Goal: Task Accomplishment & Management: Manage account settings

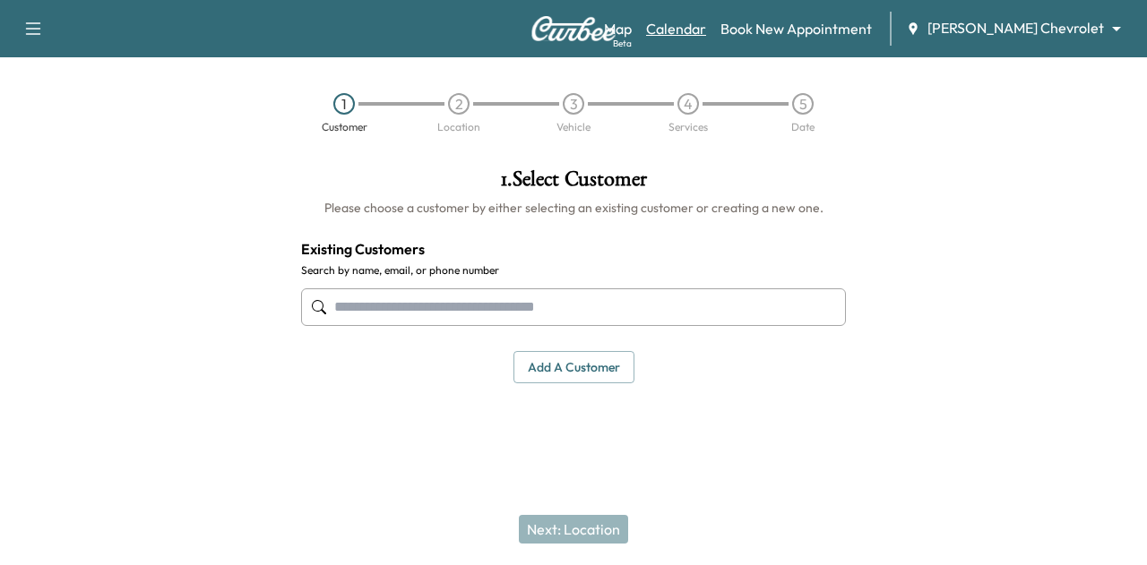
click at [706, 28] on link "Calendar" at bounding box center [676, 28] width 60 height 21
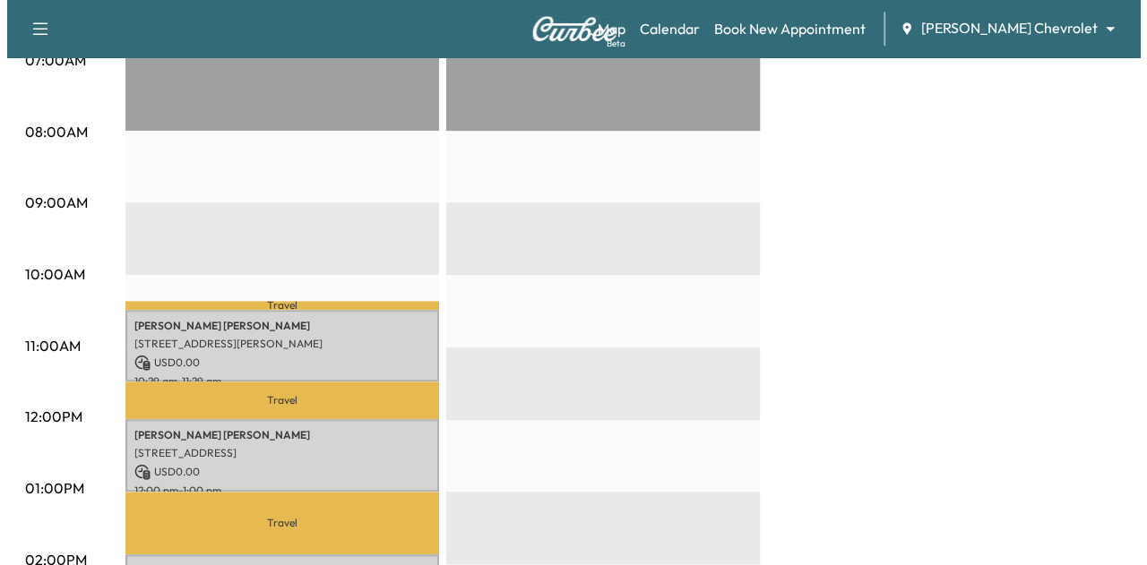
scroll to position [494, 0]
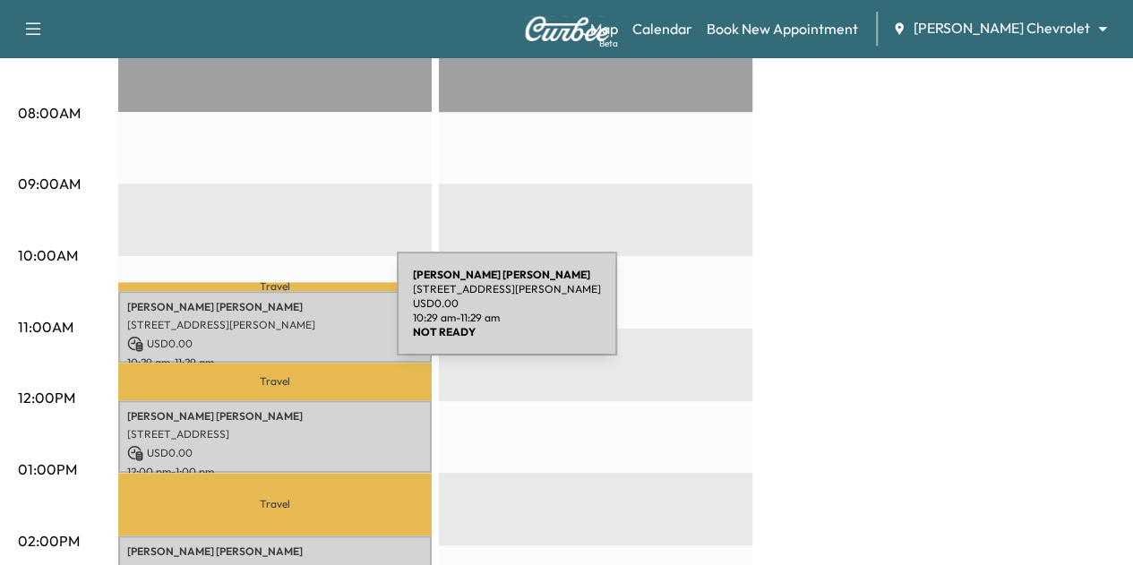
click at [262, 318] on p "[STREET_ADDRESS][PERSON_NAME]" at bounding box center [275, 325] width 296 height 14
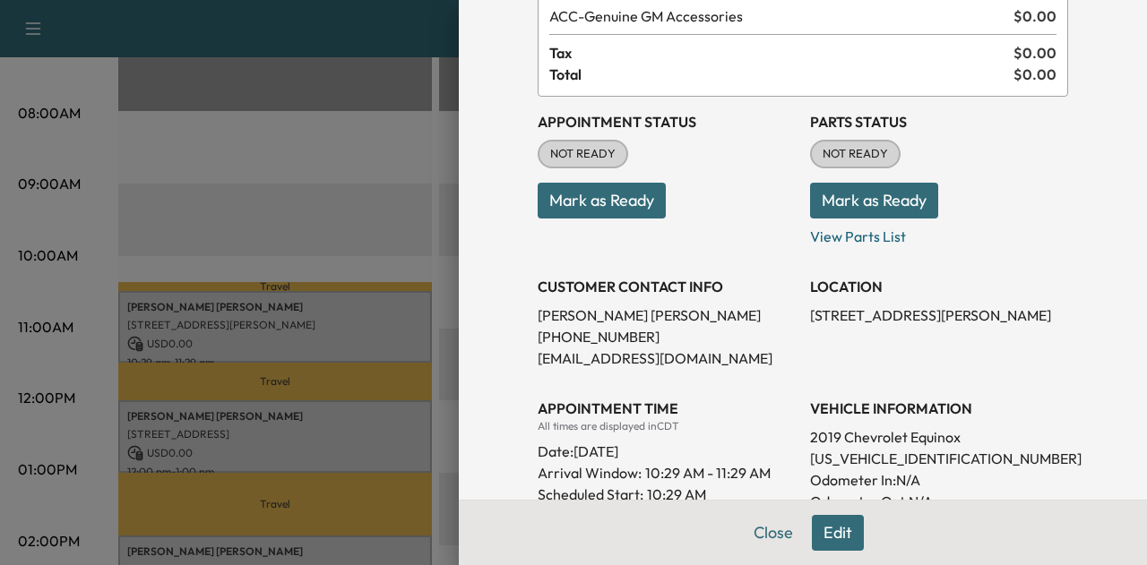
scroll to position [257, 0]
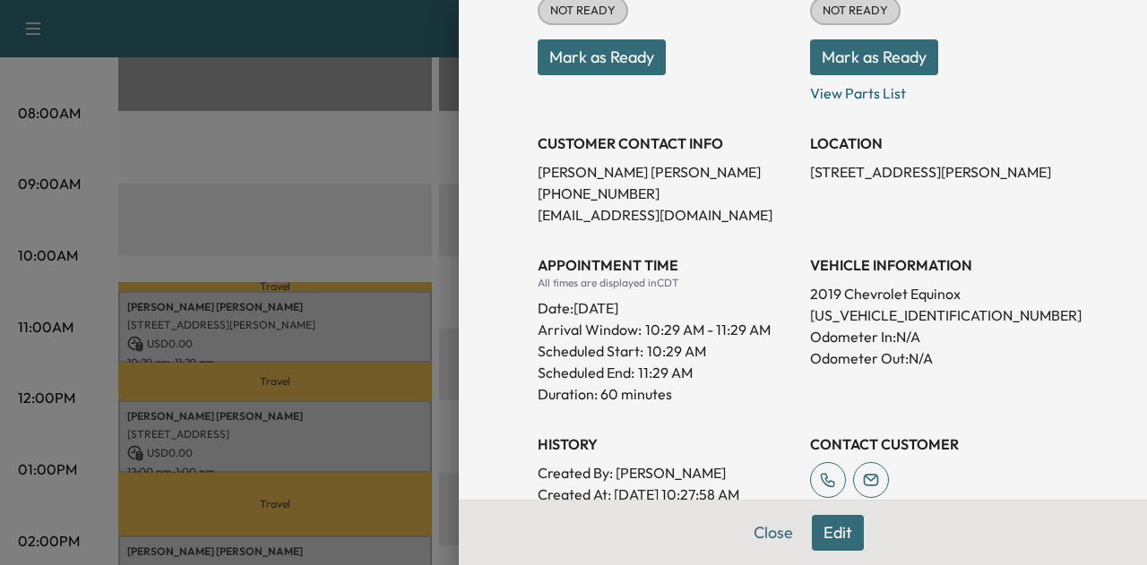
click at [877, 316] on p "[US_VEHICLE_IDENTIFICATION_NUMBER]" at bounding box center [939, 315] width 258 height 21
copy p "[US_VEHICLE_IDENTIFICATION_NUMBER]"
click at [756, 534] on button "Close" at bounding box center [773, 533] width 63 height 36
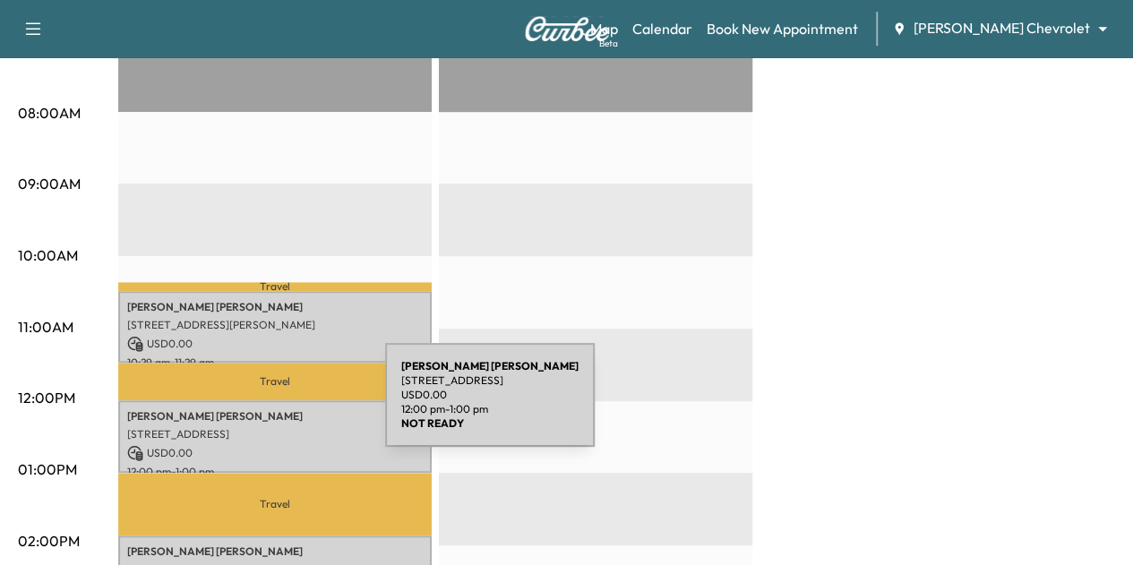
click at [251, 409] on p "[PERSON_NAME]" at bounding box center [275, 416] width 296 height 14
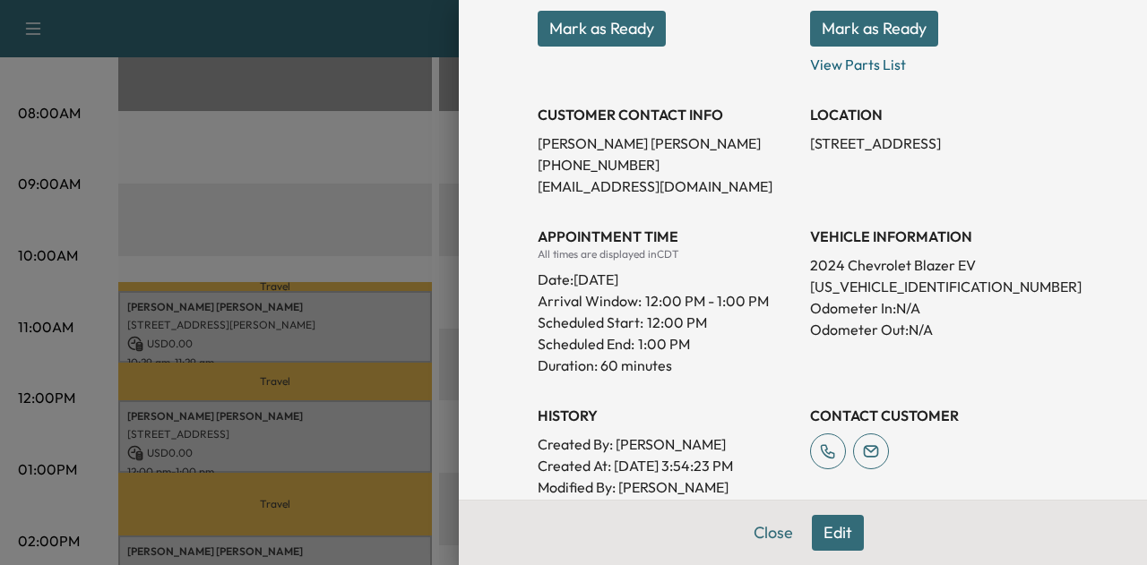
scroll to position [267, 0]
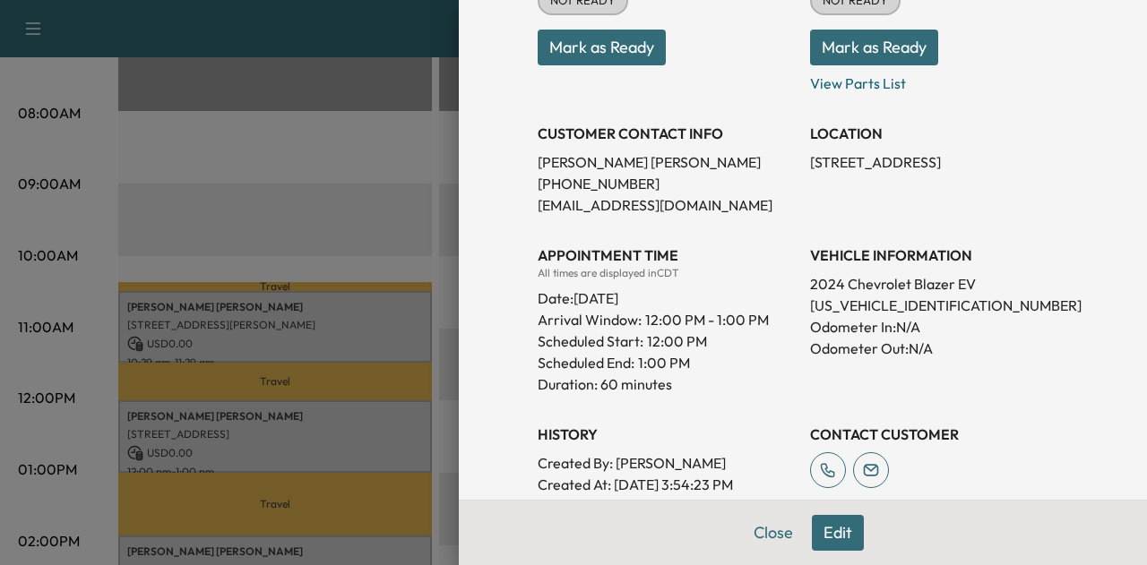
click at [840, 307] on p "[US_VEHICLE_IDENTIFICATION_NUMBER]" at bounding box center [939, 305] width 258 height 21
copy p "[US_VEHICLE_IDENTIFICATION_NUMBER]"
click at [923, 322] on p "Odometer In: N/A" at bounding box center [939, 326] width 258 height 21
click at [881, 308] on p "[US_VEHICLE_IDENTIFICATION_NUMBER]" at bounding box center [939, 305] width 258 height 21
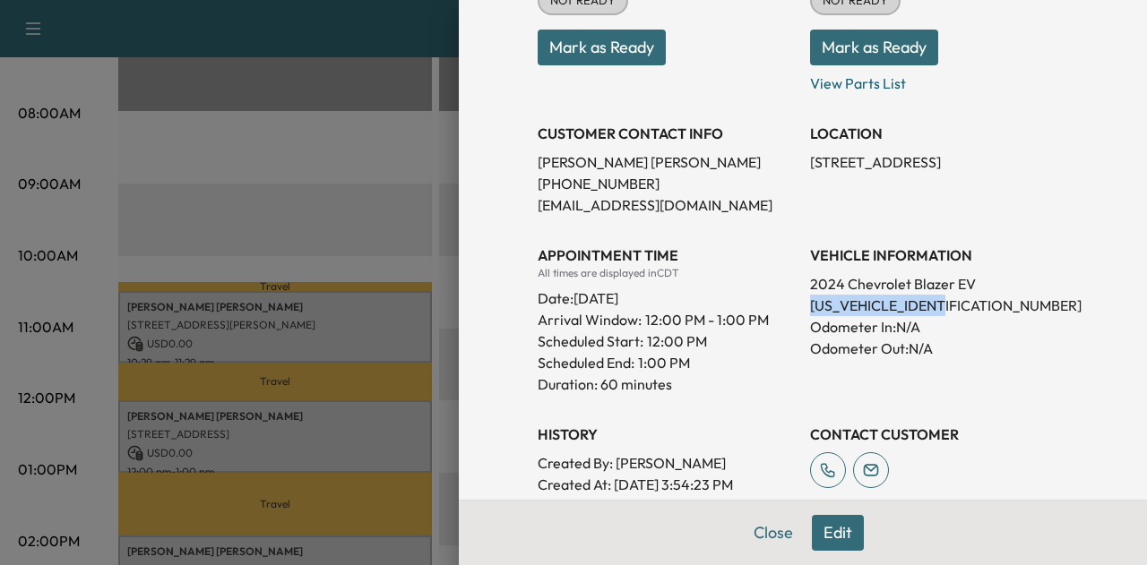
click at [881, 308] on p "[US_VEHICLE_IDENTIFICATION_NUMBER]" at bounding box center [939, 305] width 258 height 21
copy p "[US_VEHICLE_IDENTIFICATION_NUMBER]"
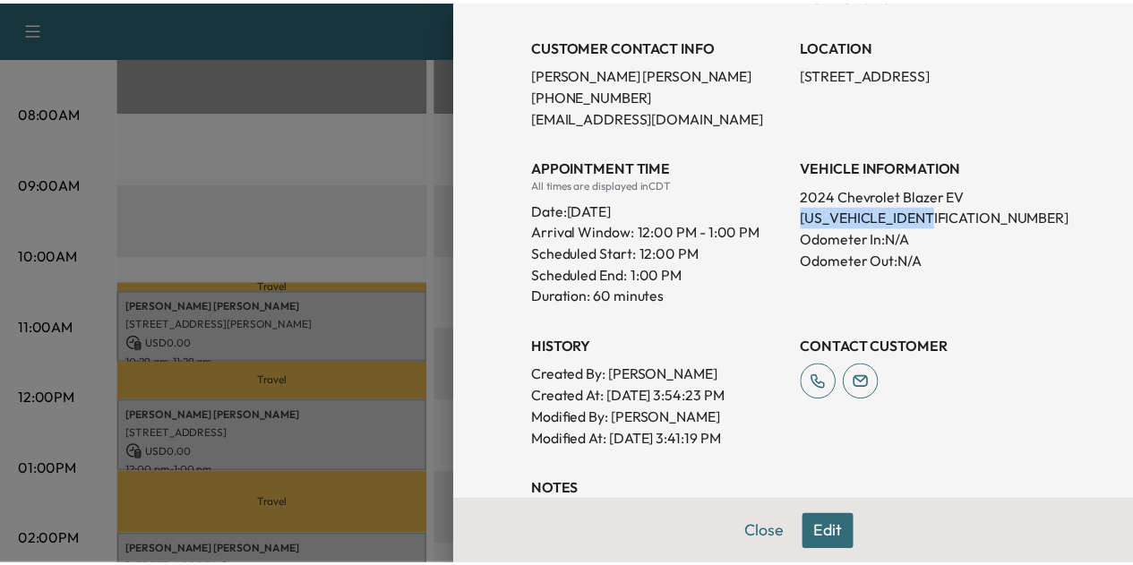
scroll to position [355, 0]
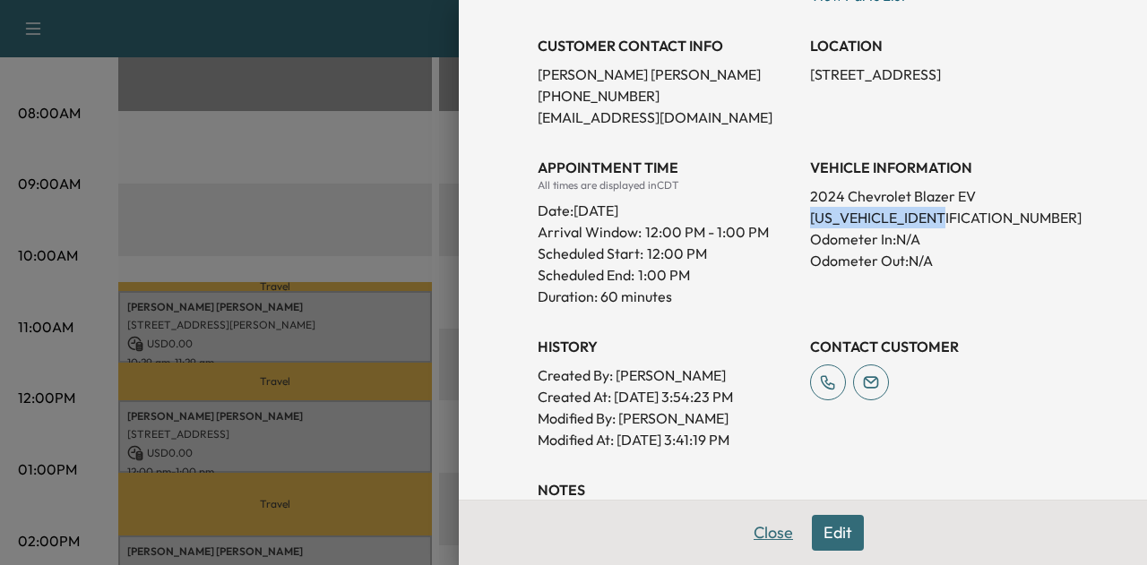
click at [766, 520] on button "Close" at bounding box center [773, 533] width 63 height 36
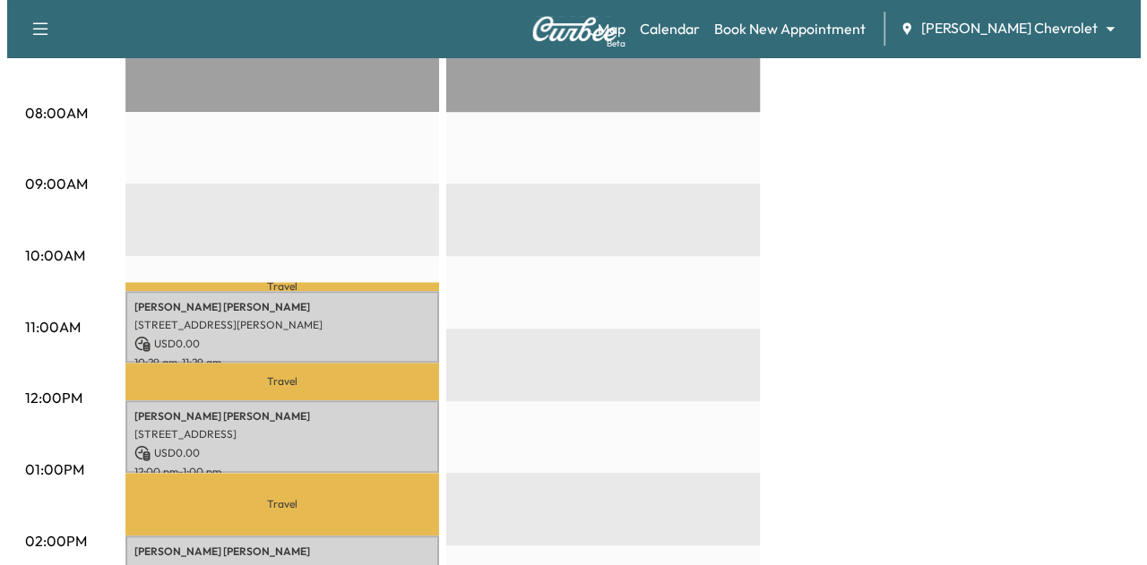
scroll to position [697, 0]
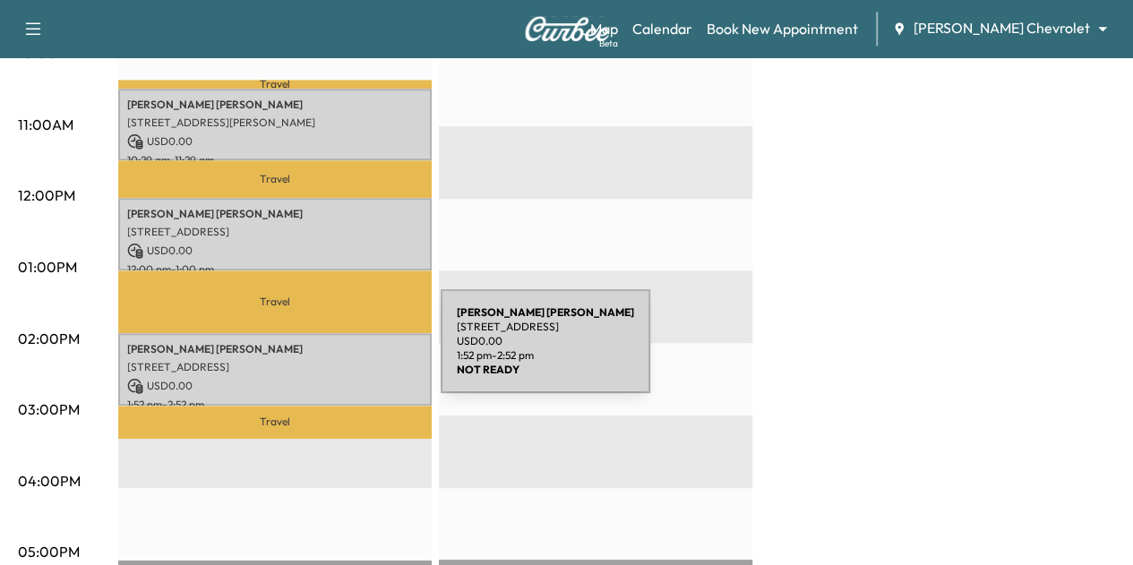
click at [306, 360] on p "[STREET_ADDRESS]" at bounding box center [275, 367] width 296 height 14
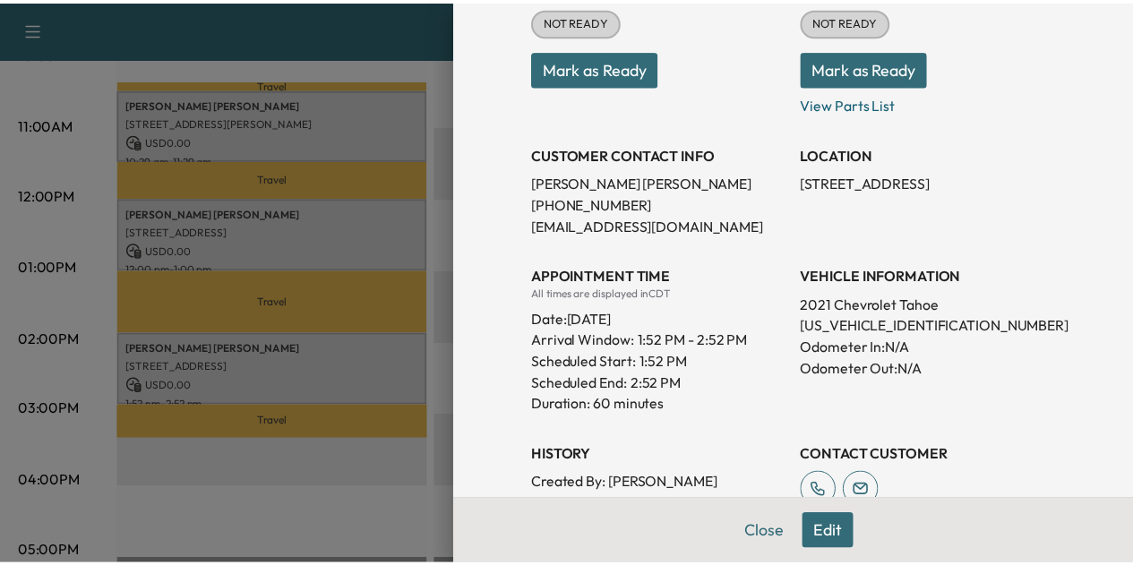
scroll to position [217, 0]
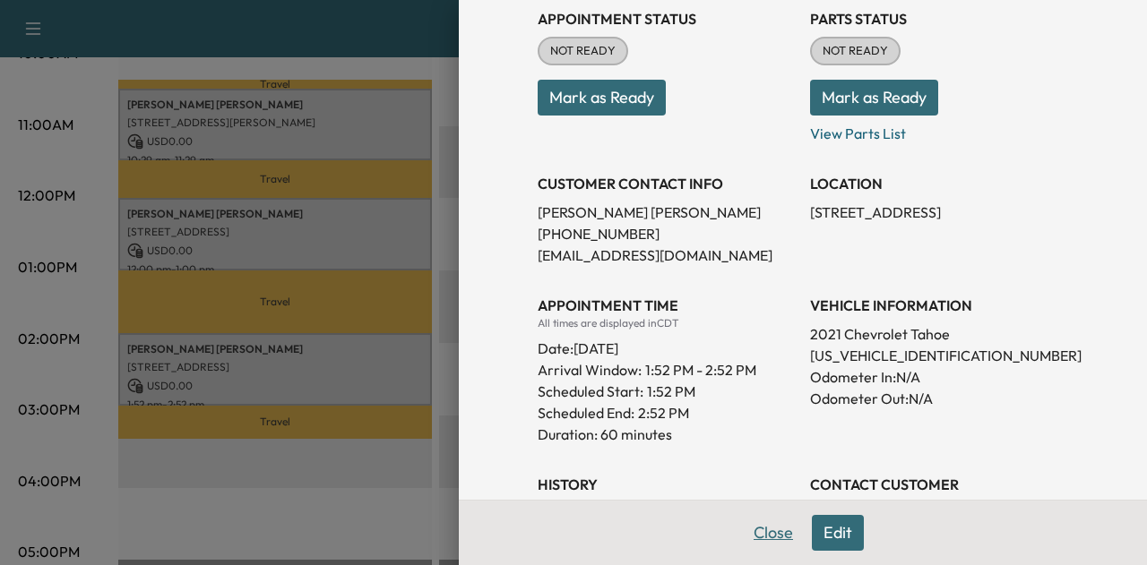
click at [770, 540] on button "Close" at bounding box center [773, 533] width 63 height 36
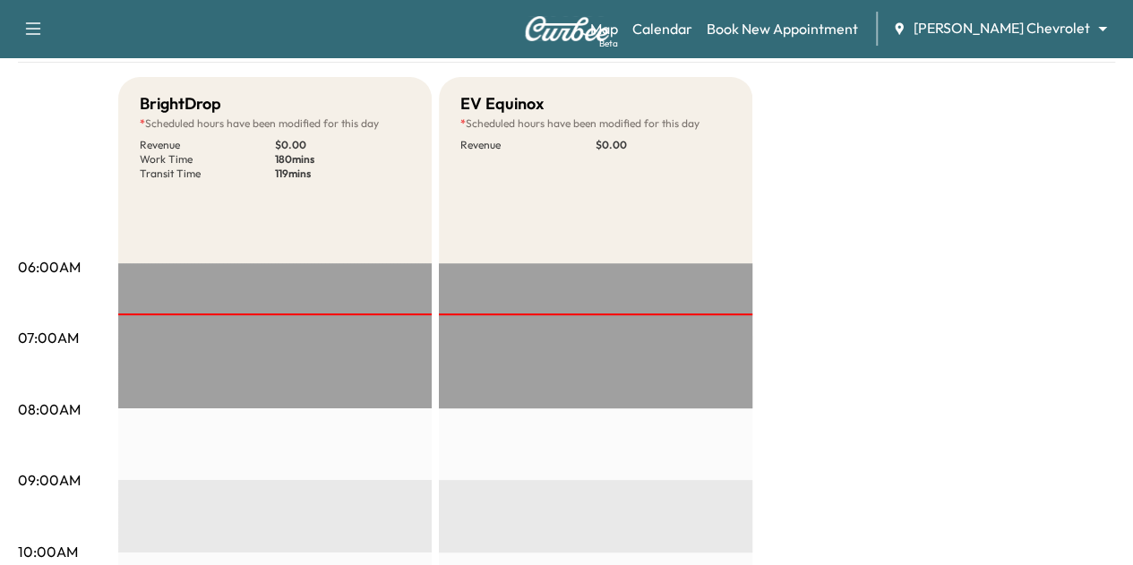
scroll to position [0, 0]
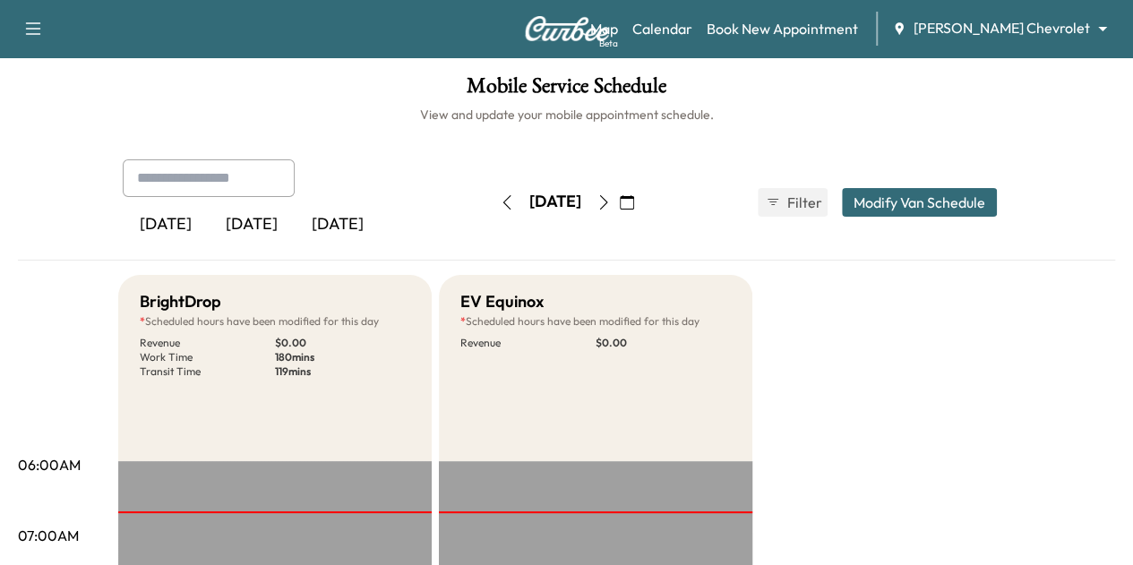
click at [619, 192] on button "button" at bounding box center [604, 202] width 30 height 29
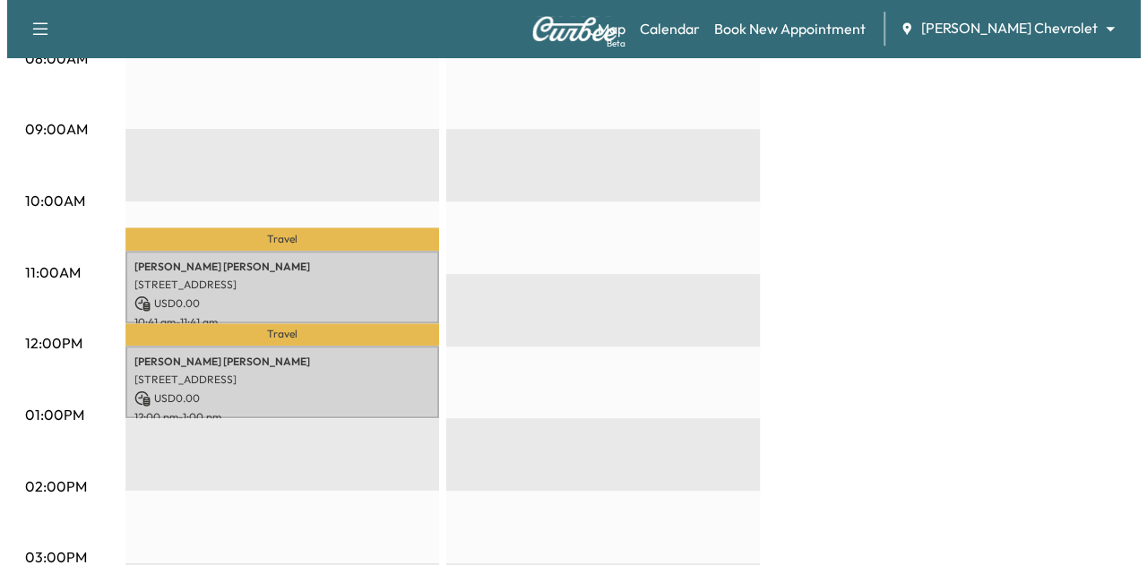
scroll to position [550, 0]
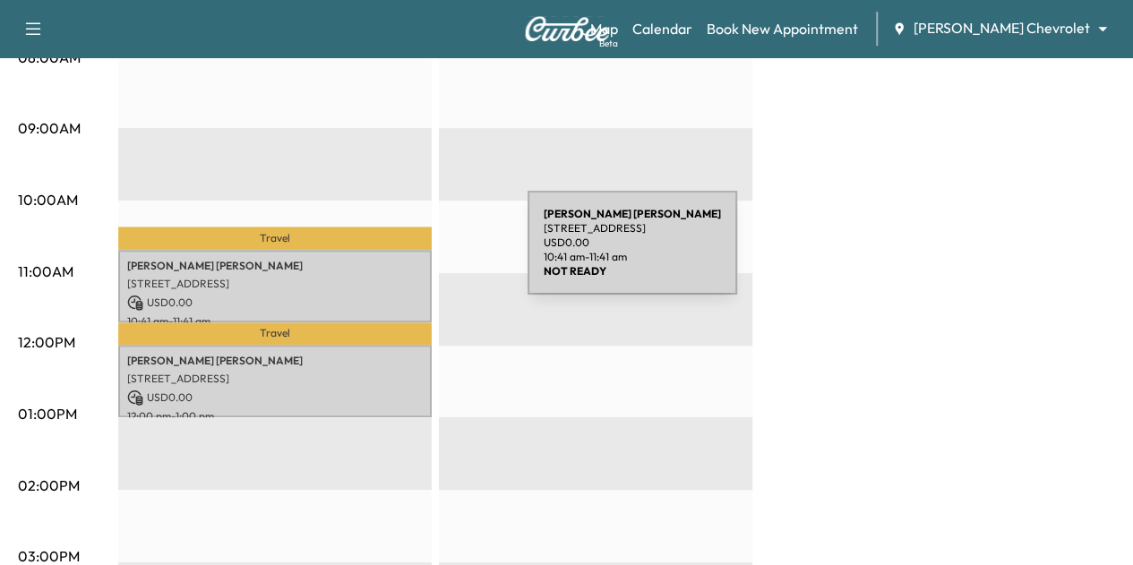
click at [393, 259] on p "John RAMBERG" at bounding box center [275, 266] width 296 height 14
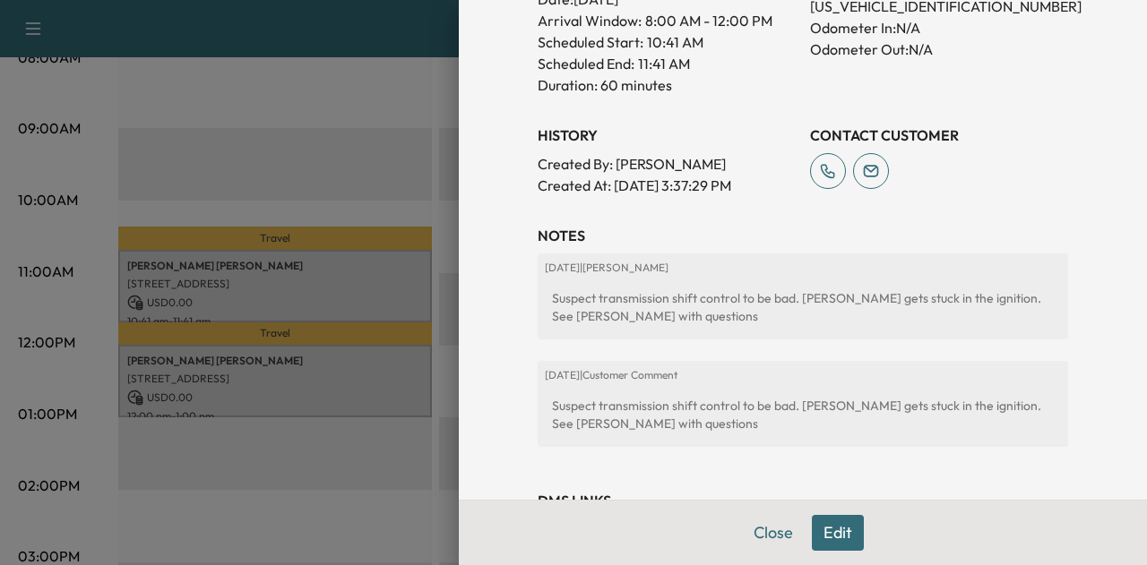
scroll to position [548, 0]
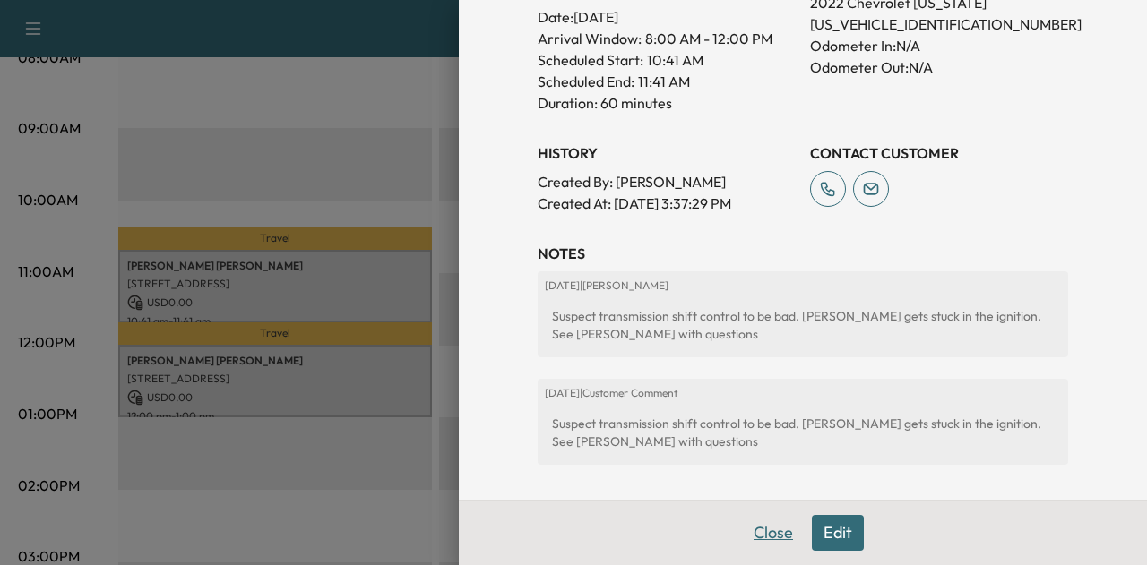
click at [752, 519] on button "Close" at bounding box center [773, 533] width 63 height 36
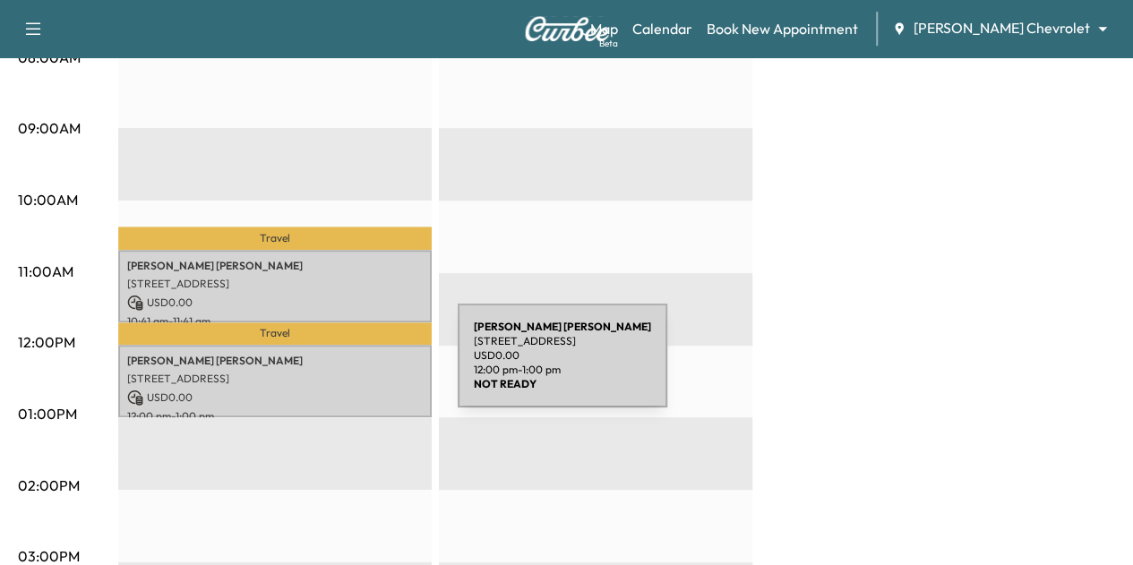
click at [323, 372] on p "[STREET_ADDRESS]" at bounding box center [275, 379] width 296 height 14
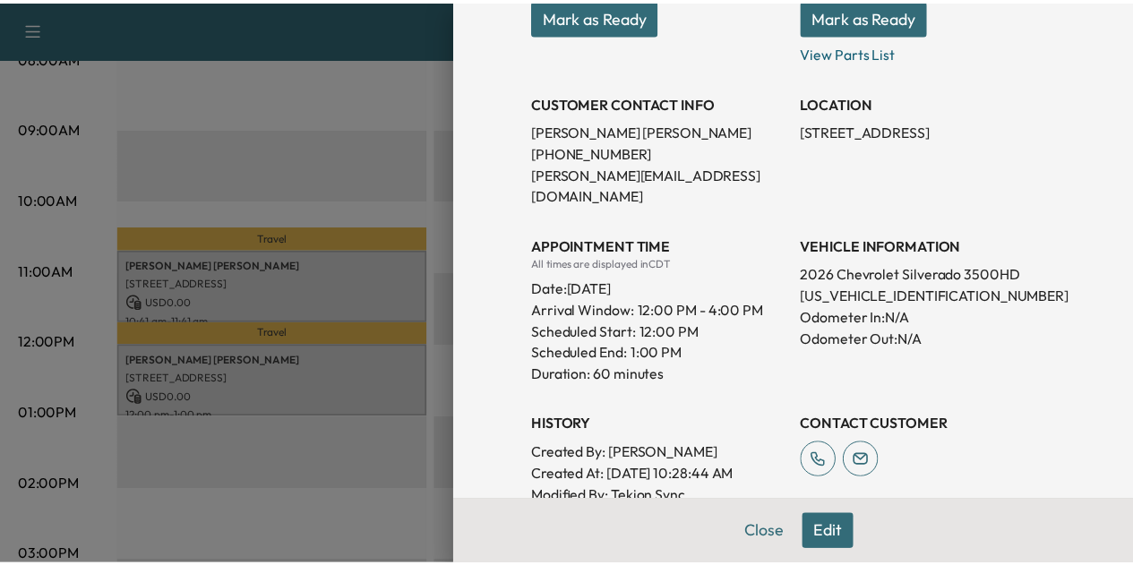
scroll to position [294, 0]
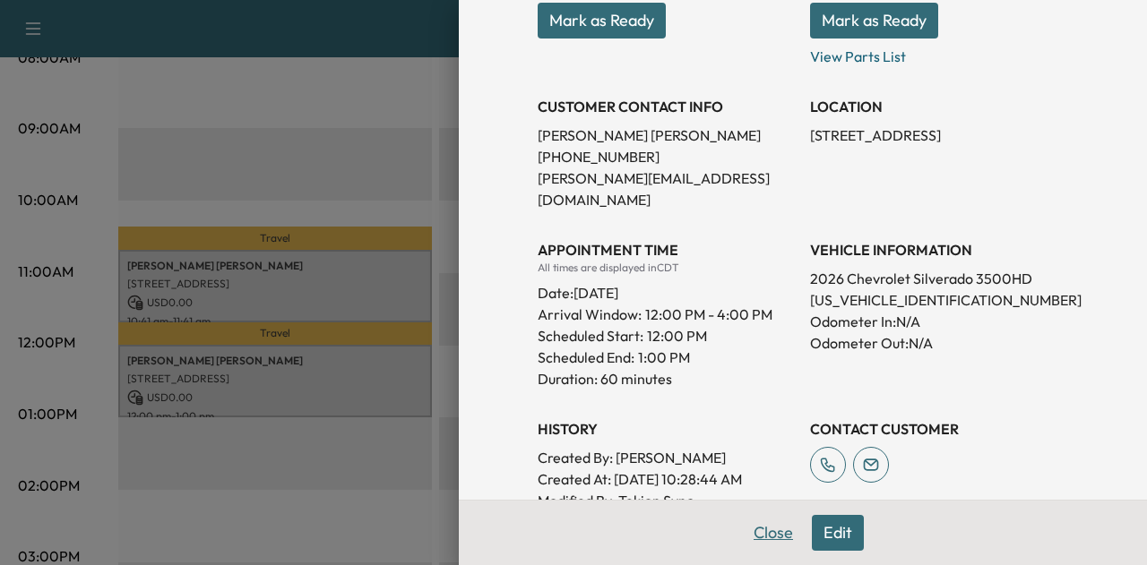
click at [774, 535] on button "Close" at bounding box center [773, 533] width 63 height 36
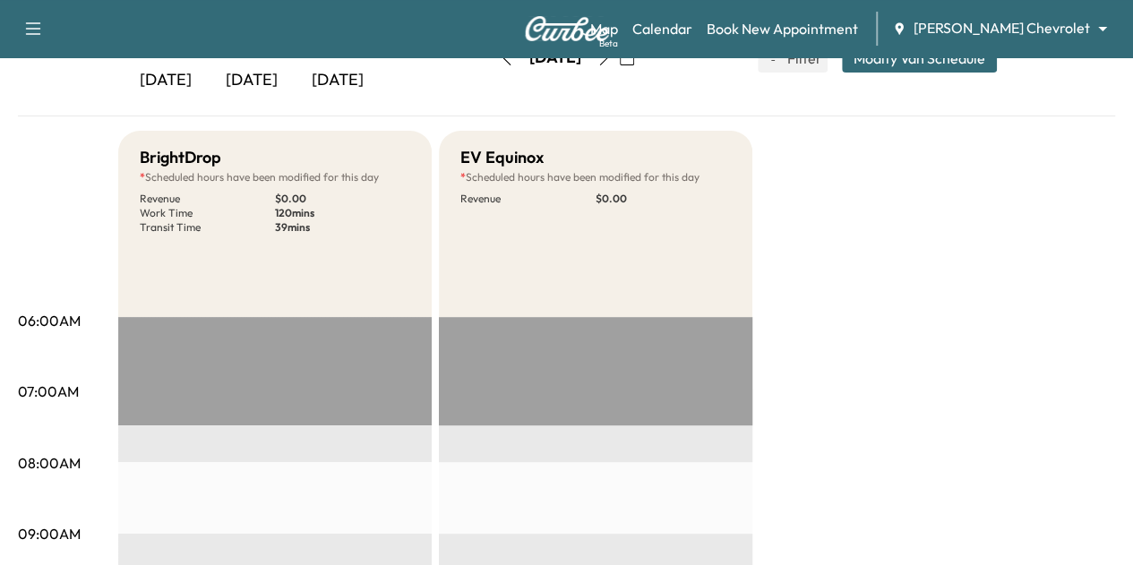
scroll to position [59, 0]
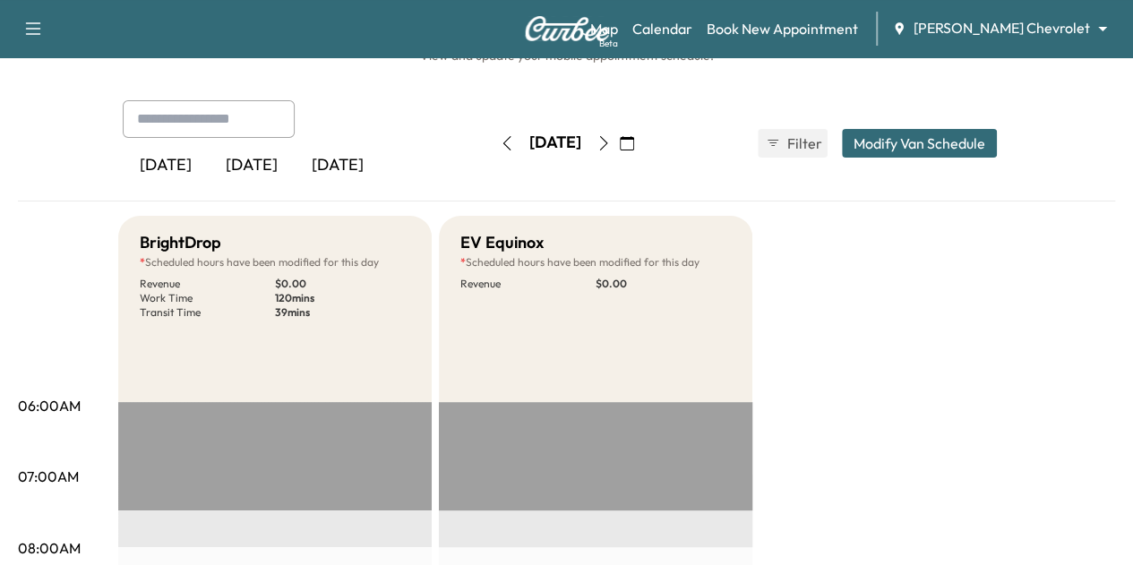
click at [611, 141] on icon "button" at bounding box center [604, 143] width 14 height 14
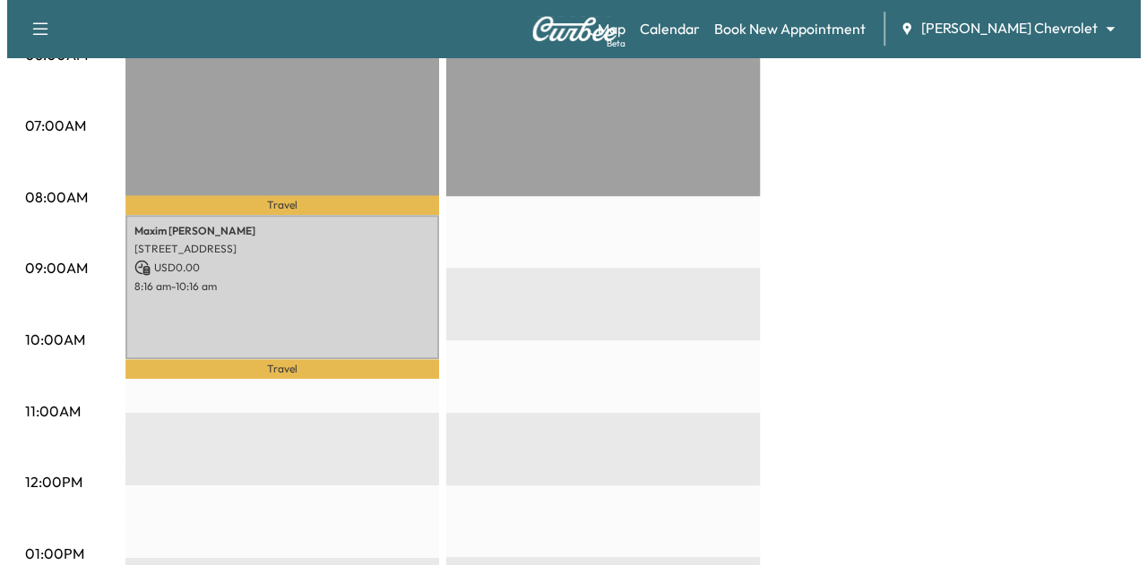
scroll to position [411, 0]
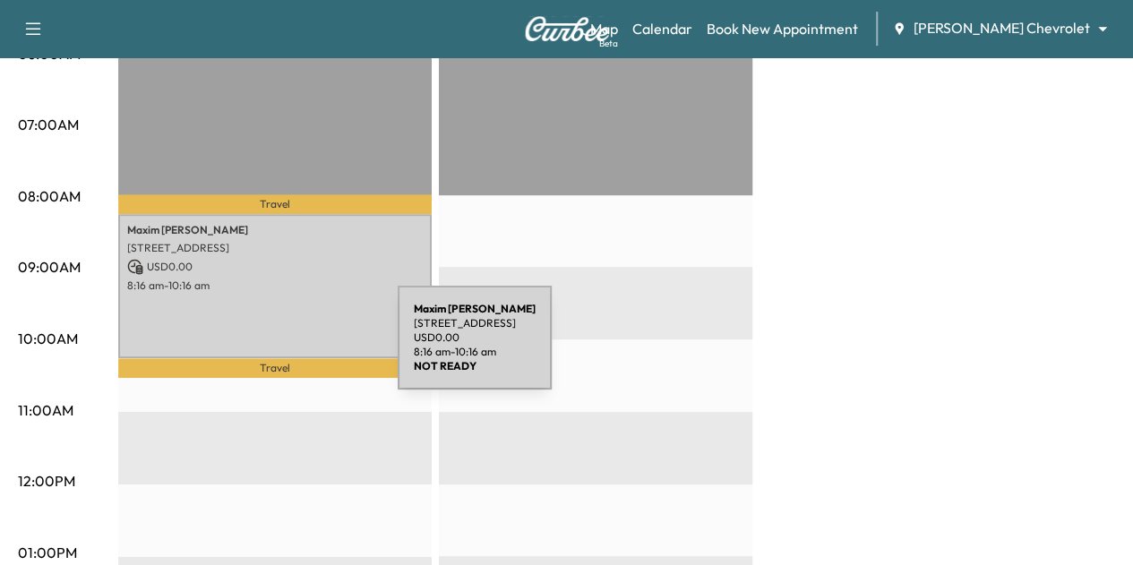
click at [263, 348] on div "[PERSON_NAME] 11970 ALBAVAR PATH, [GEOGRAPHIC_DATA], [GEOGRAPHIC_DATA] USD 0.00…" at bounding box center [275, 286] width 314 height 145
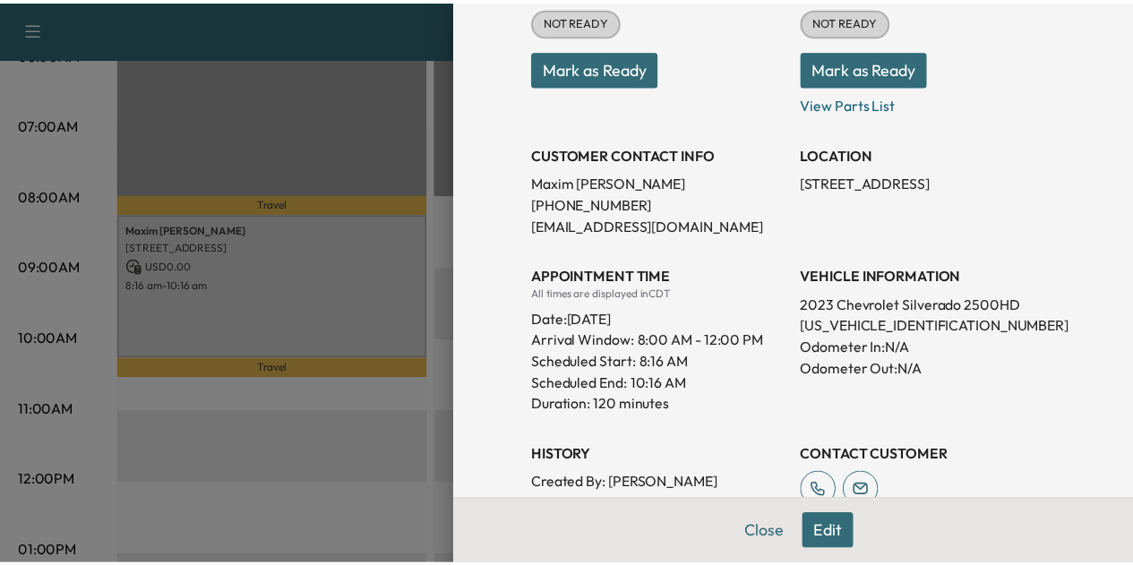
scroll to position [245, 0]
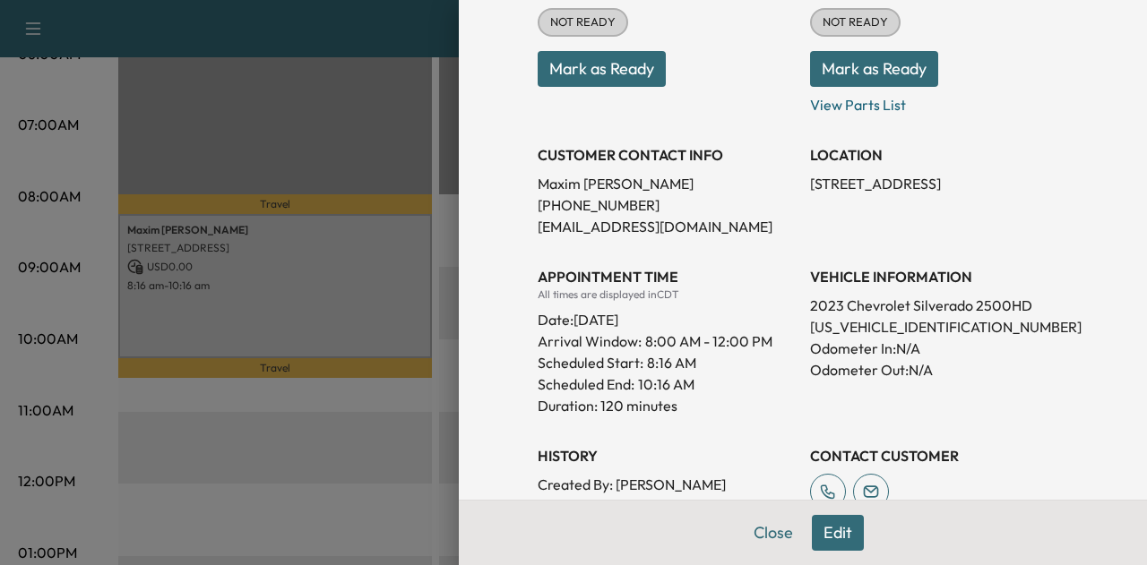
click at [580, 186] on p "Maxim Kushner" at bounding box center [666, 183] width 258 height 21
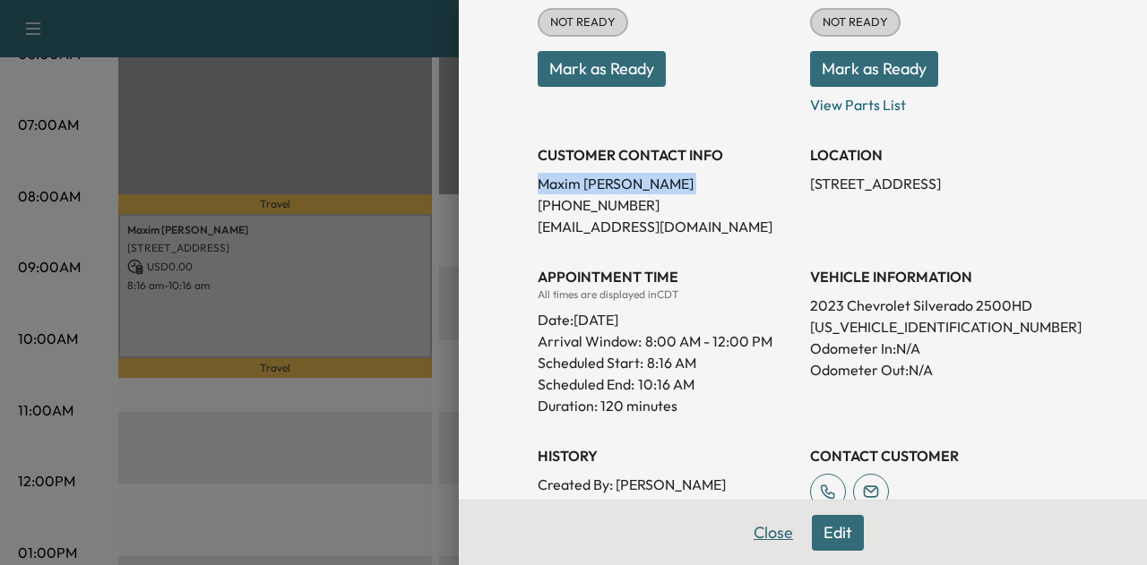
click at [756, 526] on button "Close" at bounding box center [773, 533] width 63 height 36
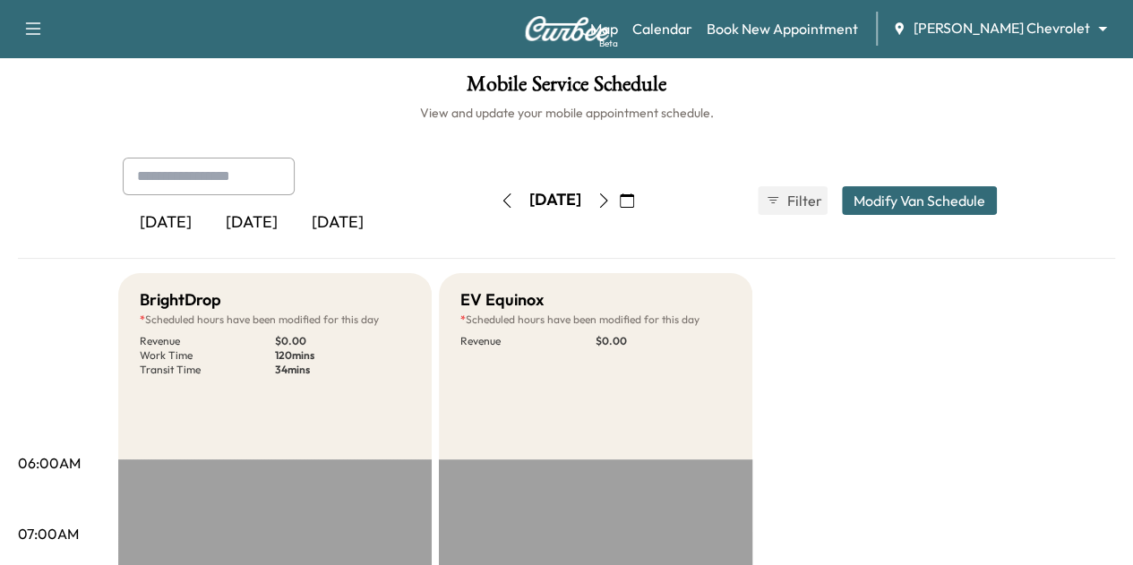
scroll to position [0, 0]
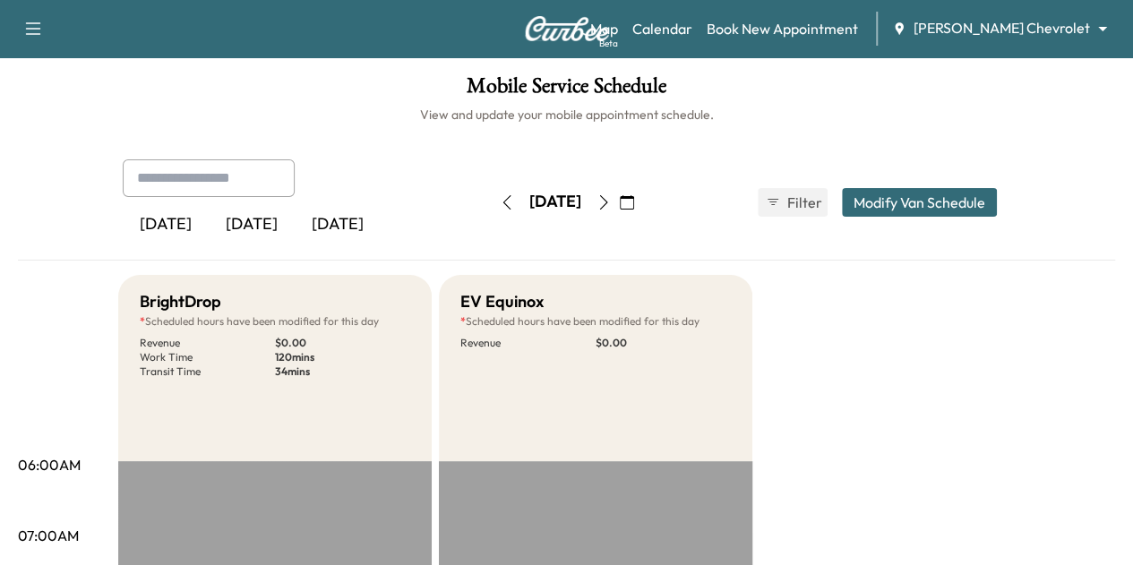
click at [500, 198] on icon "button" at bounding box center [507, 202] width 14 height 14
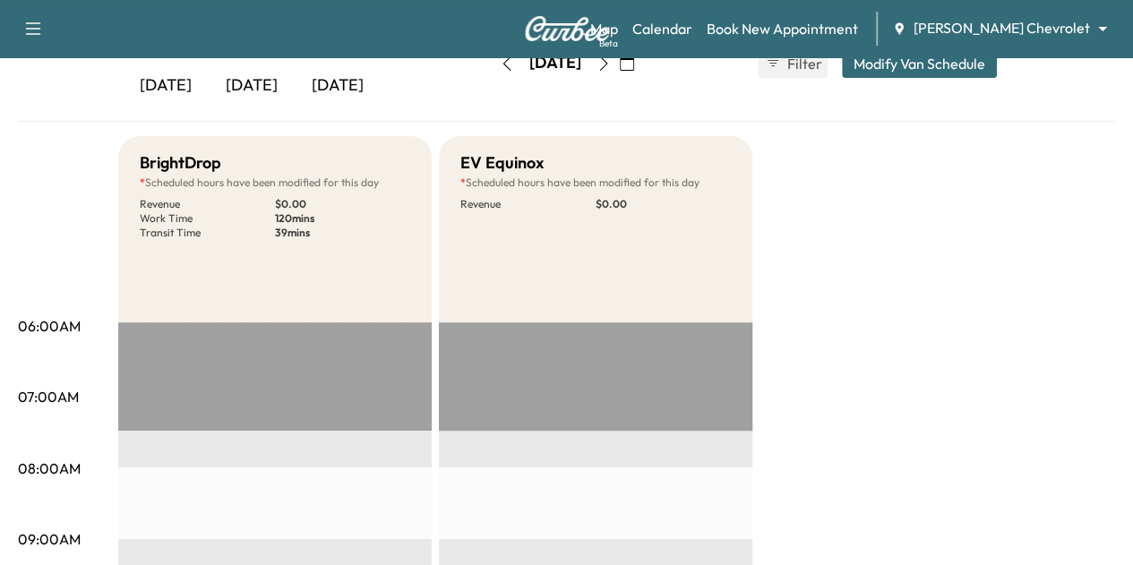
scroll to position [83, 0]
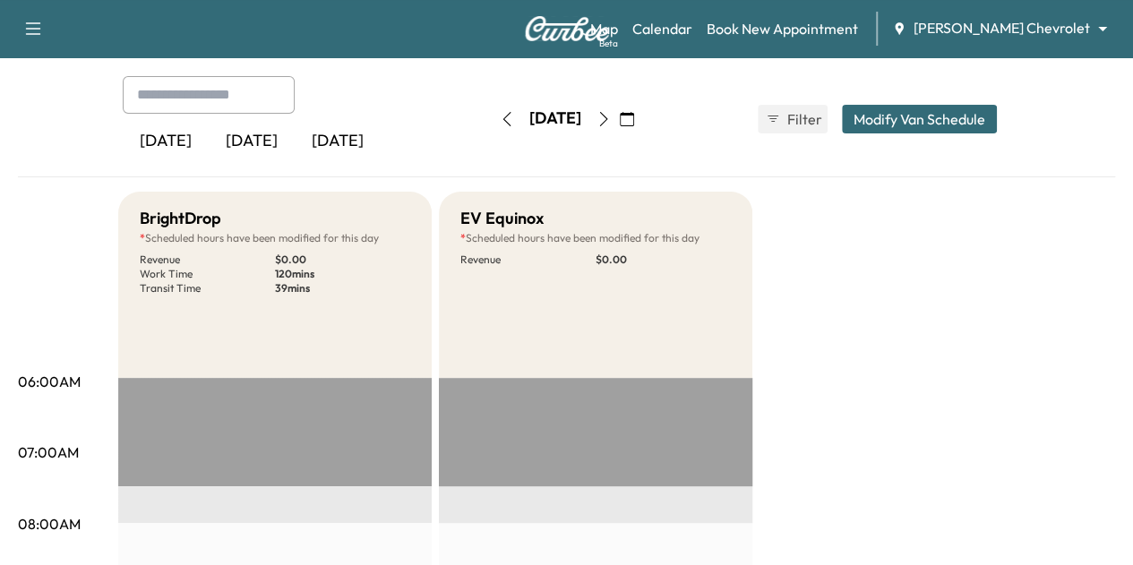
click at [500, 123] on icon "button" at bounding box center [507, 119] width 14 height 14
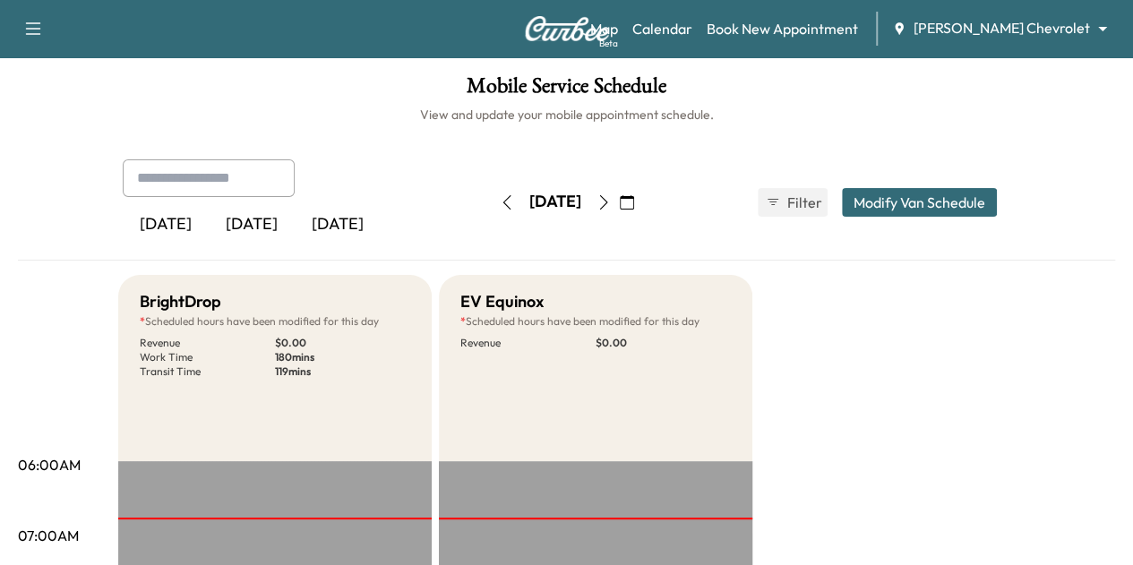
click at [611, 200] on icon "button" at bounding box center [604, 202] width 14 height 14
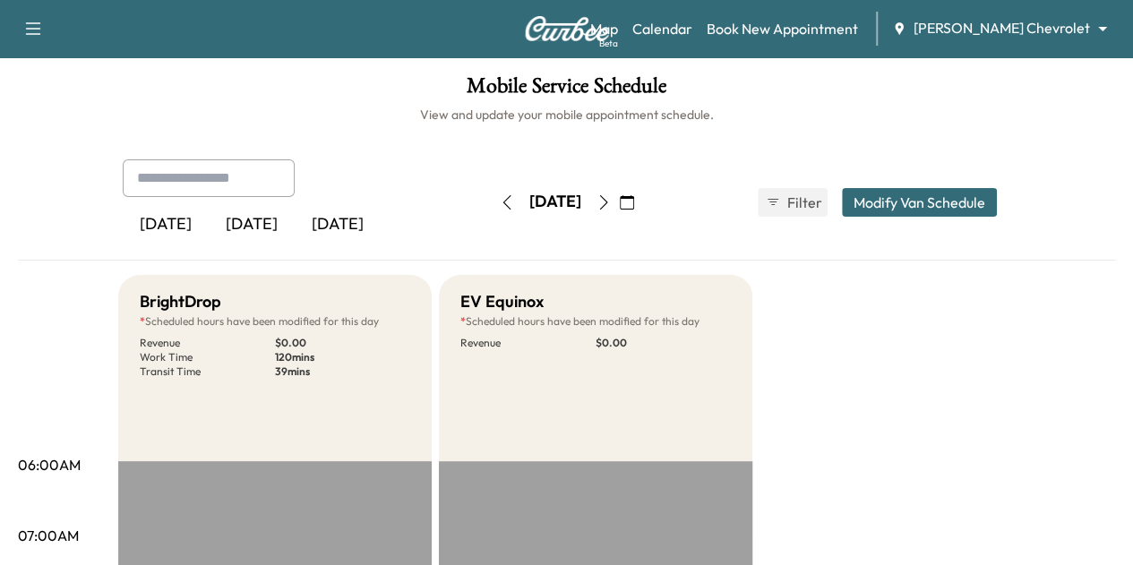
click at [607, 202] on icon "button" at bounding box center [603, 202] width 8 height 14
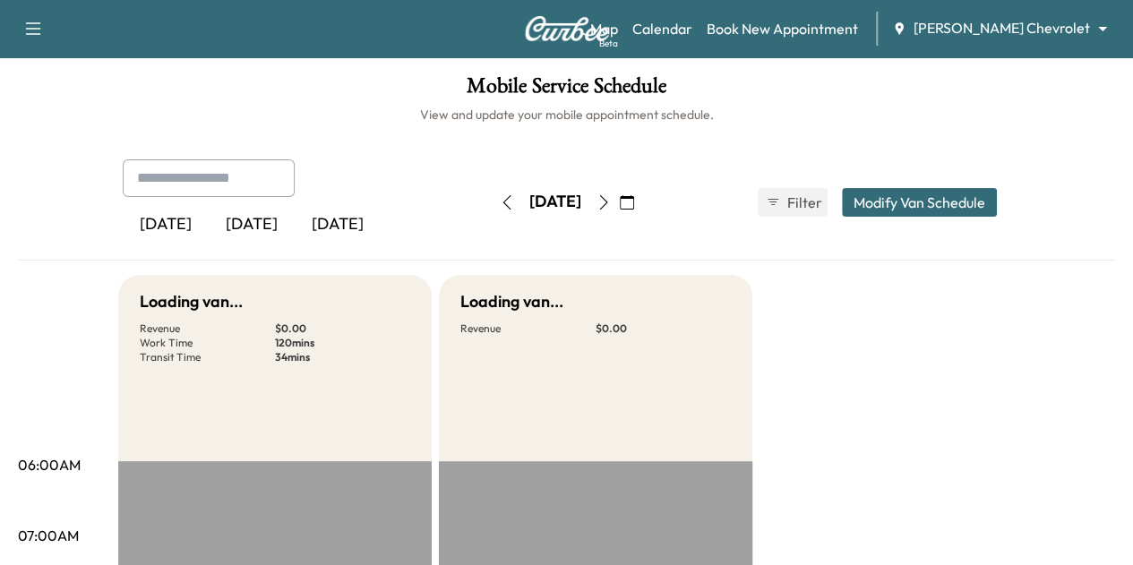
click at [619, 202] on button "button" at bounding box center [604, 202] width 30 height 29
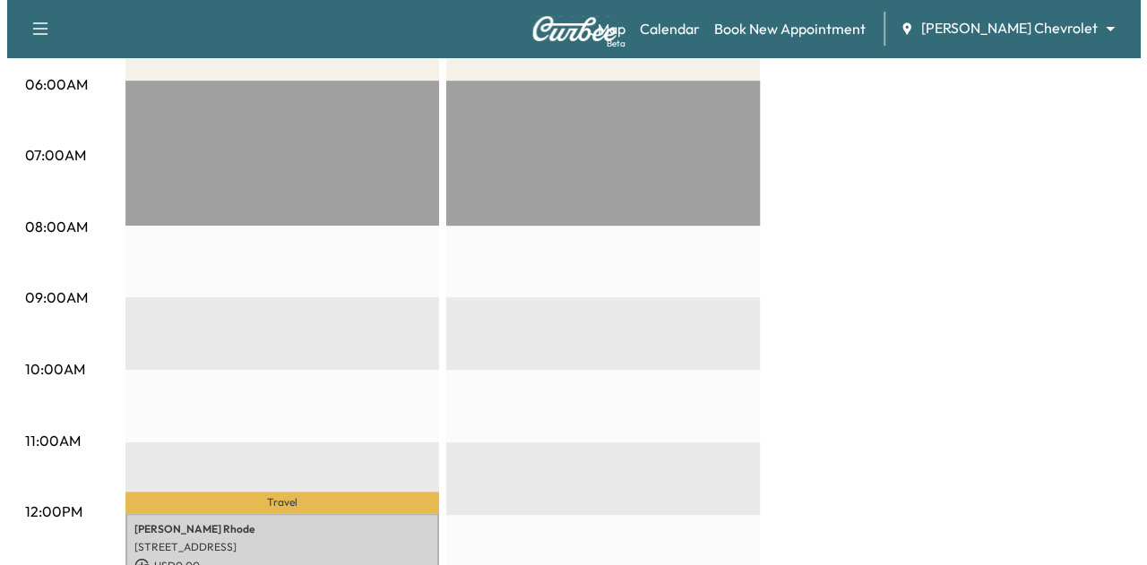
scroll to position [692, 0]
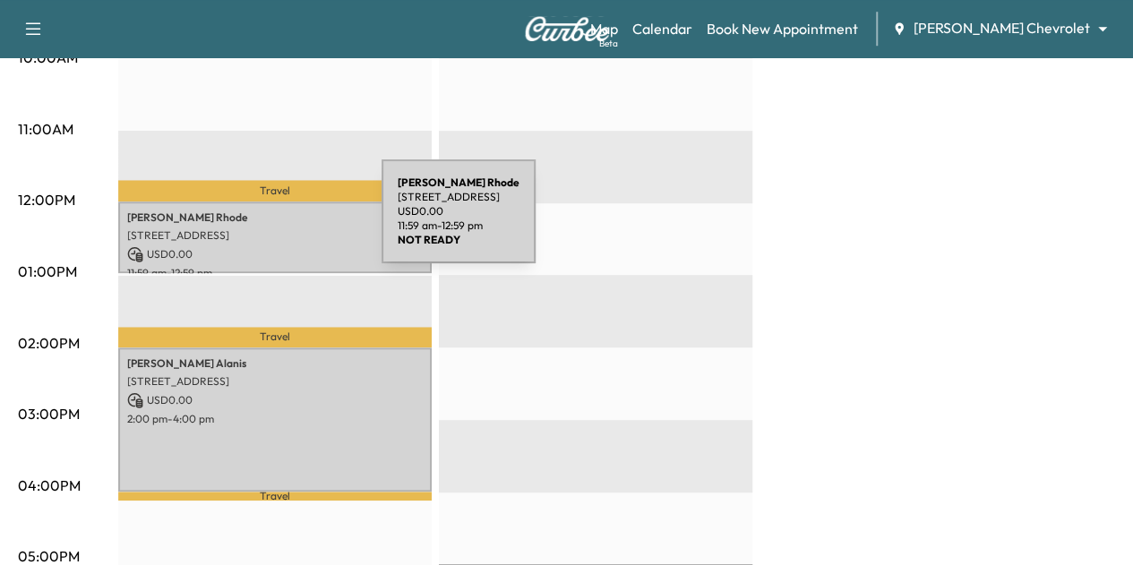
click at [247, 228] on p "[STREET_ADDRESS]" at bounding box center [275, 235] width 296 height 14
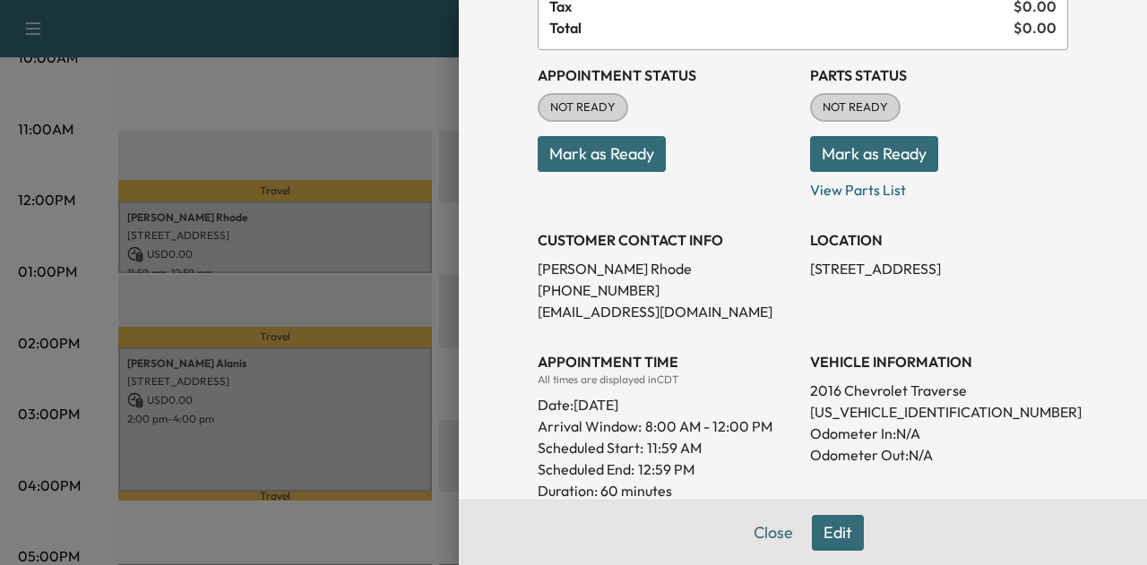
scroll to position [161, 0]
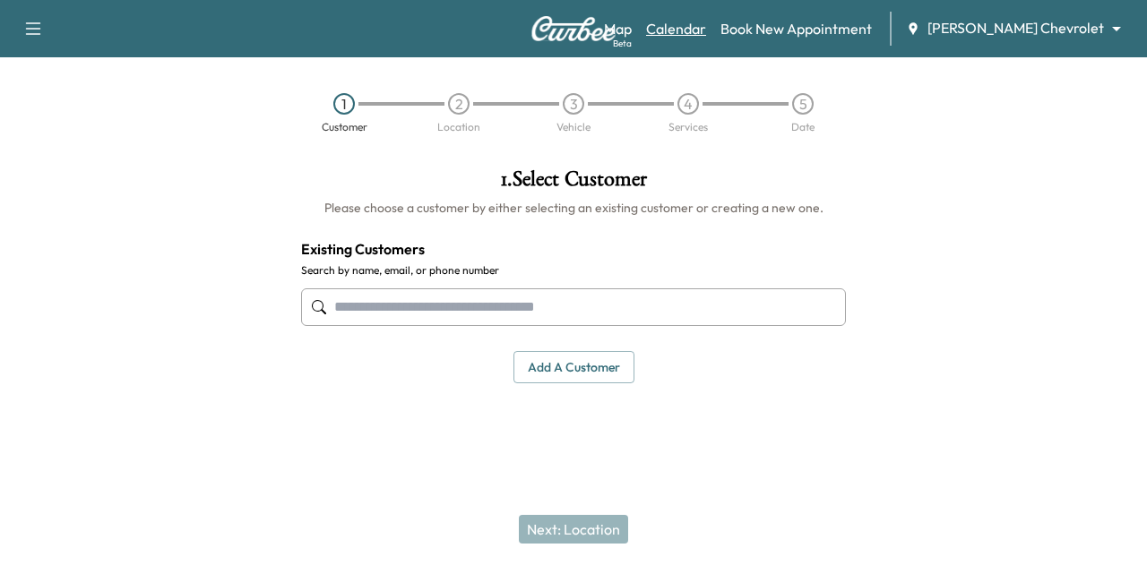
click at [706, 28] on link "Calendar" at bounding box center [676, 28] width 60 height 21
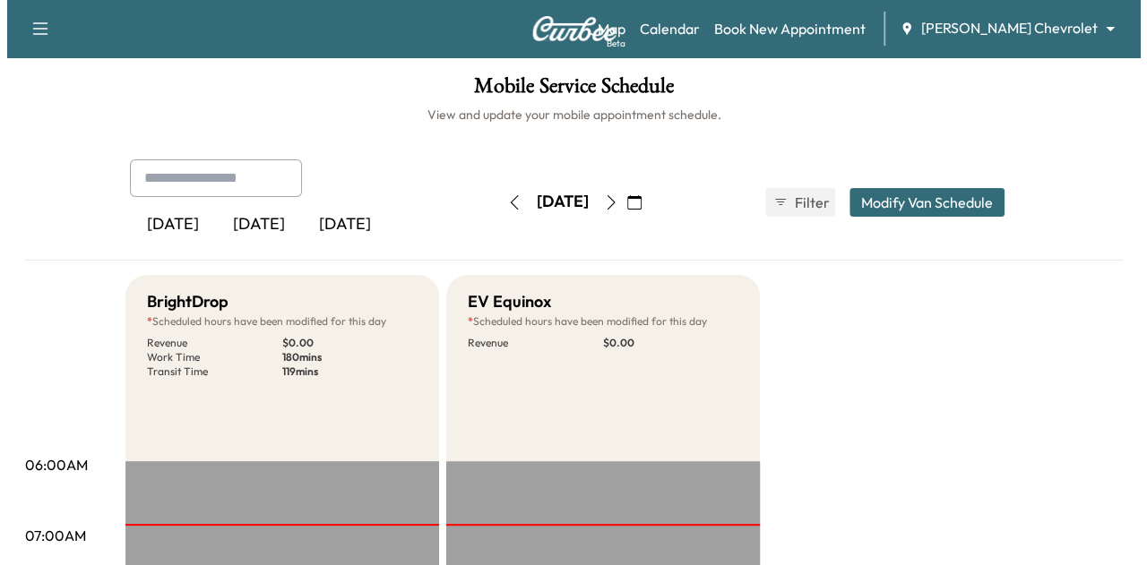
scroll to position [366, 0]
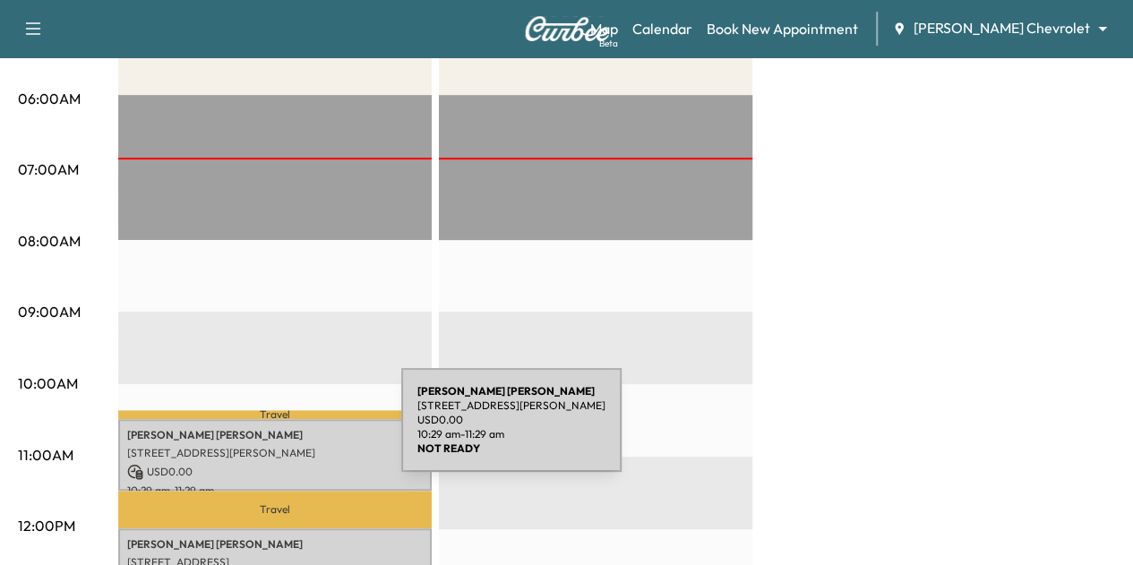
click at [267, 431] on p "[PERSON_NAME]" at bounding box center [275, 435] width 296 height 14
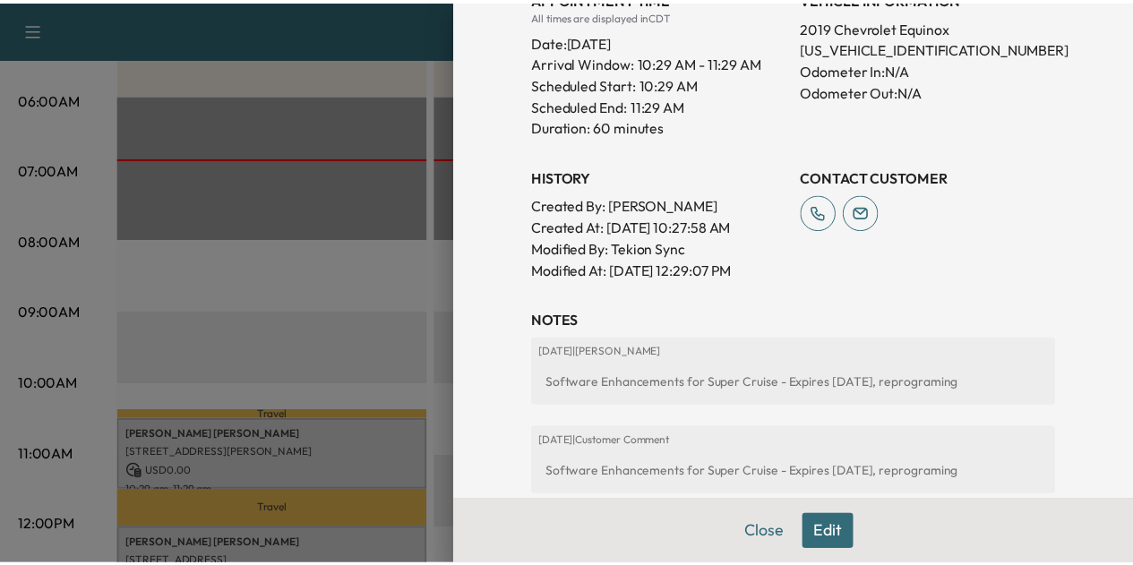
scroll to position [647, 0]
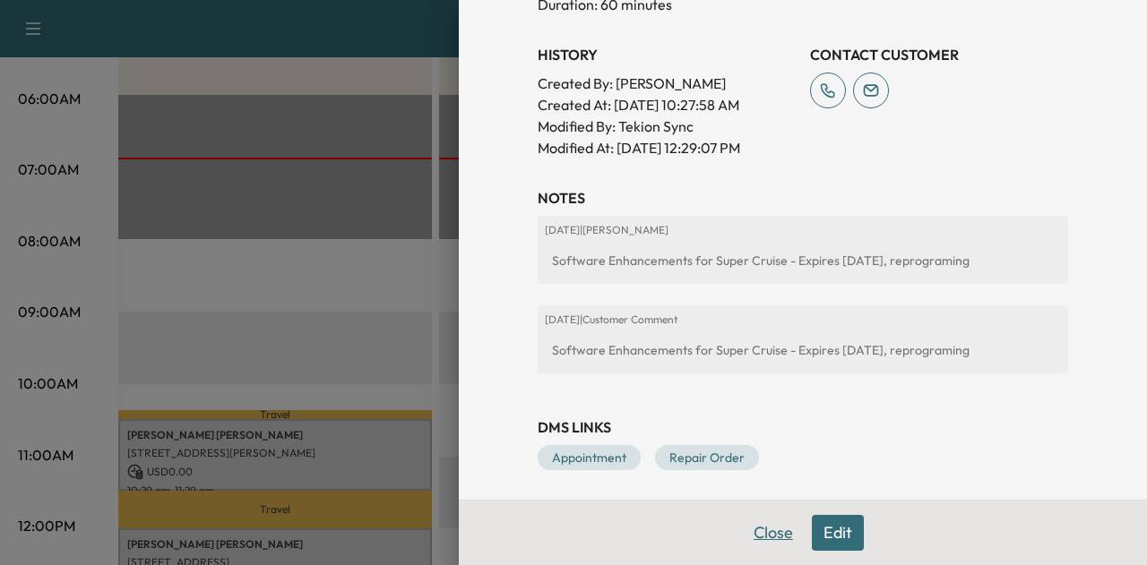
click at [746, 545] on button "Close" at bounding box center [773, 533] width 63 height 36
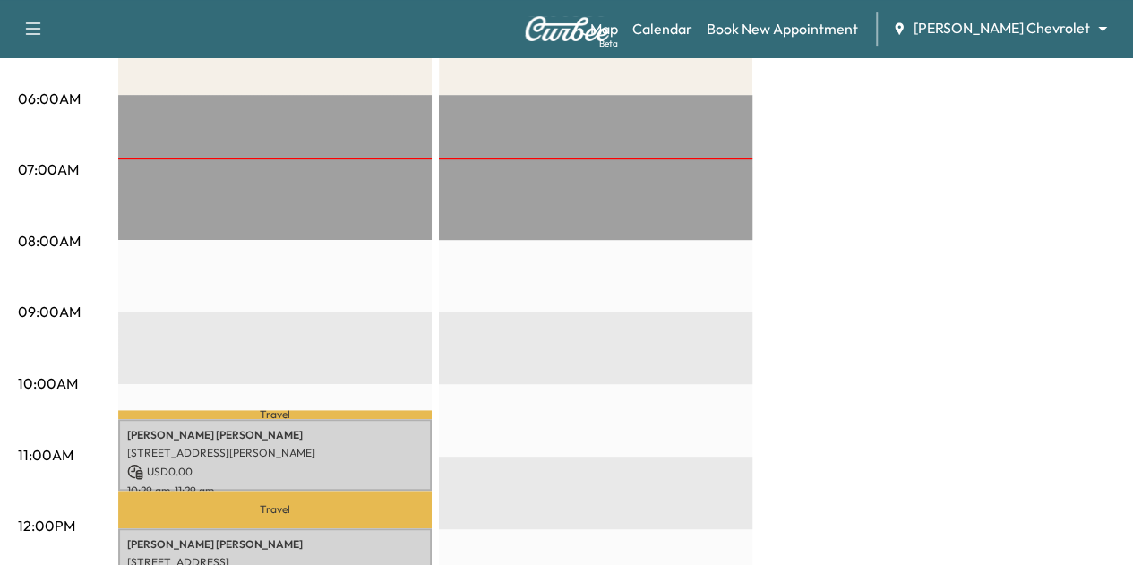
scroll to position [0, 0]
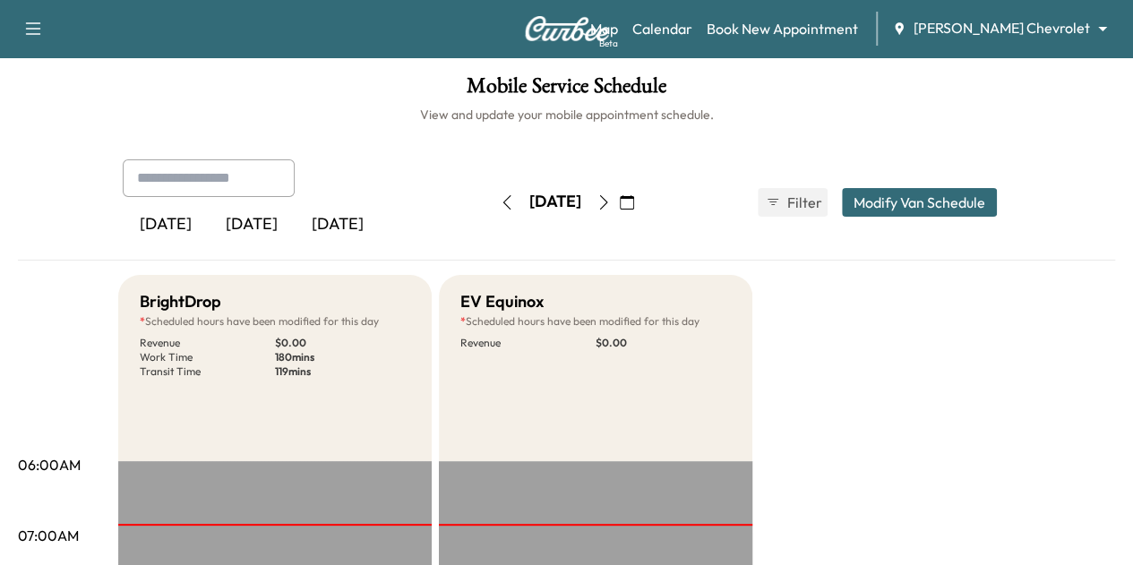
click at [611, 207] on icon "button" at bounding box center [604, 202] width 14 height 14
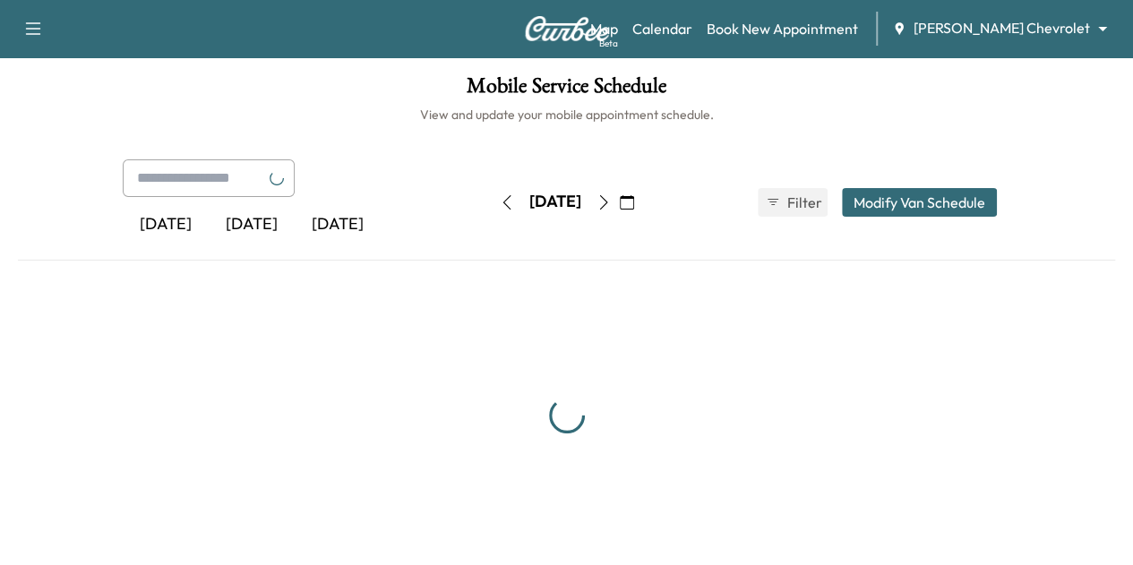
click at [611, 207] on icon "button" at bounding box center [604, 202] width 14 height 14
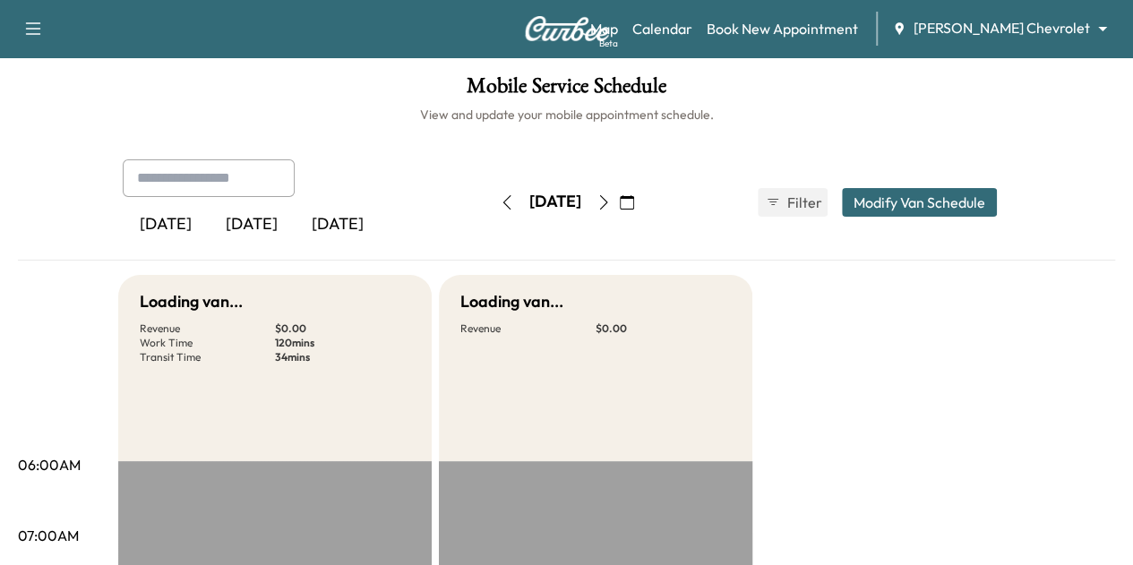
click at [619, 203] on button "button" at bounding box center [604, 202] width 30 height 29
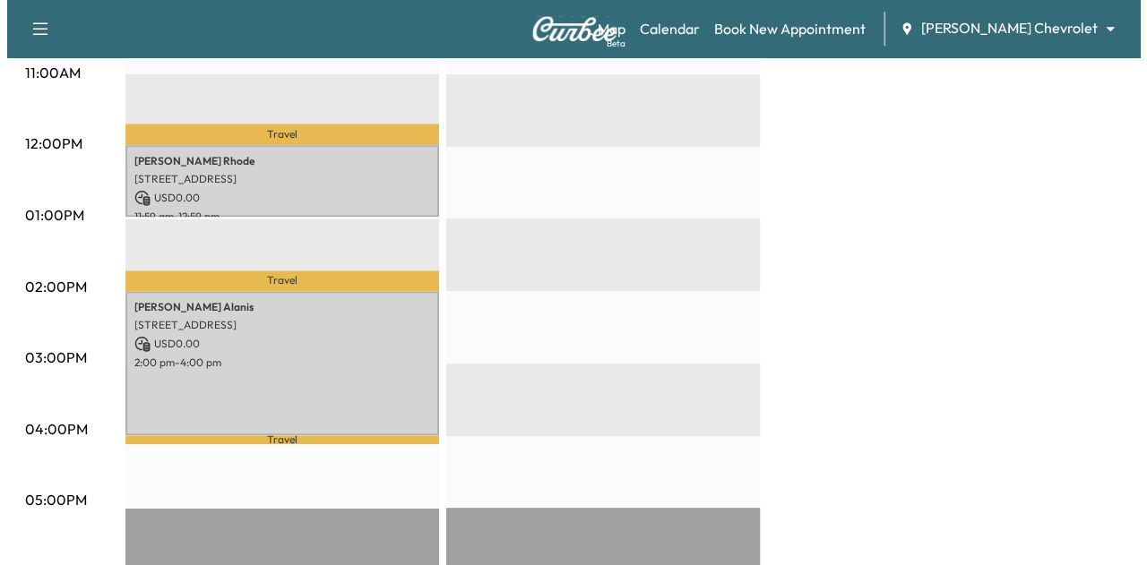
scroll to position [695, 0]
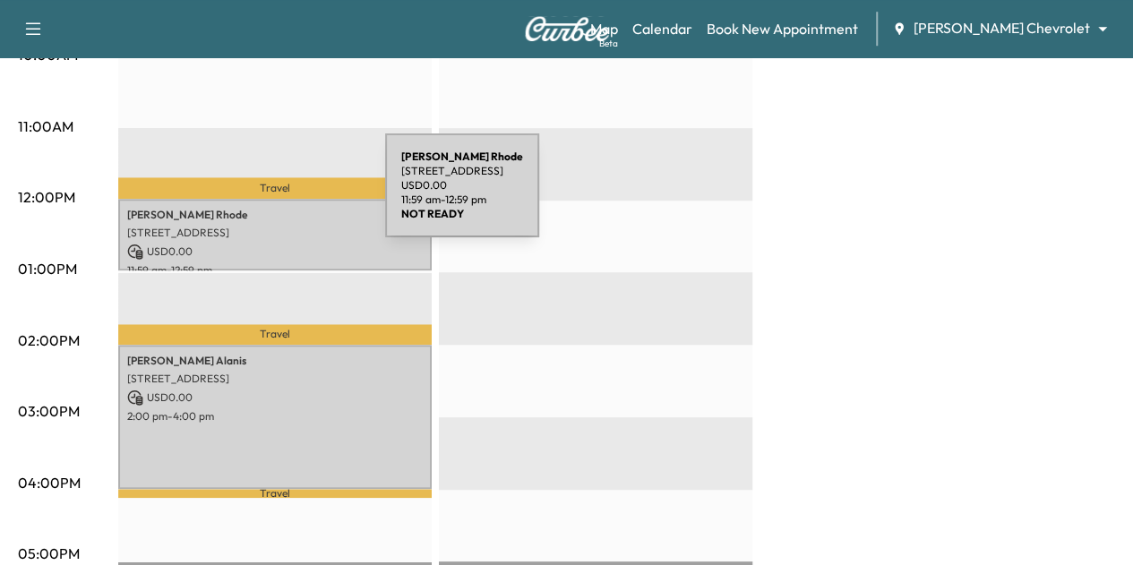
click at [251, 208] on p "[PERSON_NAME]" at bounding box center [275, 215] width 296 height 14
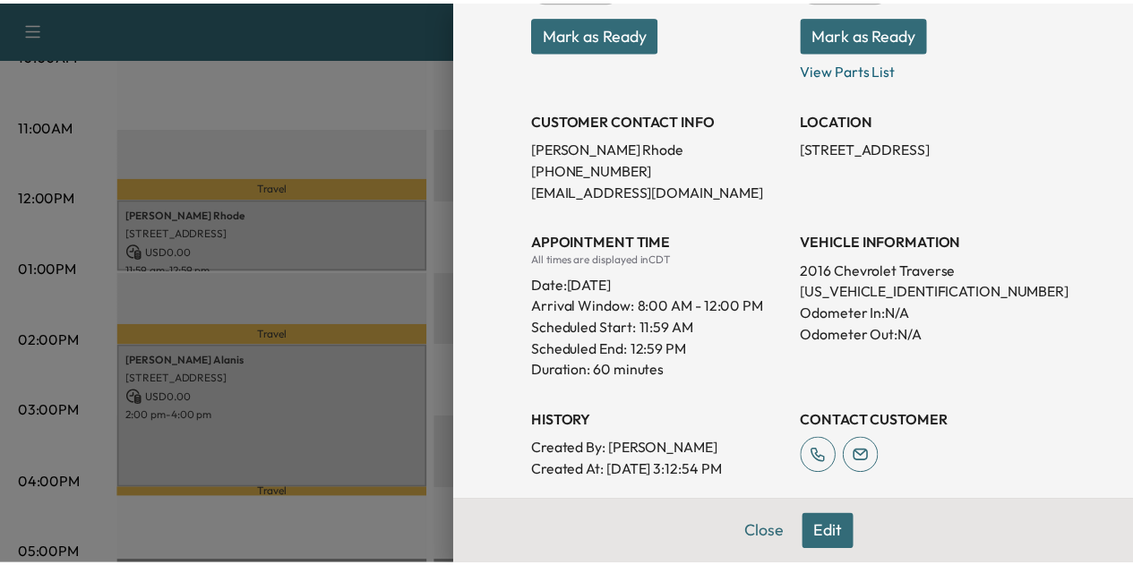
scroll to position [280, 0]
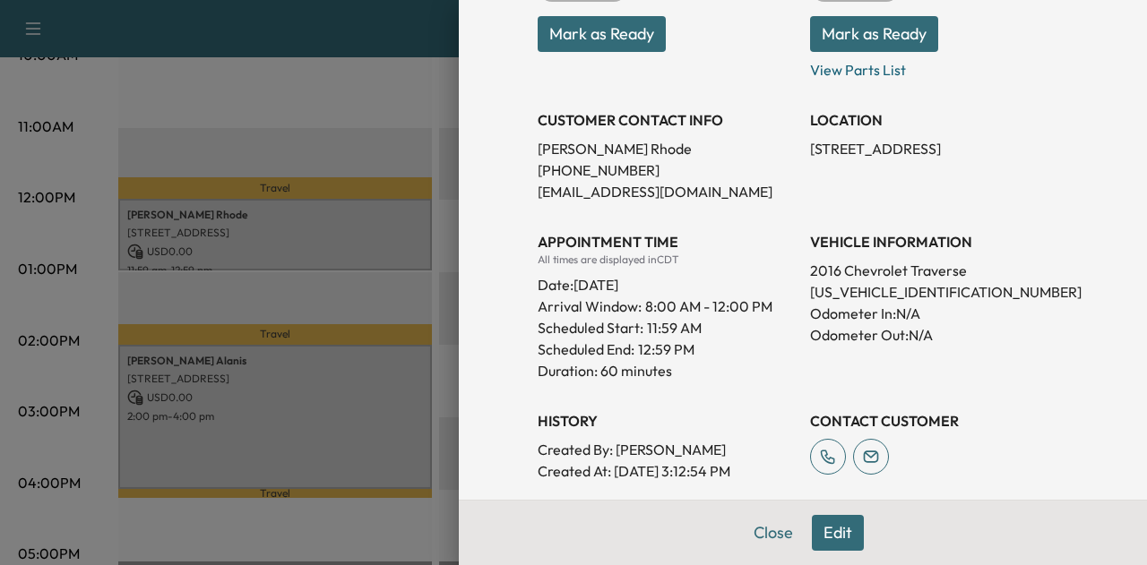
click at [860, 297] on p "[US_VEHICLE_IDENTIFICATION_NUMBER]" at bounding box center [939, 291] width 258 height 21
copy p "[US_VEHICLE_IDENTIFICATION_NUMBER]"
click at [750, 519] on button "Close" at bounding box center [773, 533] width 63 height 36
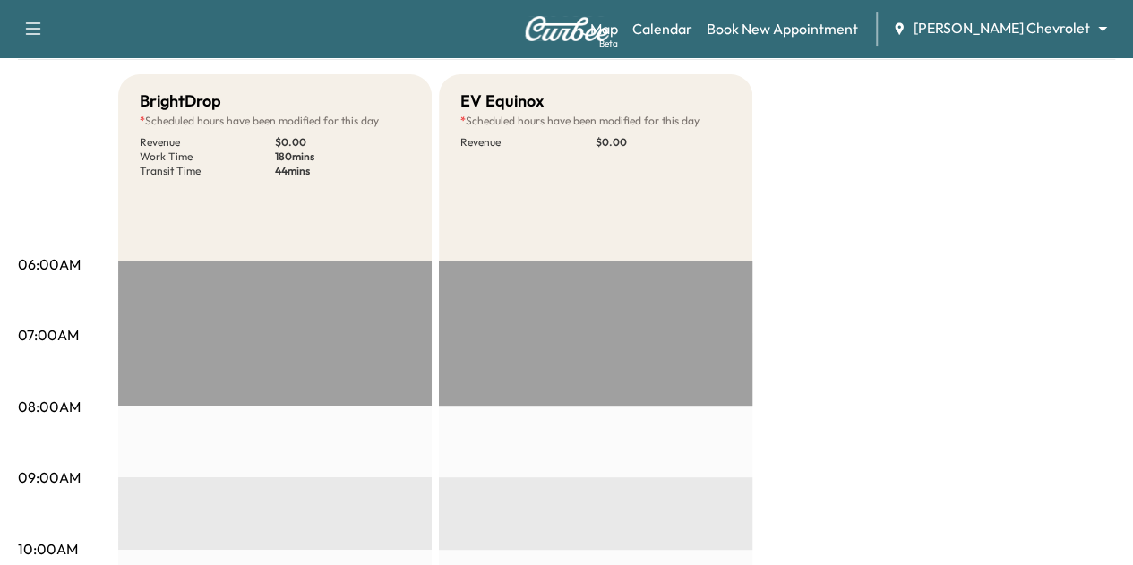
scroll to position [0, 0]
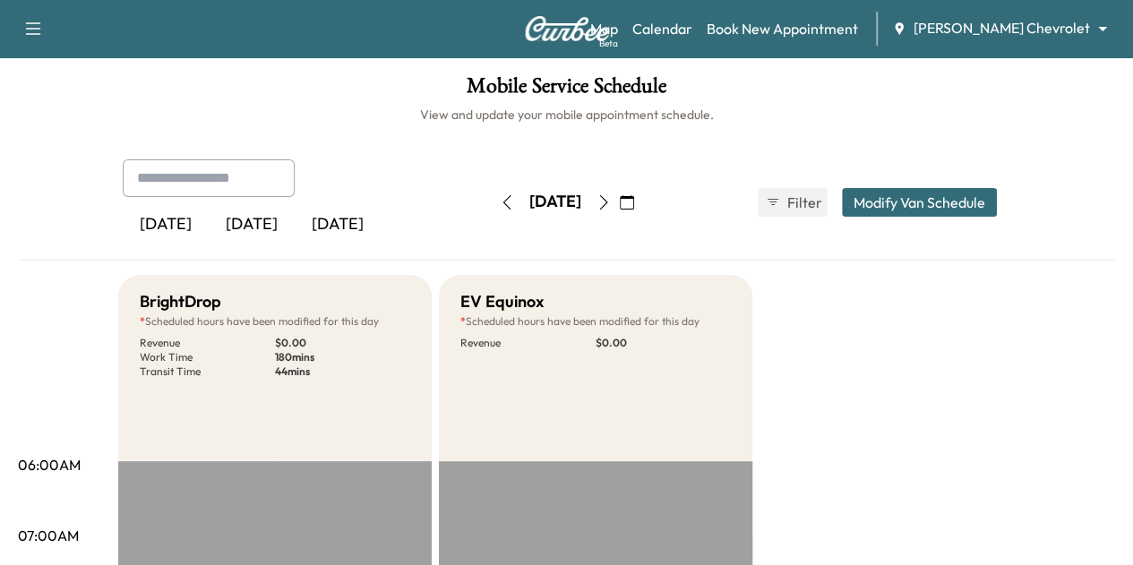
click at [492, 214] on button "button" at bounding box center [507, 202] width 30 height 29
click at [503, 202] on icon "button" at bounding box center [507, 202] width 8 height 14
click at [500, 204] on icon "button" at bounding box center [507, 202] width 14 height 14
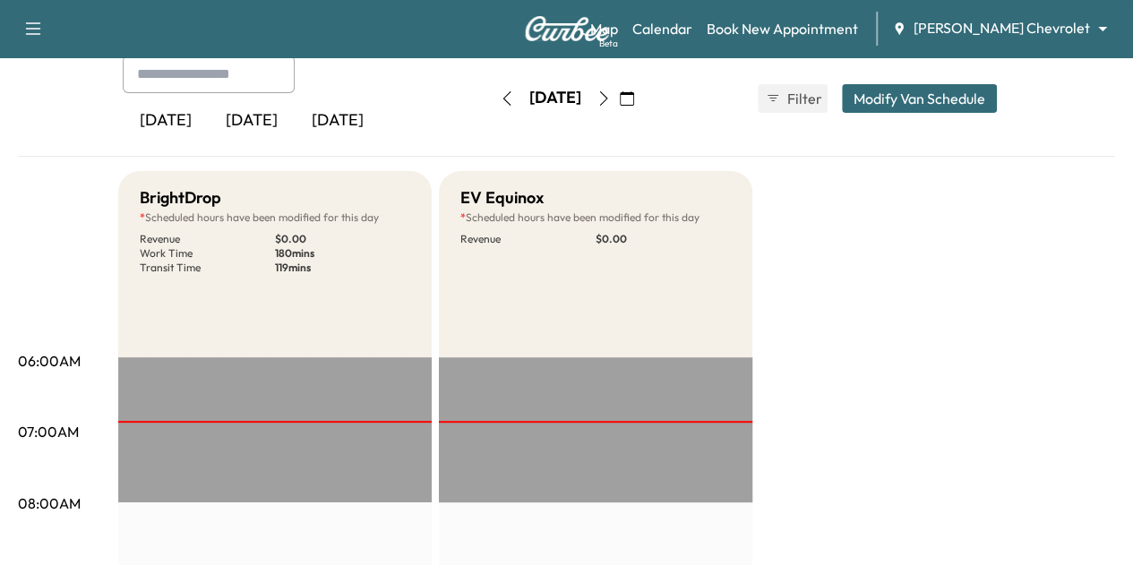
scroll to position [101, 0]
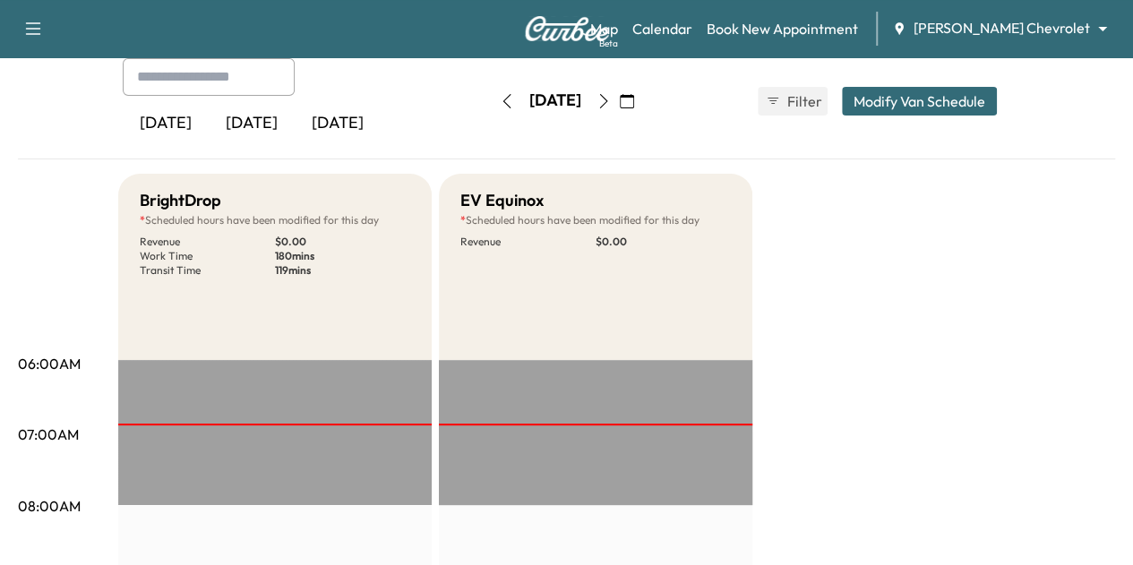
click at [611, 98] on icon "button" at bounding box center [604, 101] width 14 height 14
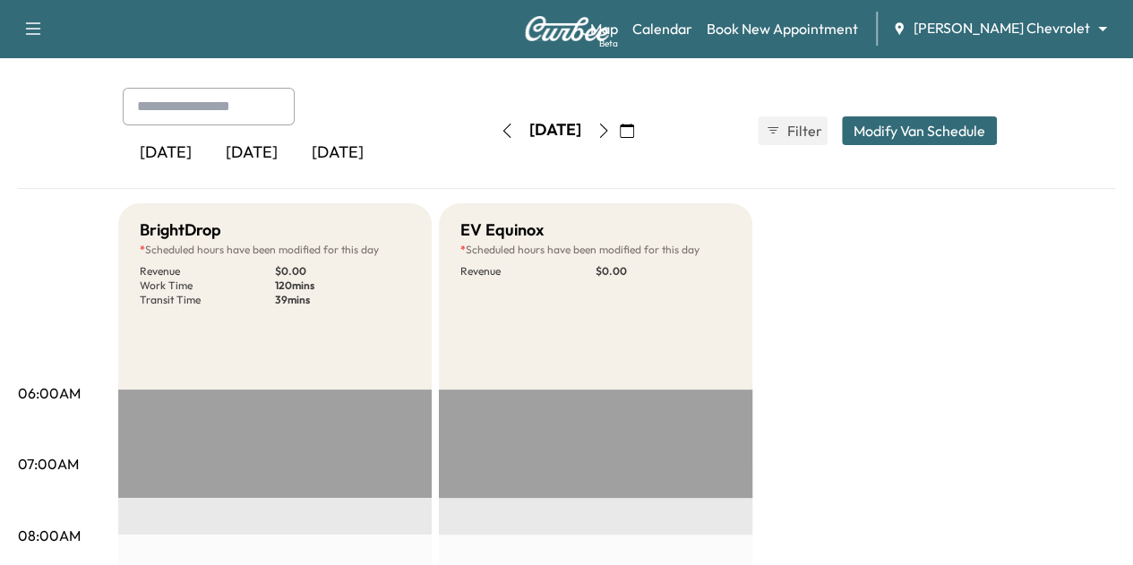
click at [611, 136] on icon "button" at bounding box center [604, 131] width 14 height 14
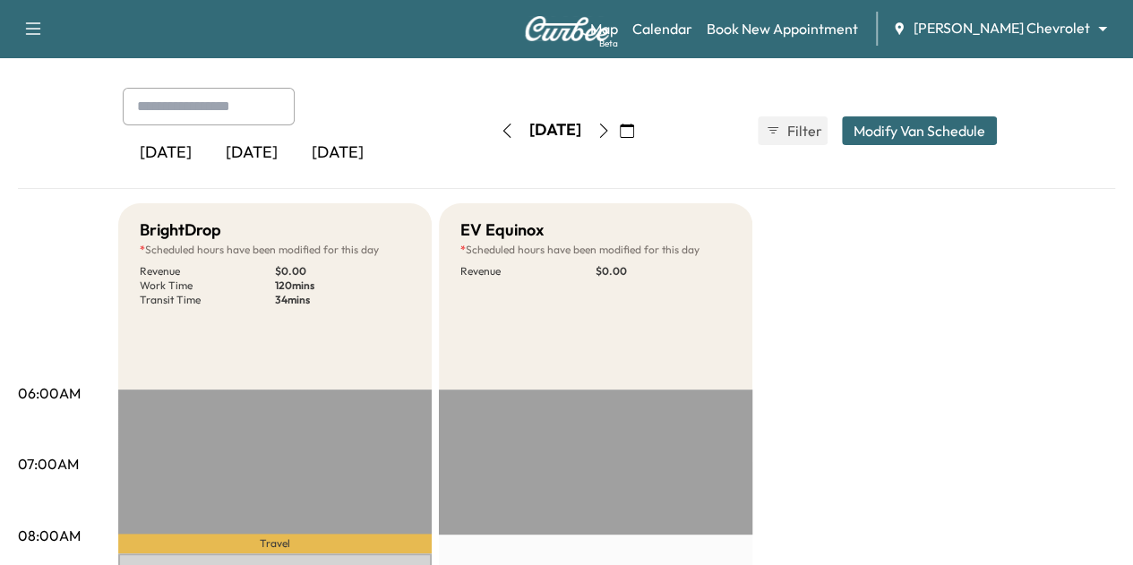
click at [611, 127] on icon "button" at bounding box center [604, 131] width 14 height 14
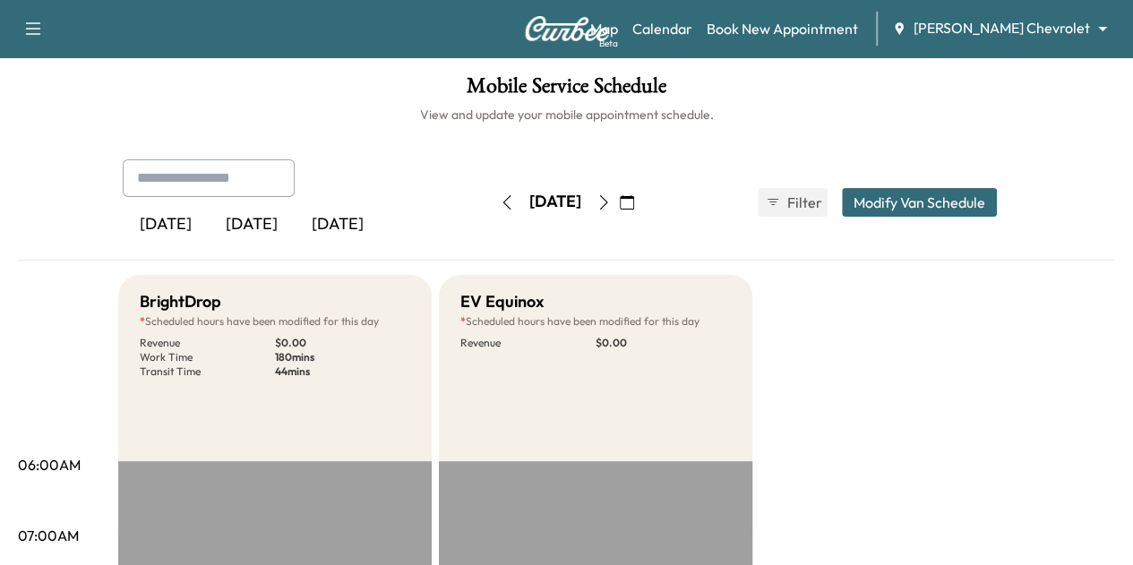
click at [500, 206] on icon "button" at bounding box center [507, 202] width 14 height 14
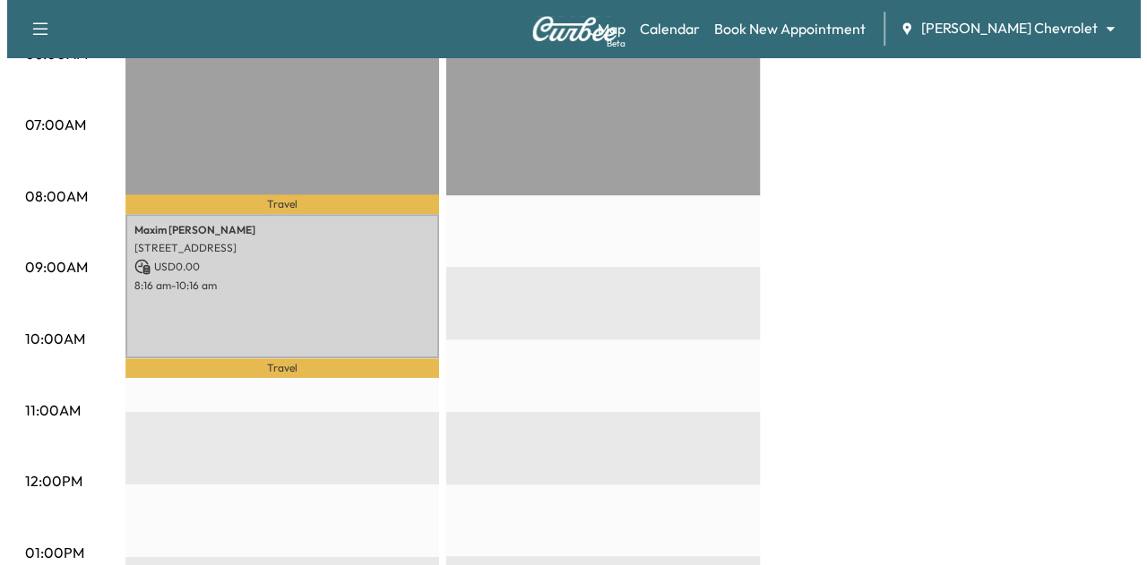
scroll to position [411, 0]
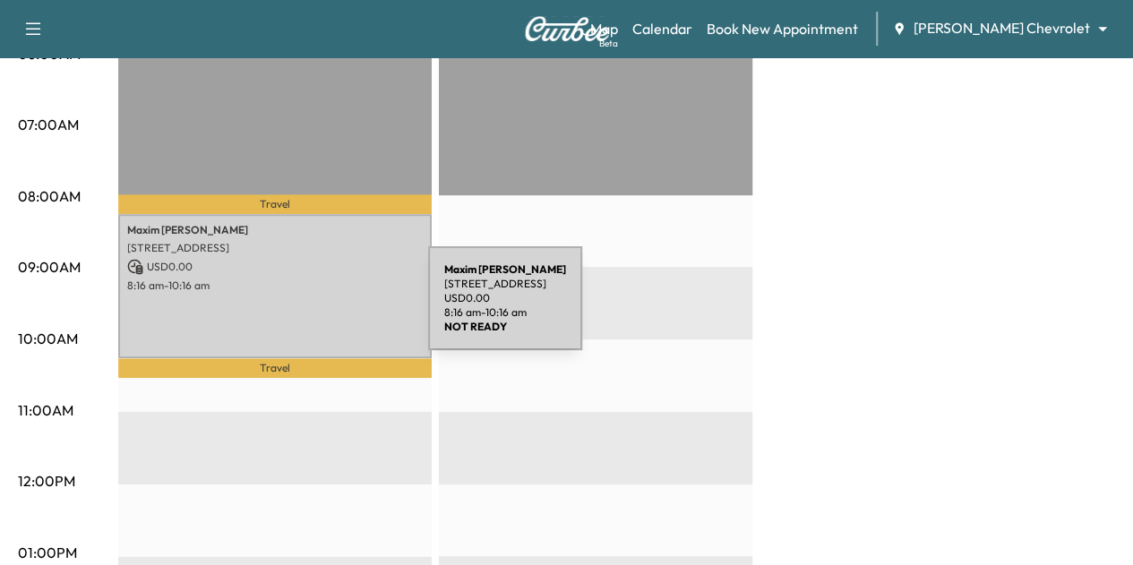
click at [294, 309] on div "[PERSON_NAME] 11970 ALBAVAR PATH, [GEOGRAPHIC_DATA], [GEOGRAPHIC_DATA] USD 0.00…" at bounding box center [275, 286] width 314 height 145
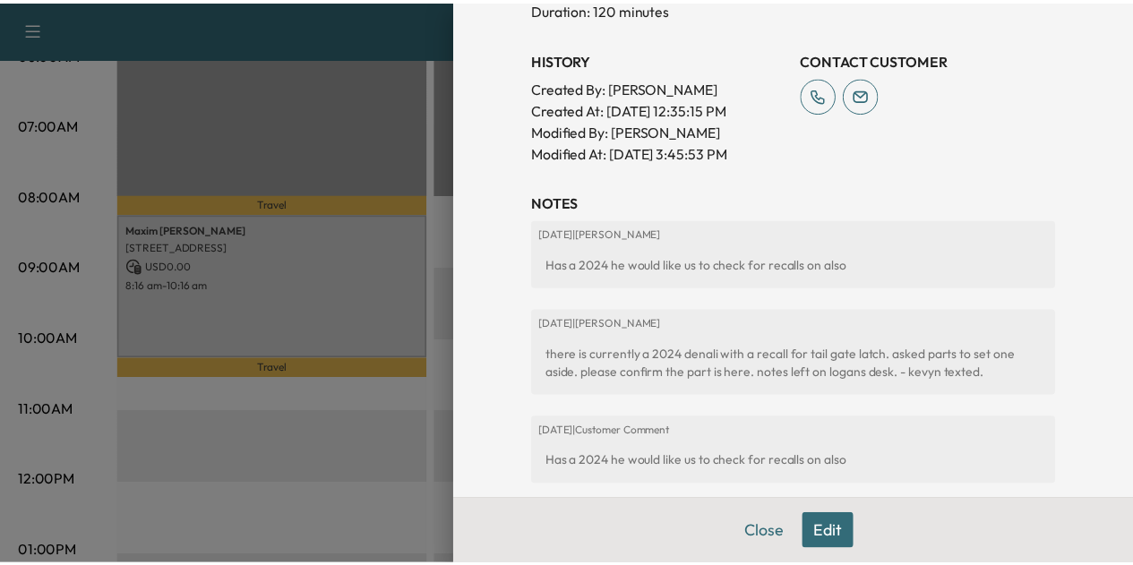
scroll to position [586, 0]
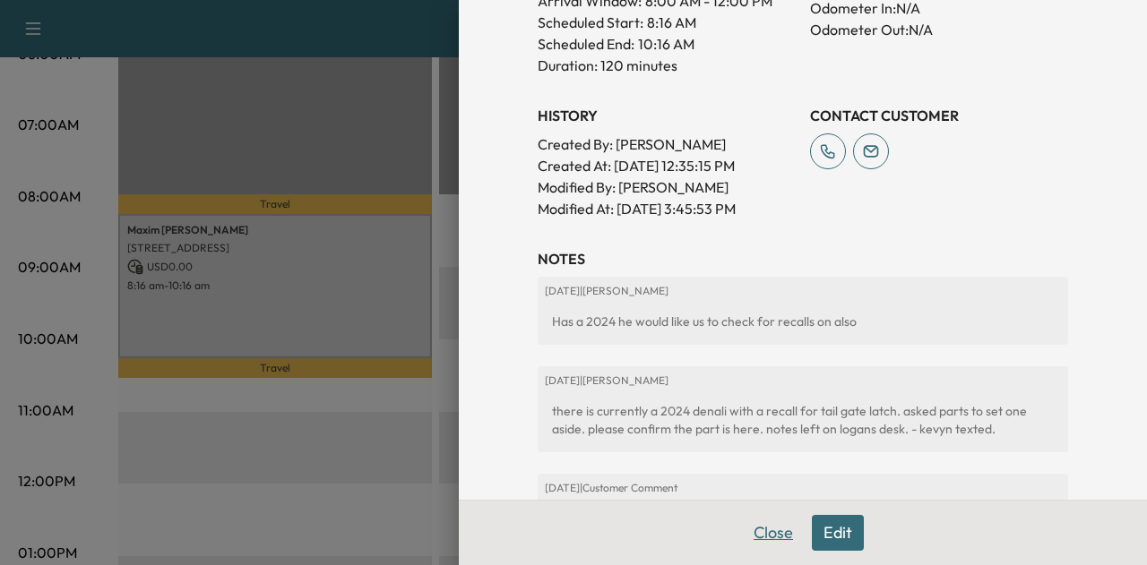
click at [761, 526] on button "Close" at bounding box center [773, 533] width 63 height 36
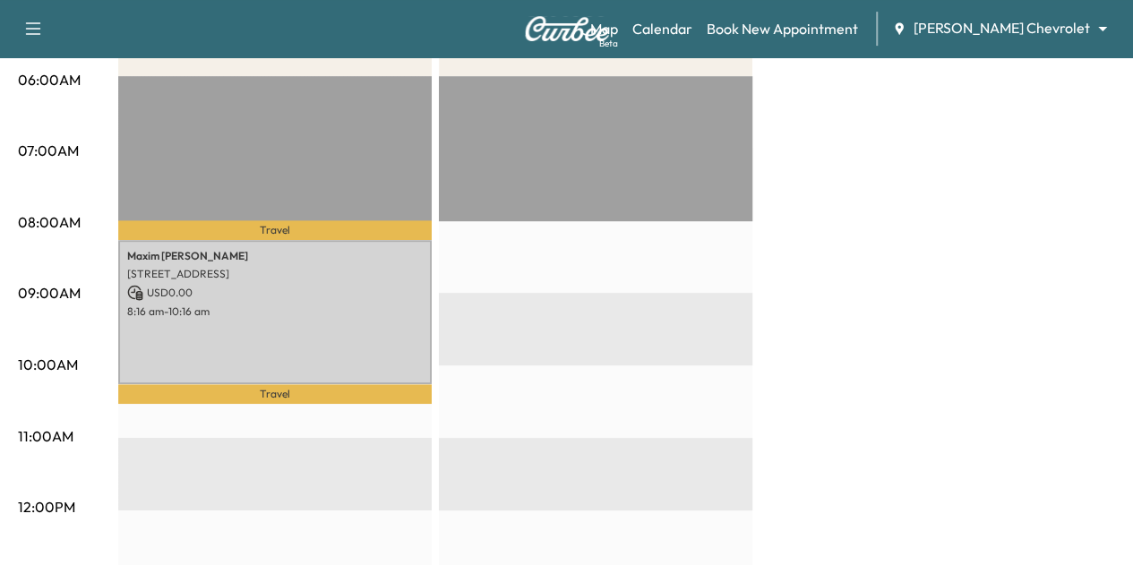
scroll to position [0, 0]
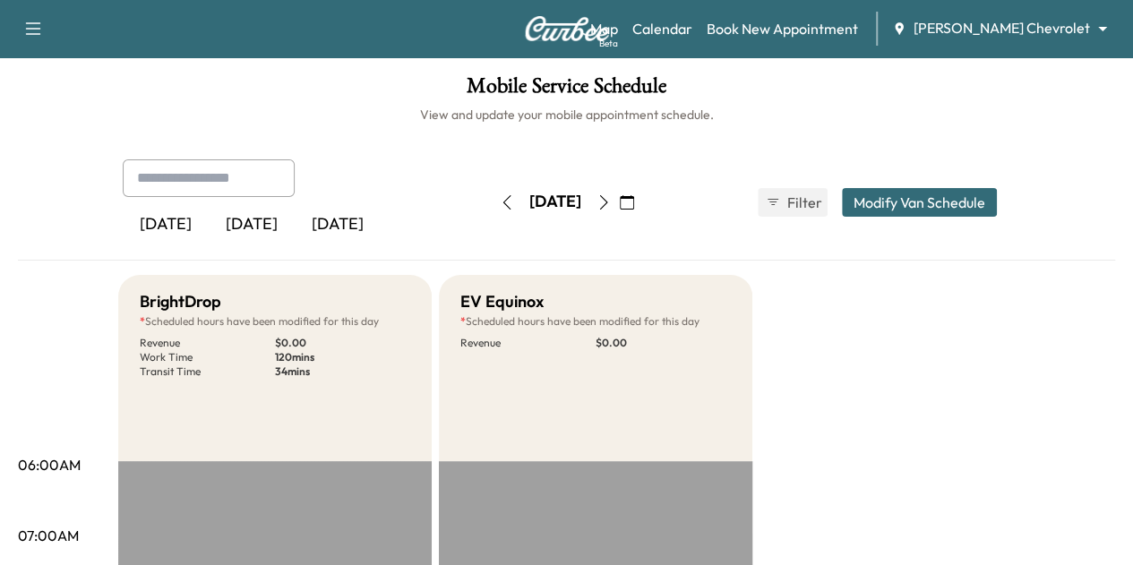
click at [492, 211] on button "button" at bounding box center [507, 202] width 30 height 29
click at [500, 209] on icon "button" at bounding box center [507, 202] width 14 height 14
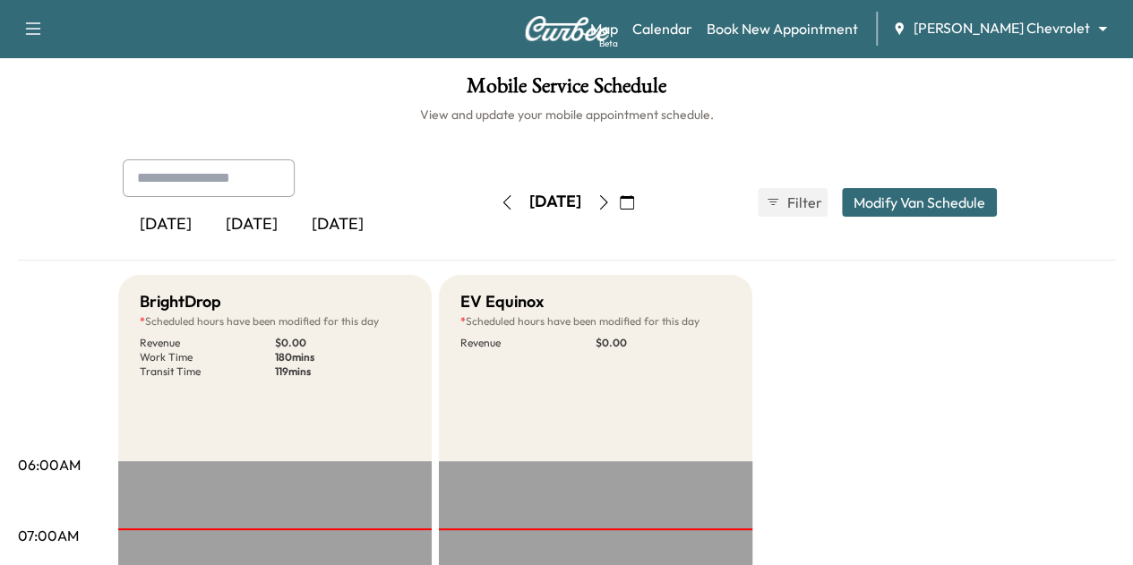
click at [500, 207] on icon "button" at bounding box center [507, 202] width 14 height 14
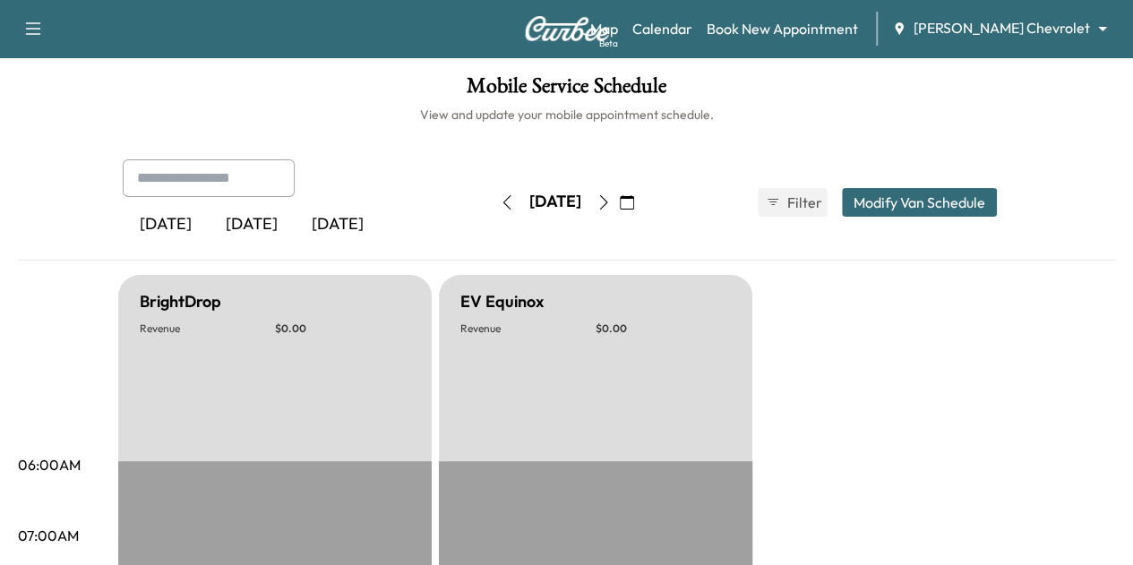
click at [500, 205] on icon "button" at bounding box center [507, 202] width 14 height 14
click at [492, 202] on button "button" at bounding box center [507, 202] width 30 height 29
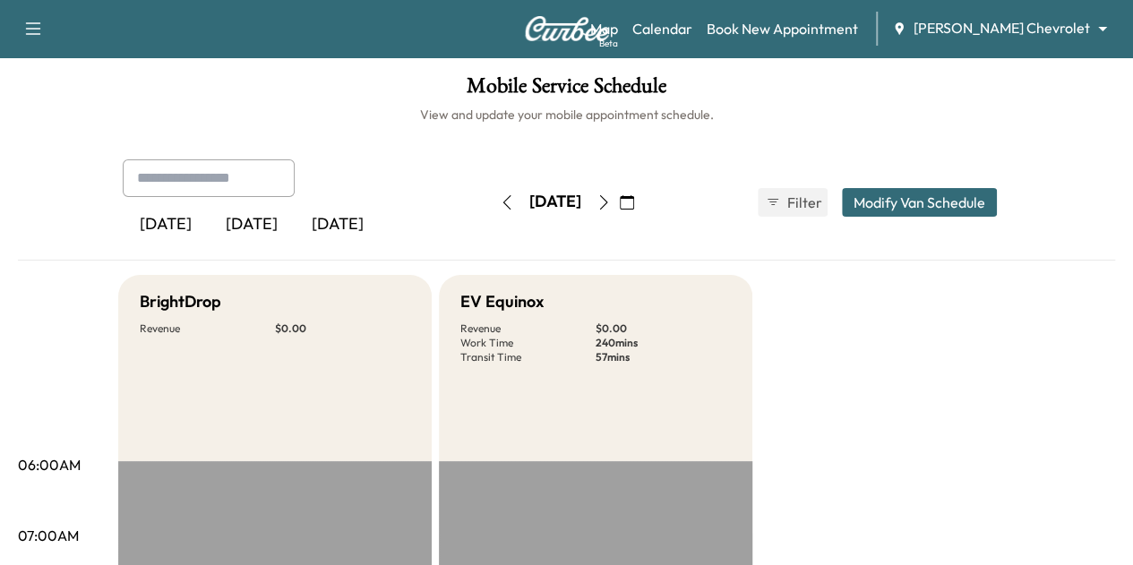
click at [611, 203] on icon "button" at bounding box center [604, 202] width 14 height 14
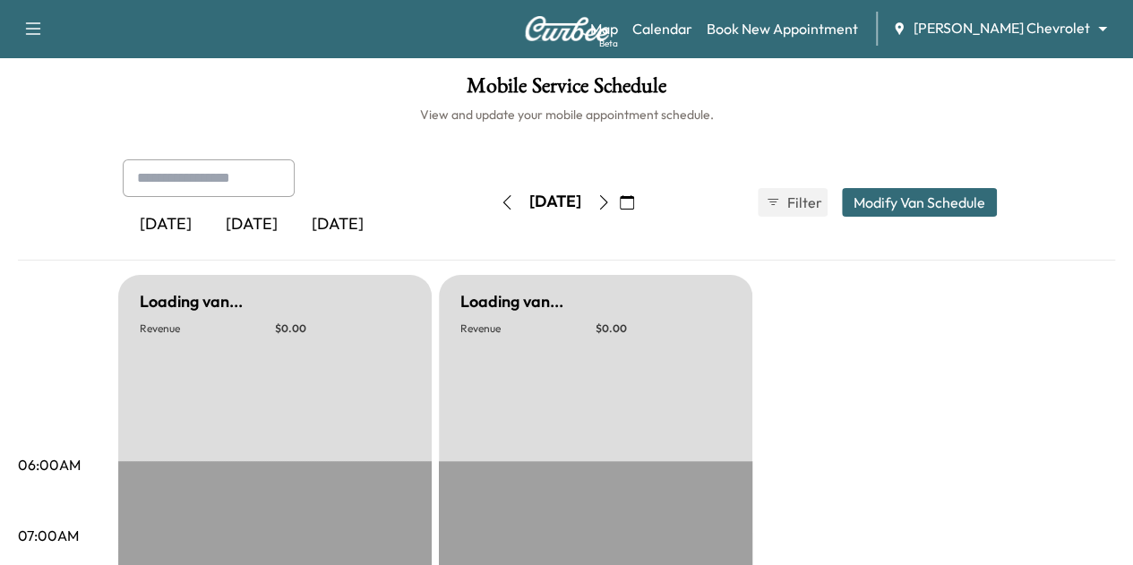
click at [619, 203] on button "button" at bounding box center [604, 202] width 30 height 29
click at [619, 202] on button "button" at bounding box center [604, 202] width 30 height 29
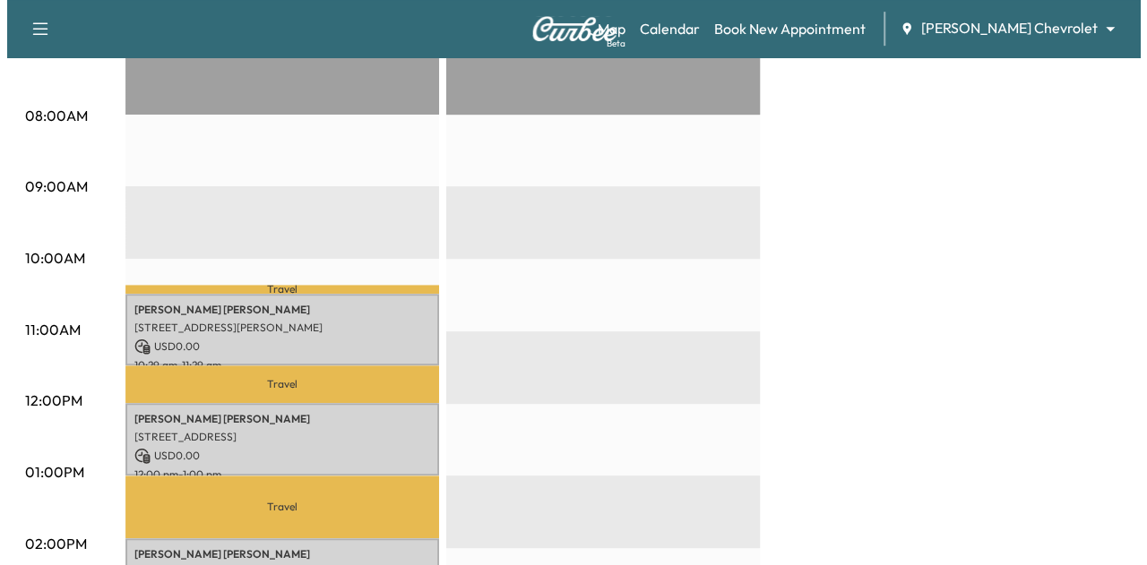
scroll to position [587, 0]
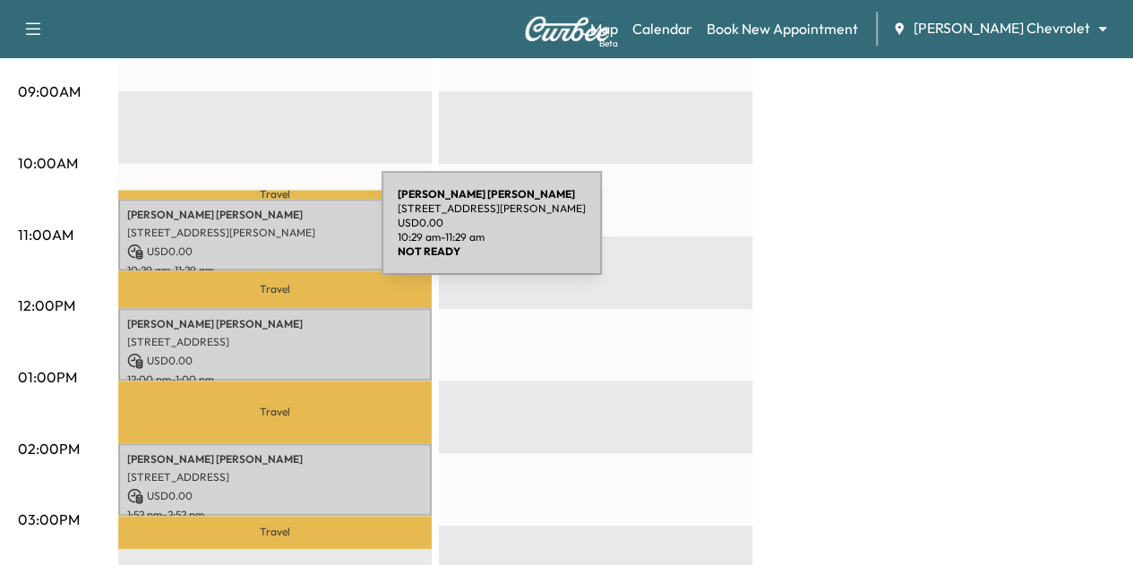
click at [247, 234] on p "[STREET_ADDRESS][PERSON_NAME]" at bounding box center [275, 233] width 296 height 14
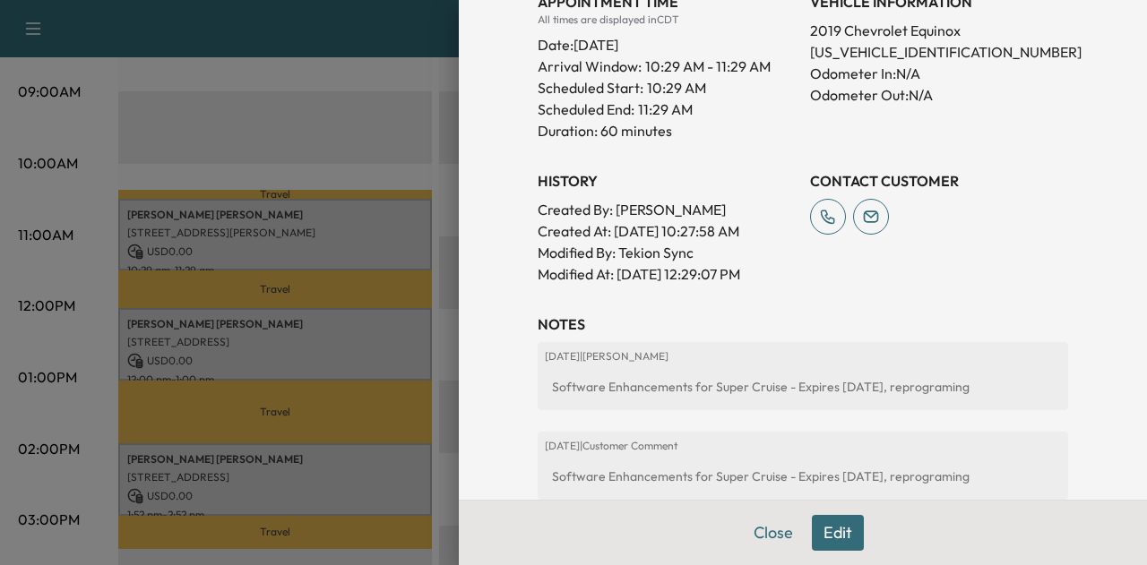
scroll to position [518, 0]
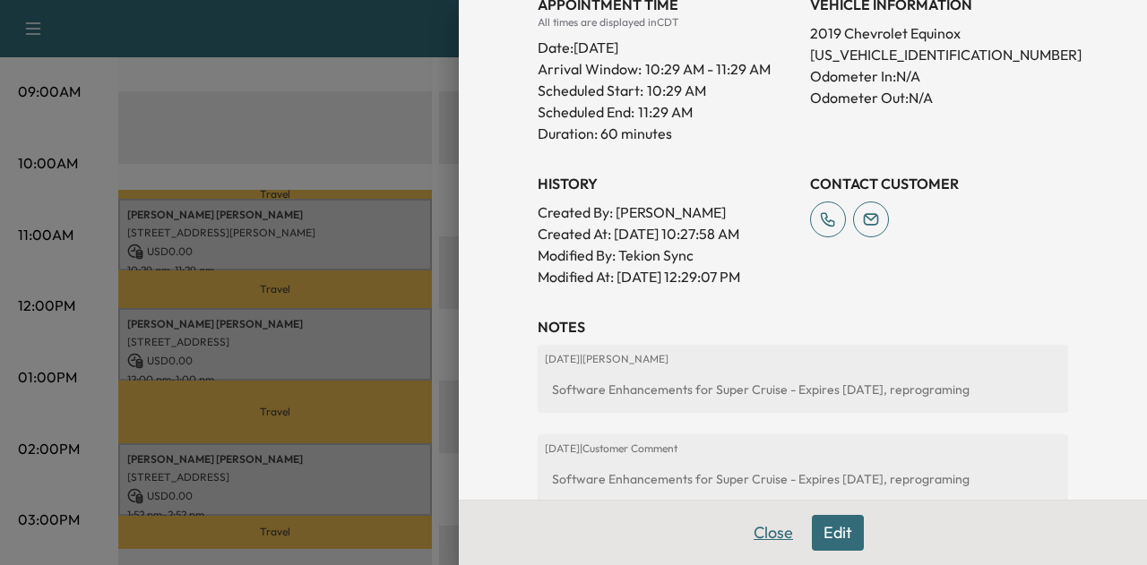
click at [752, 531] on button "Close" at bounding box center [773, 533] width 63 height 36
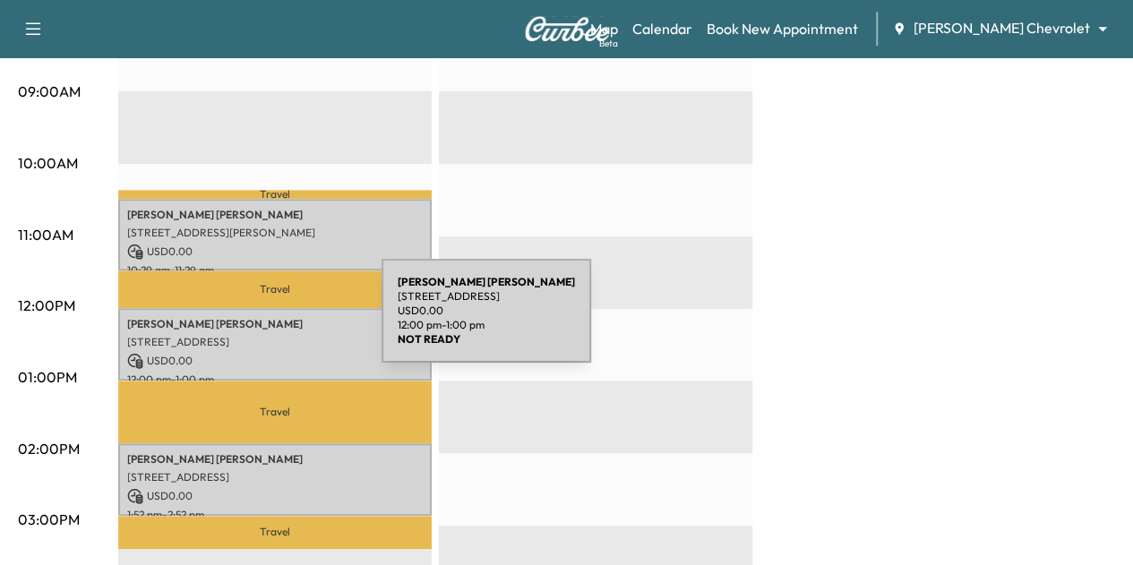
click at [241, 319] on p "[PERSON_NAME]" at bounding box center [275, 324] width 296 height 14
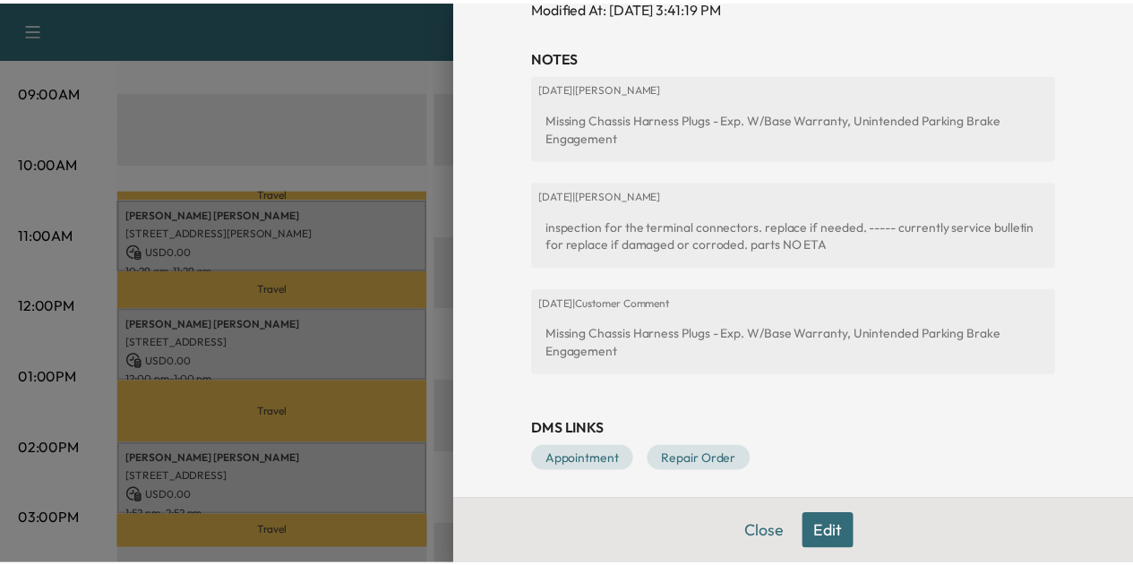
scroll to position [787, 0]
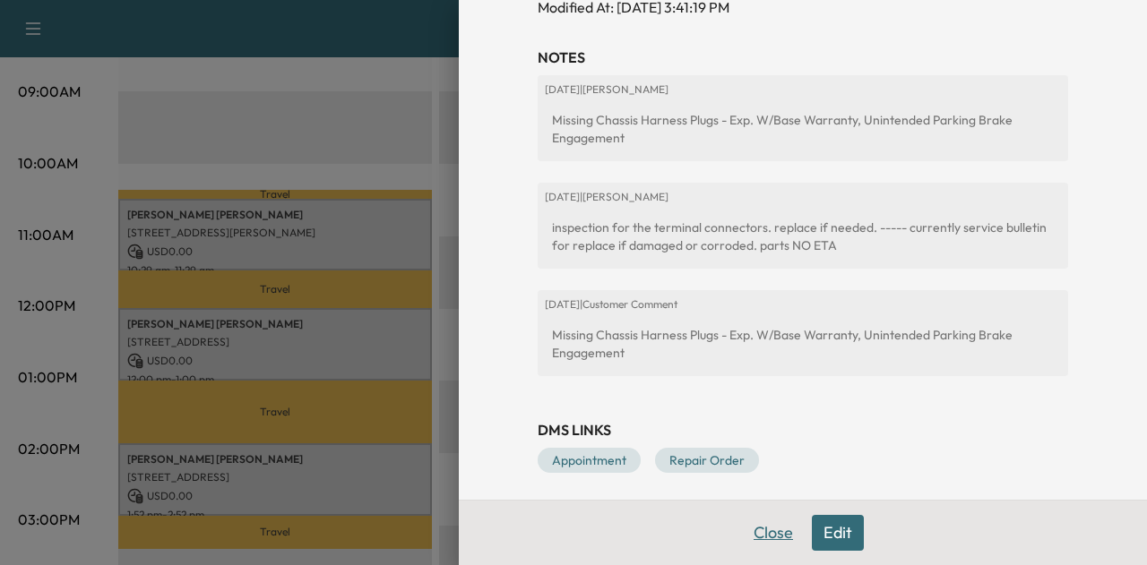
click at [767, 519] on button "Close" at bounding box center [773, 533] width 63 height 36
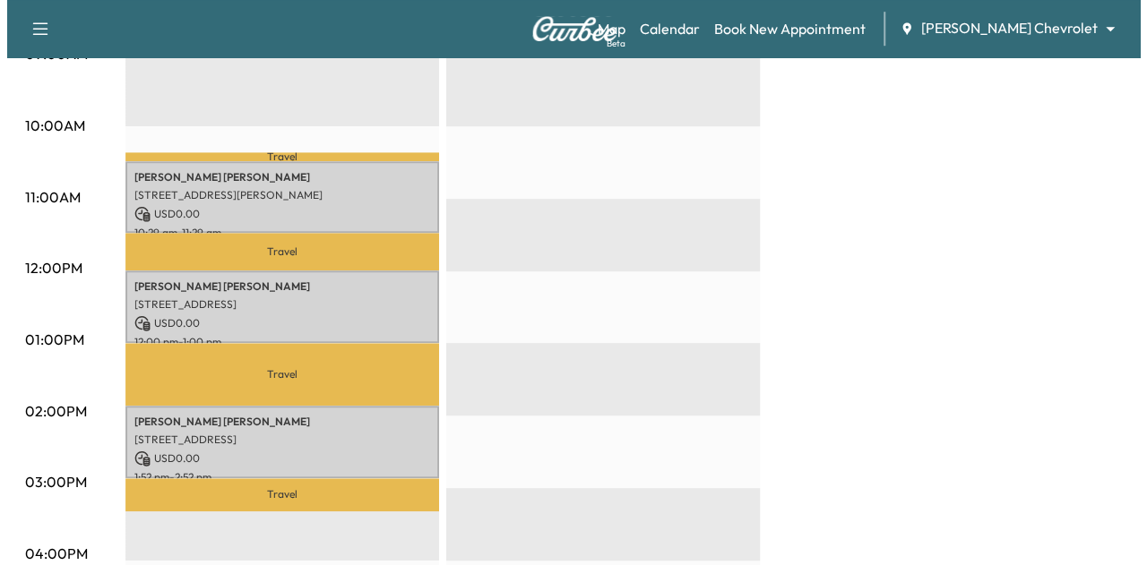
scroll to position [625, 0]
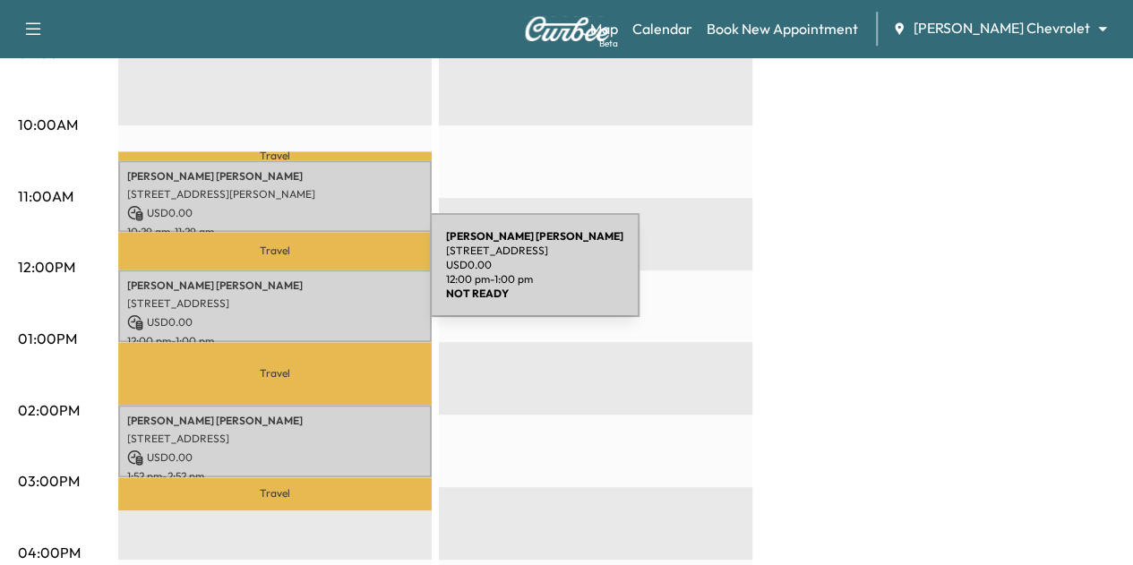
click at [296, 279] on p "[PERSON_NAME]" at bounding box center [275, 286] width 296 height 14
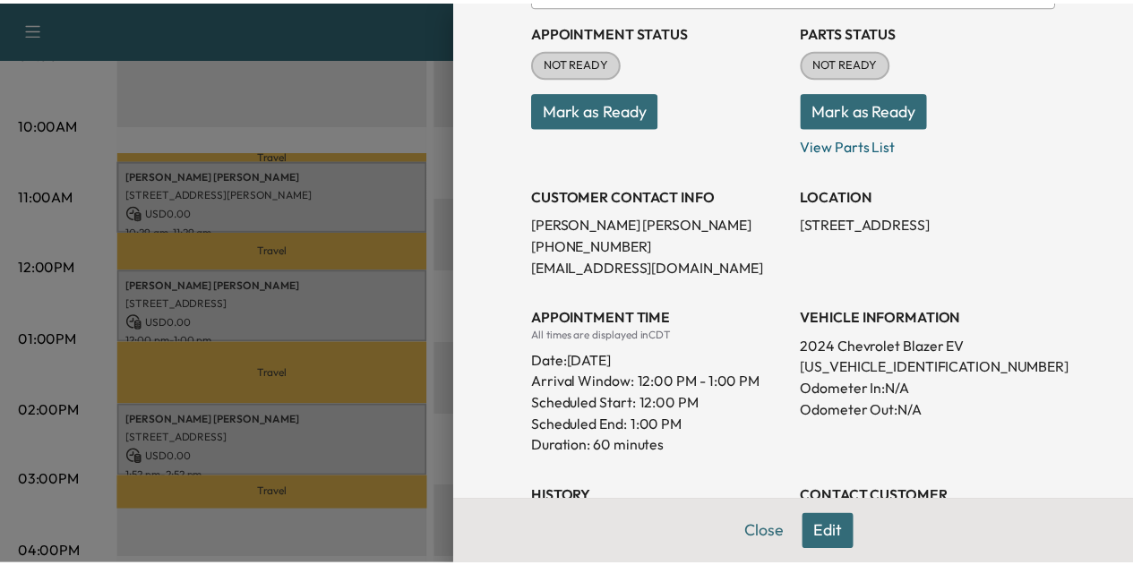
scroll to position [206, 0]
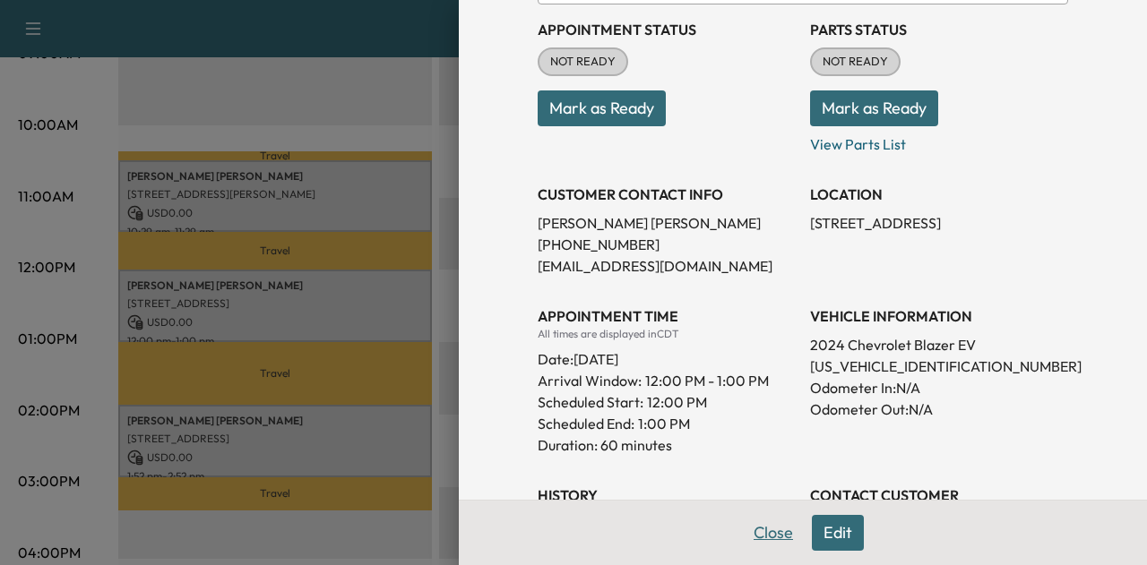
click at [748, 533] on button "Close" at bounding box center [773, 533] width 63 height 36
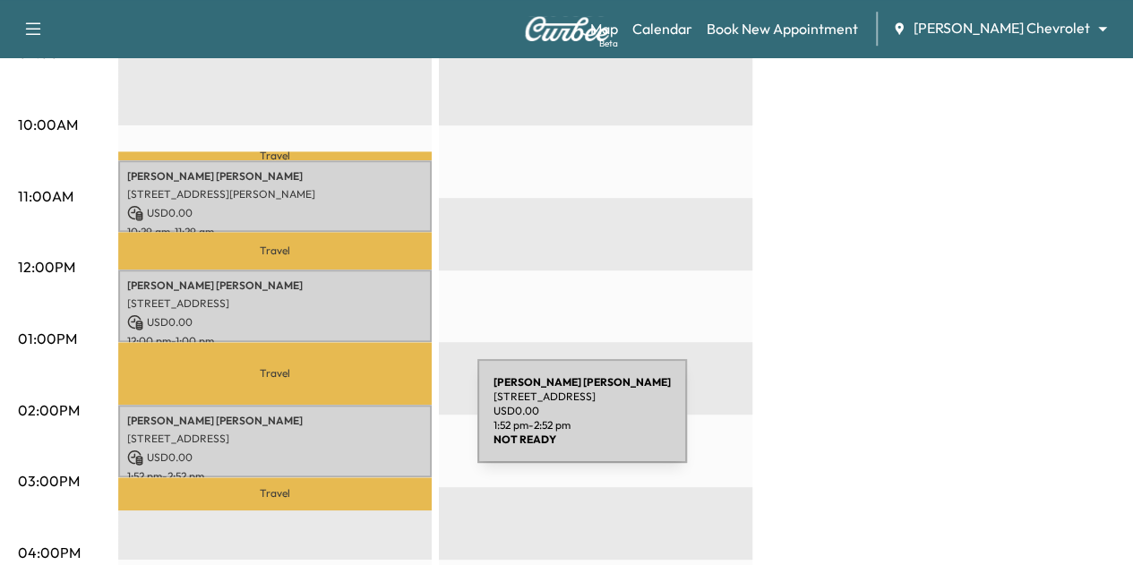
click at [343, 422] on div "[PERSON_NAME] [STREET_ADDRESS] USD 0.00 1:52 pm - 2:52 pm" at bounding box center [275, 441] width 314 height 73
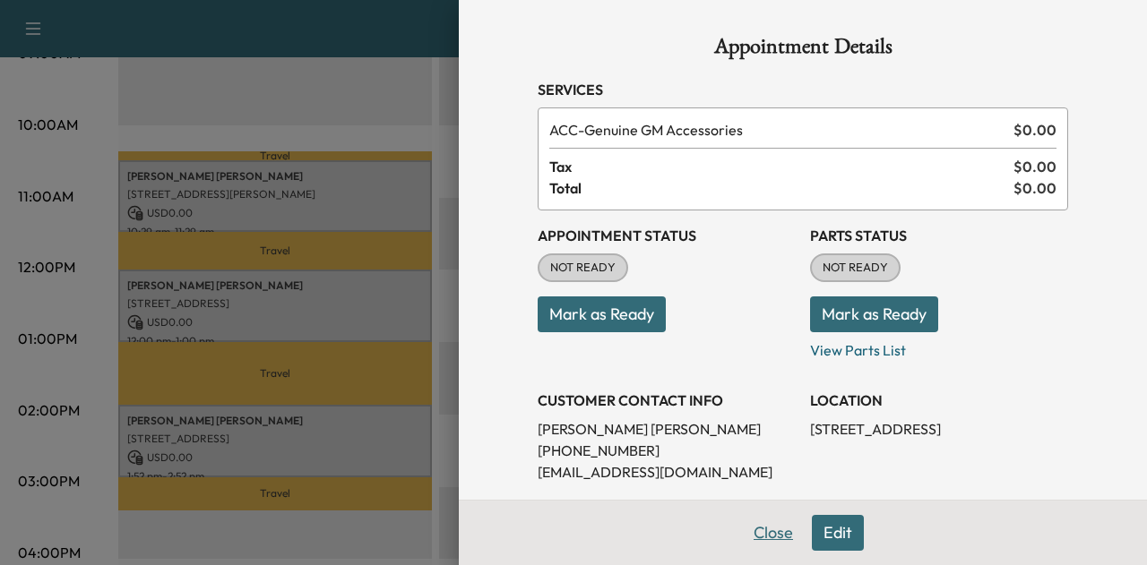
click at [751, 537] on button "Close" at bounding box center [773, 533] width 63 height 36
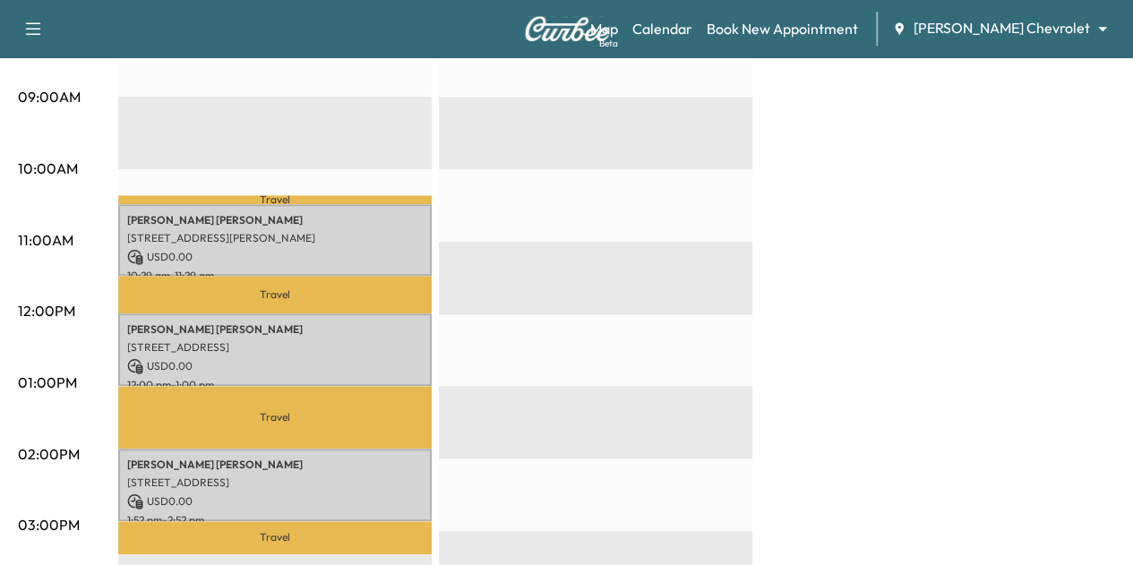
scroll to position [0, 0]
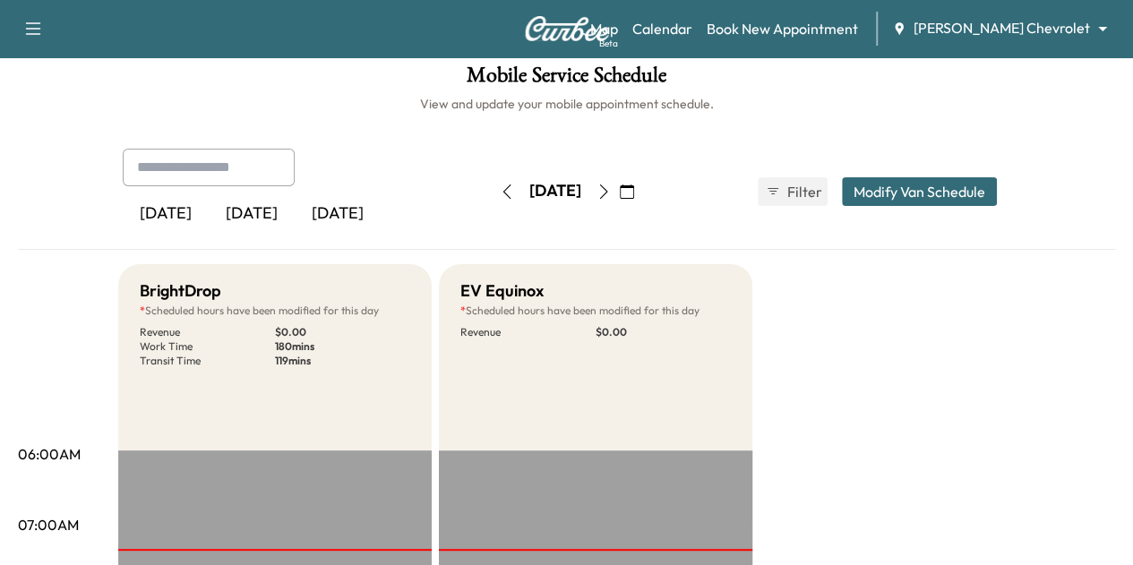
click at [611, 193] on icon "button" at bounding box center [604, 192] width 14 height 14
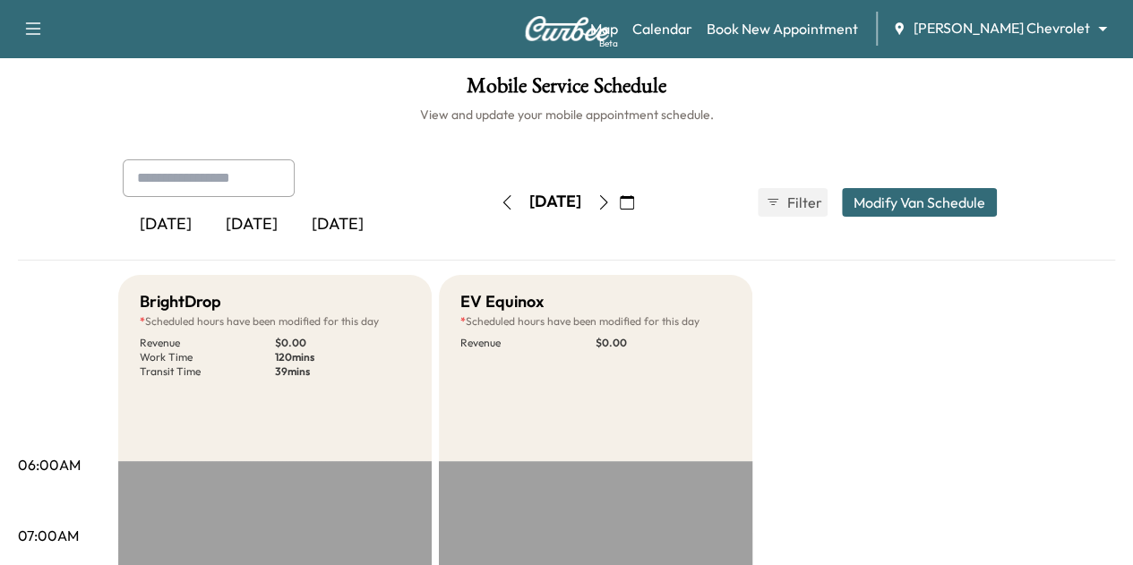
click at [500, 200] on icon "button" at bounding box center [507, 202] width 14 height 14
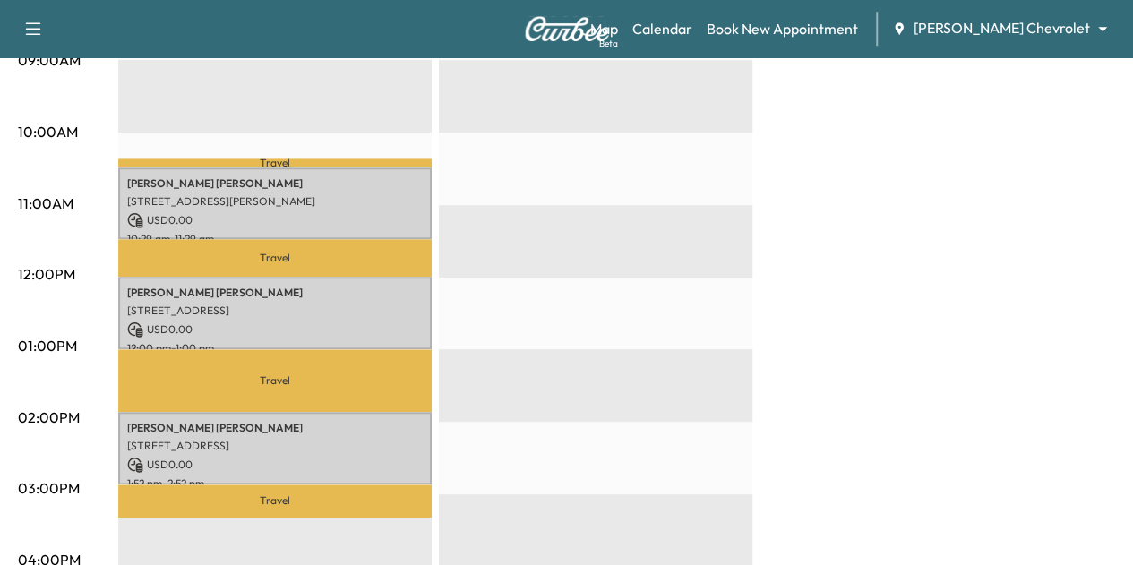
scroll to position [617, 0]
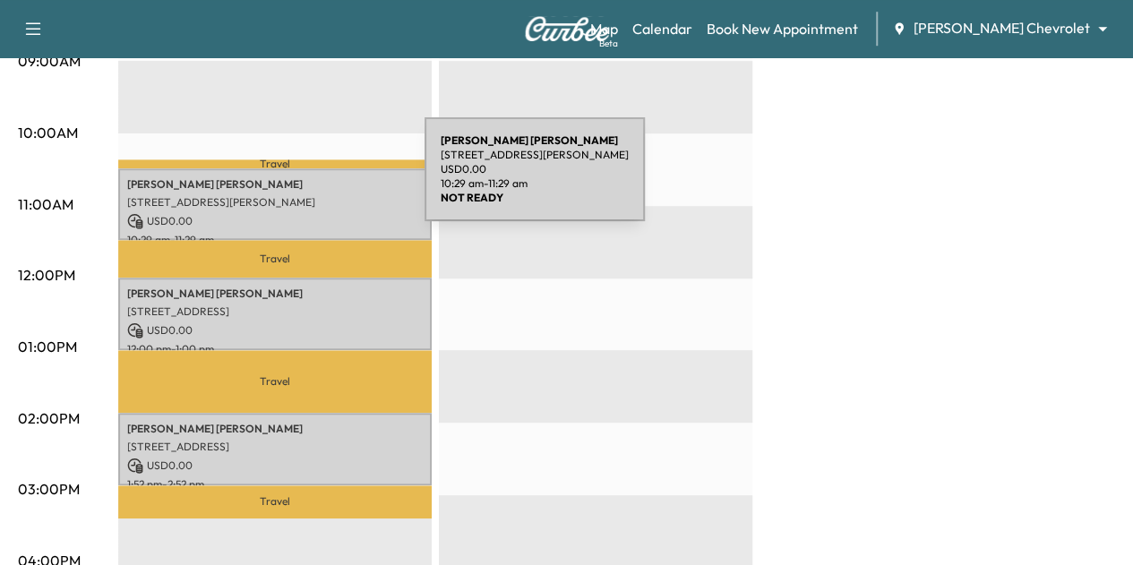
click at [290, 180] on p "[PERSON_NAME]" at bounding box center [275, 184] width 296 height 14
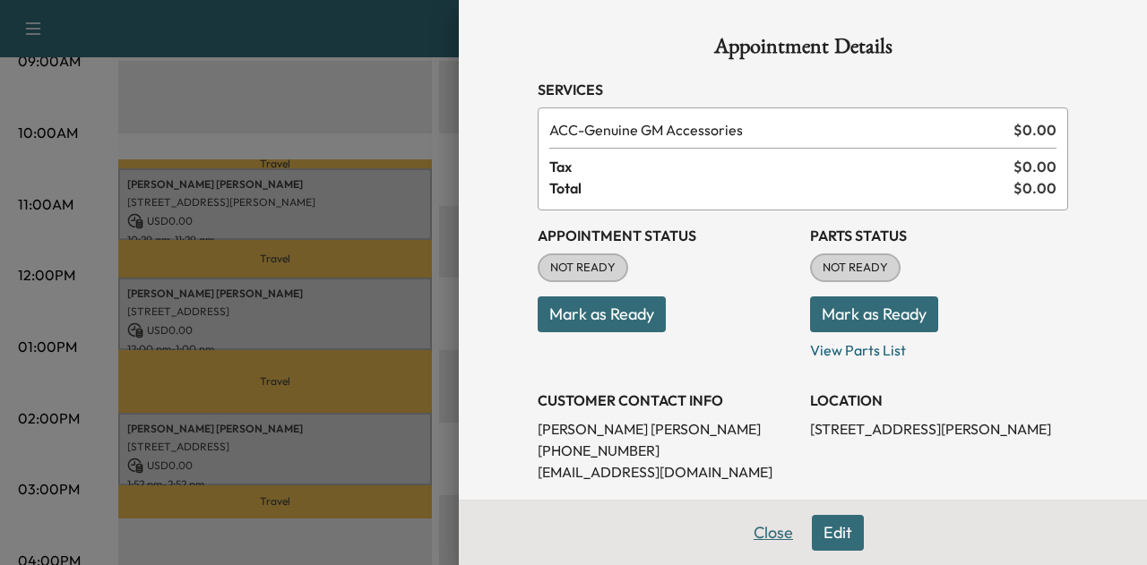
click at [744, 532] on button "Close" at bounding box center [773, 533] width 63 height 36
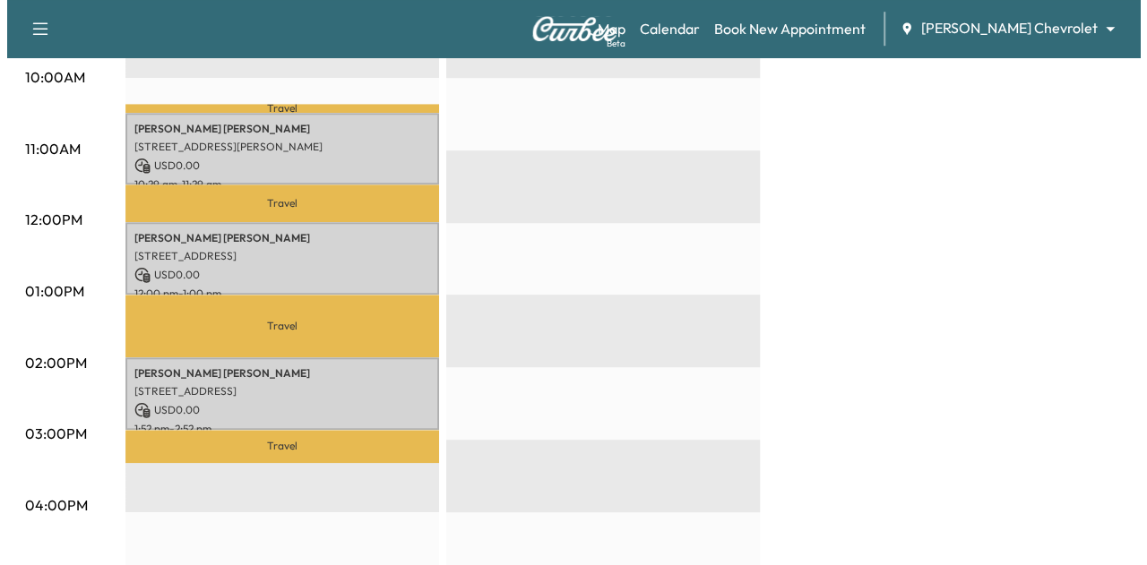
scroll to position [674, 0]
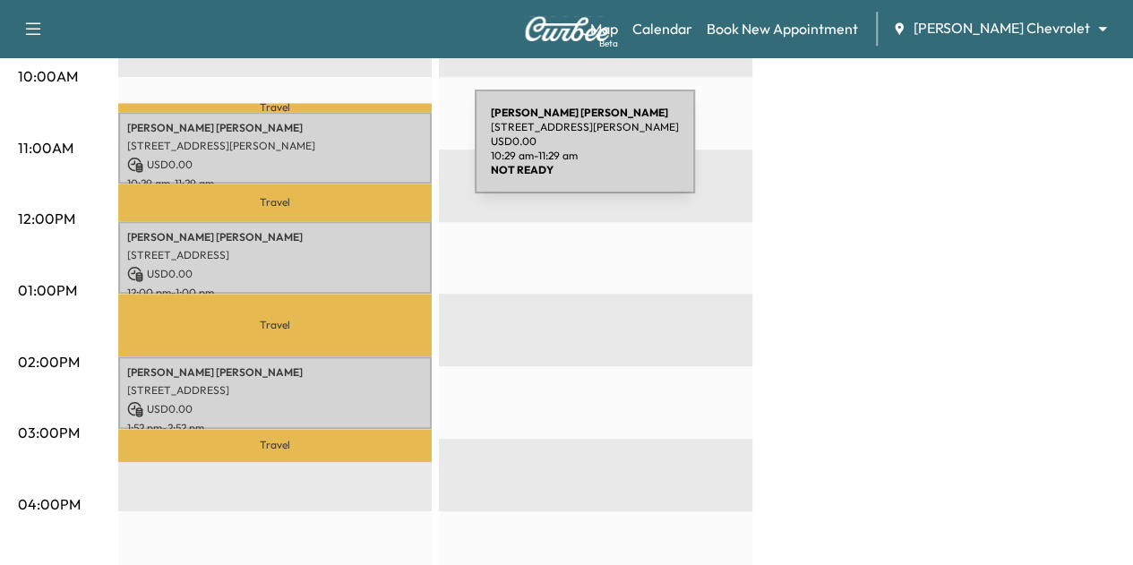
click at [340, 157] on p "USD 0.00" at bounding box center [275, 165] width 296 height 16
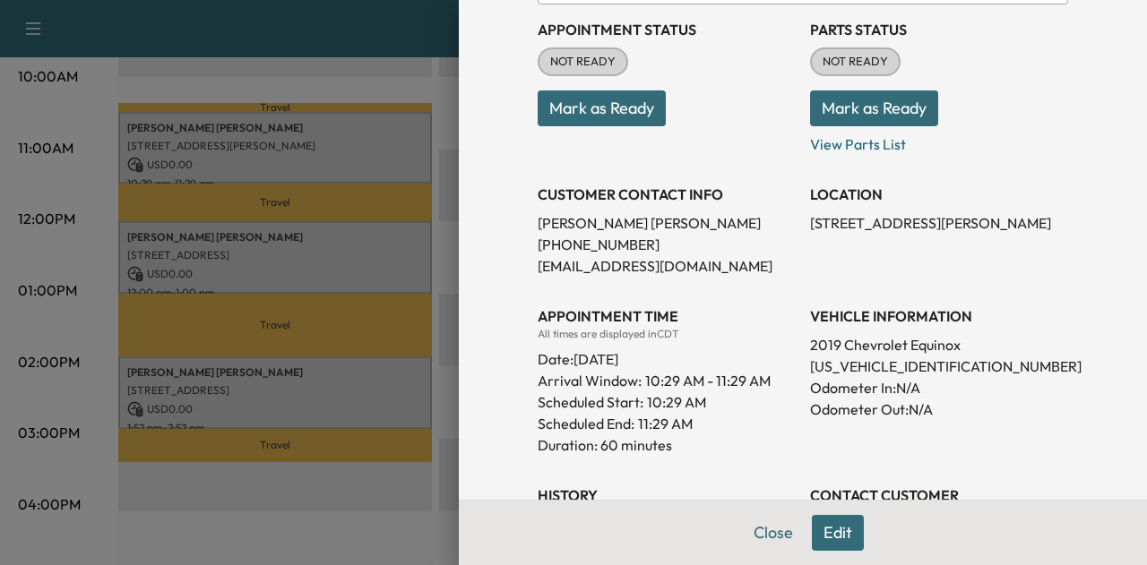
scroll to position [105, 0]
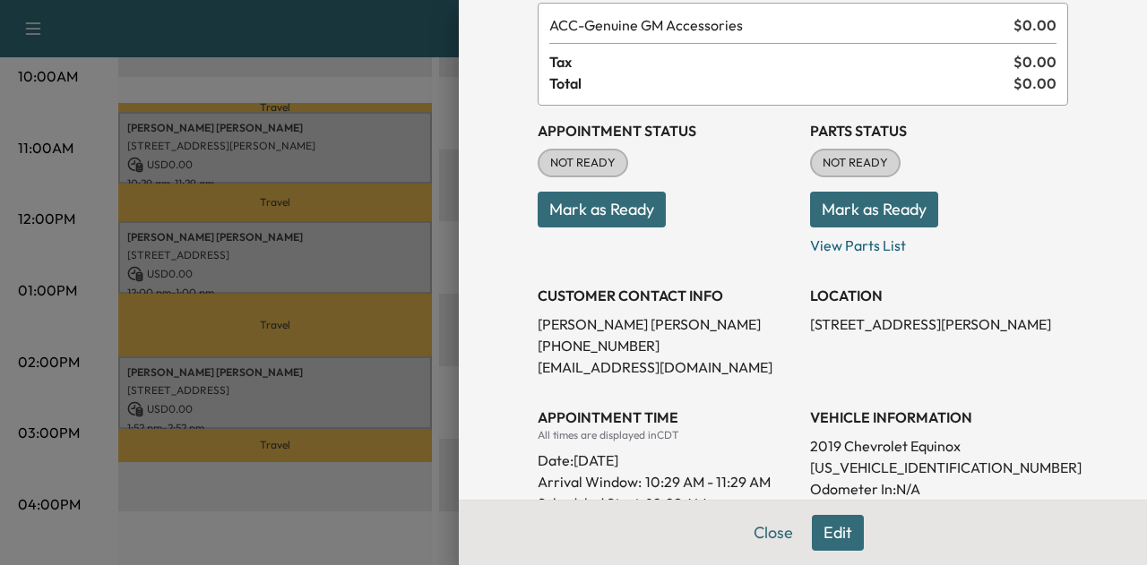
click at [605, 208] on button "Mark as Ready" at bounding box center [601, 210] width 128 height 36
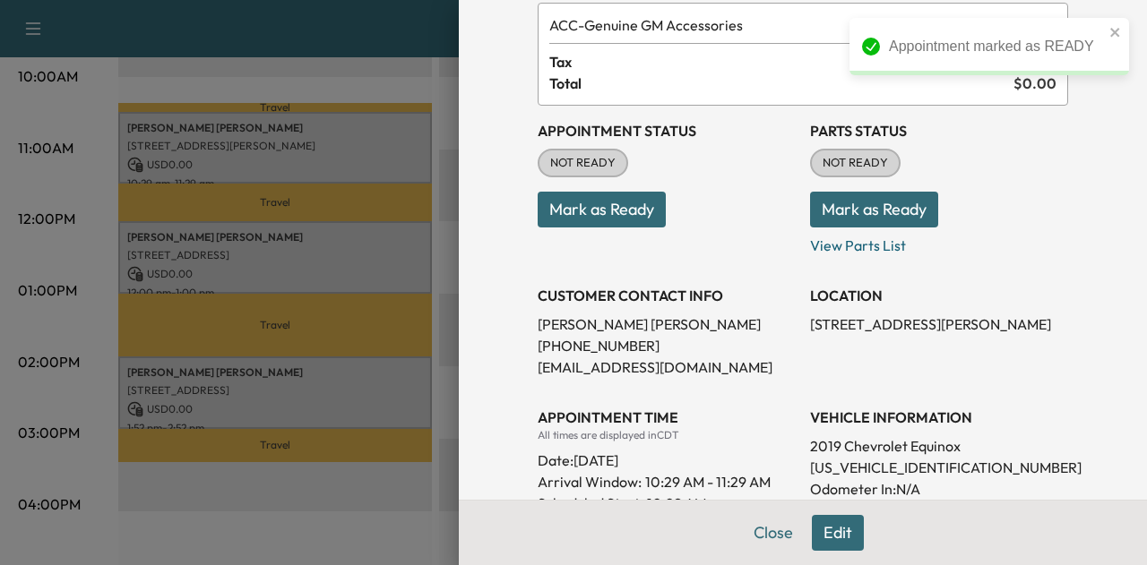
click at [849, 207] on button "Mark as Ready" at bounding box center [874, 210] width 128 height 36
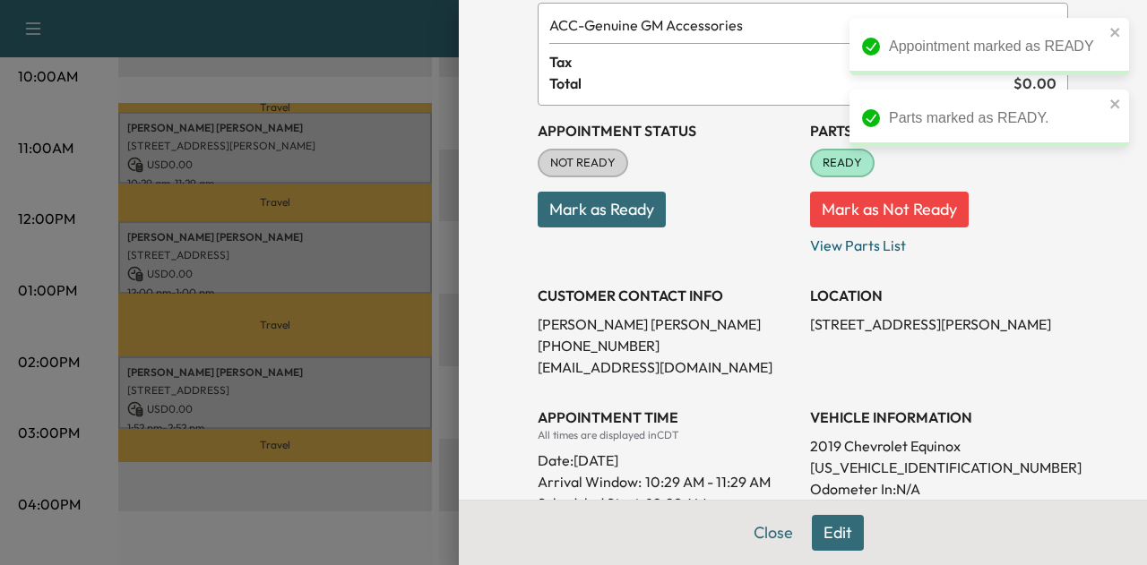
click at [616, 200] on button "Mark as Ready" at bounding box center [601, 210] width 128 height 36
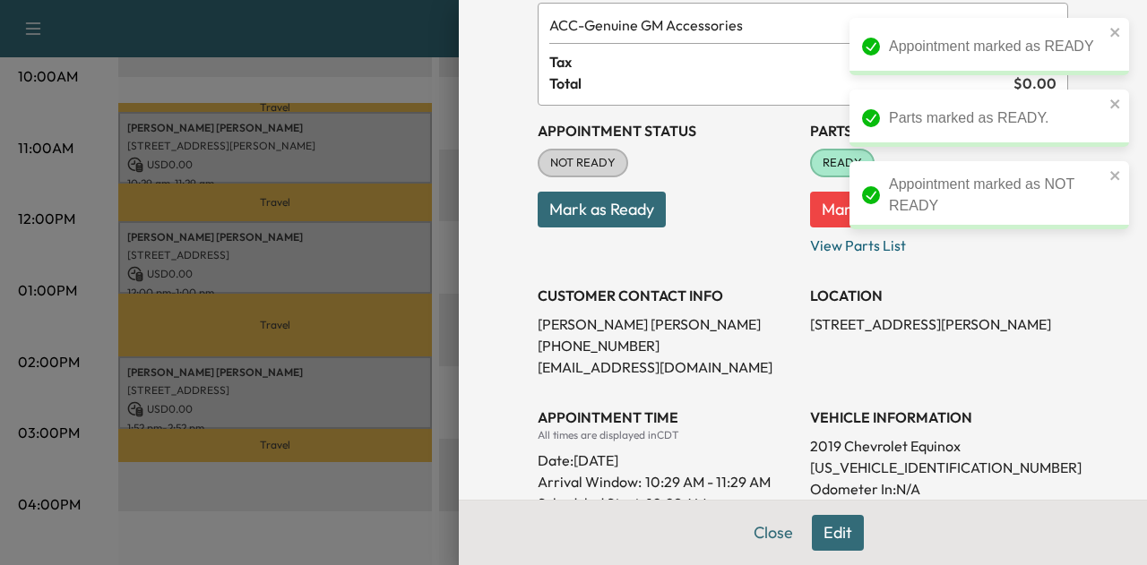
click at [580, 207] on button "Mark as Ready" at bounding box center [601, 210] width 128 height 36
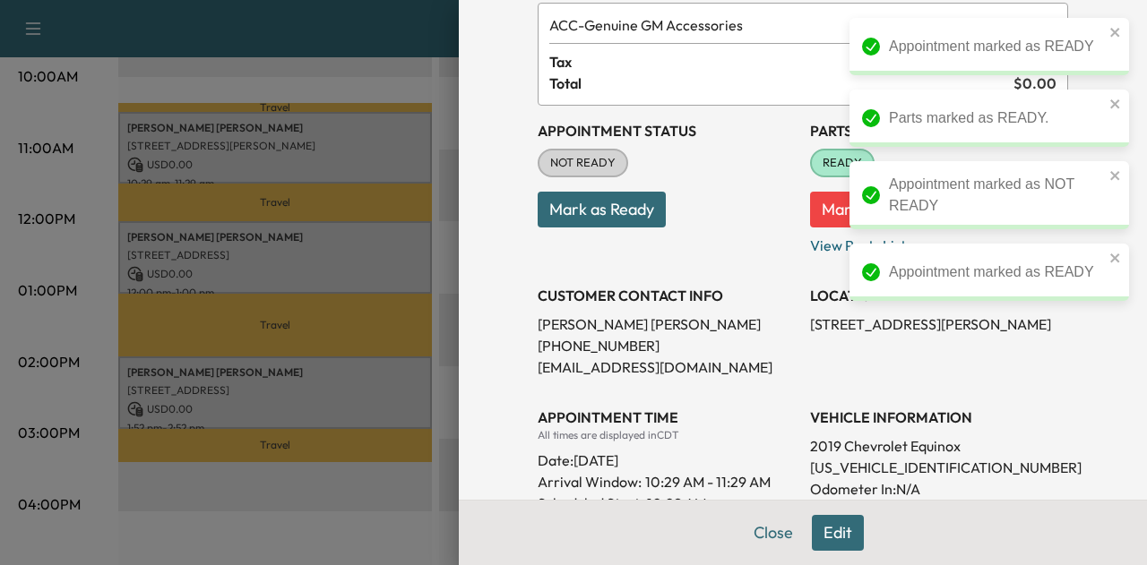
click at [591, 243] on div "Appointment Status NOT READY Mark as Ready" at bounding box center [666, 181] width 258 height 150
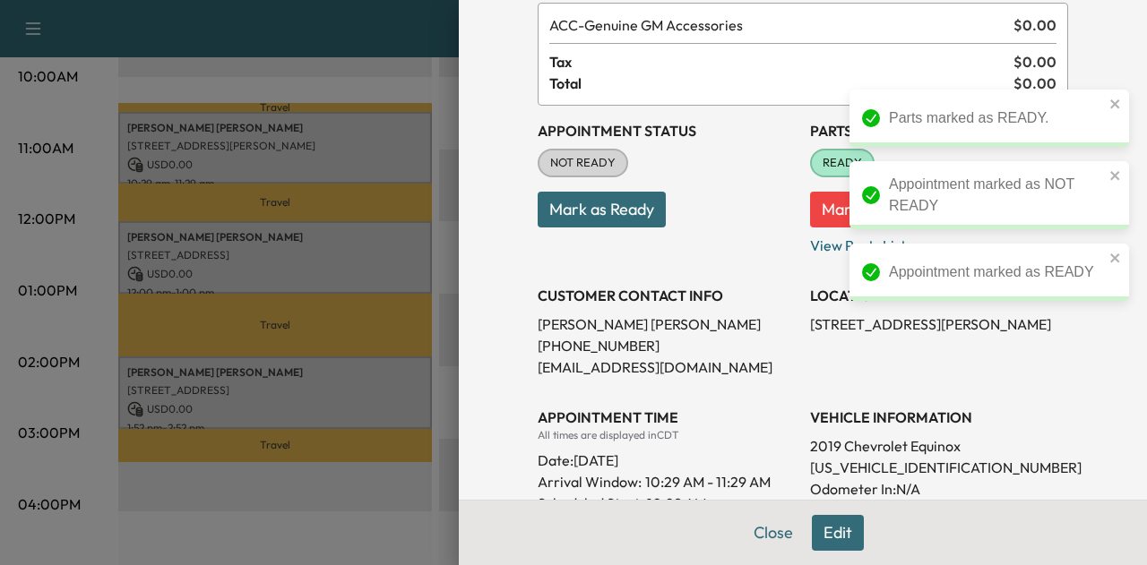
click at [589, 218] on button "Mark as Ready" at bounding box center [601, 210] width 128 height 36
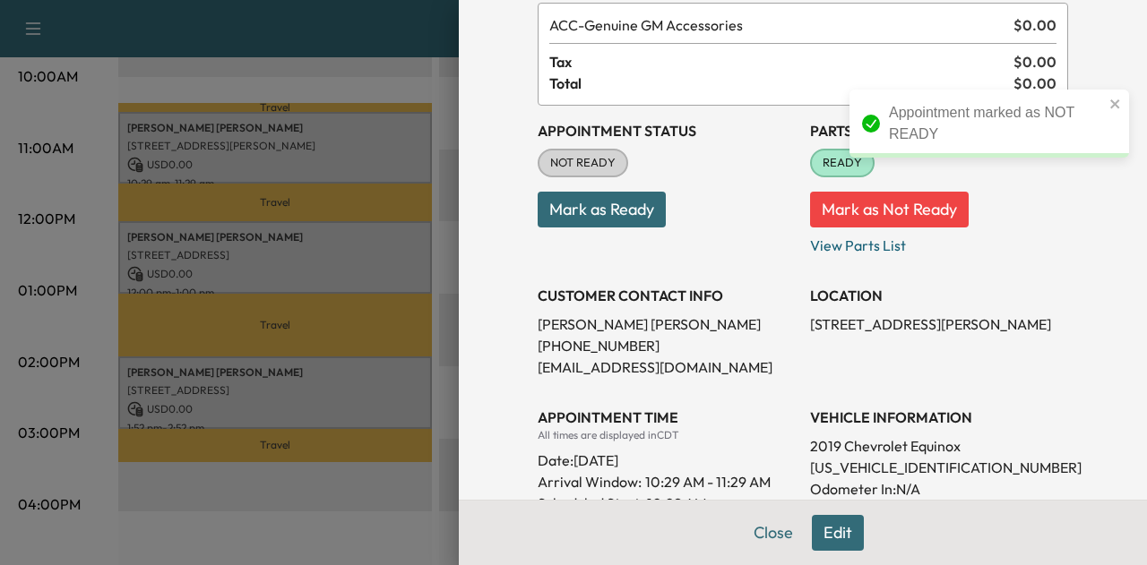
click at [589, 180] on p "Mark as Ready" at bounding box center [666, 202] width 258 height 50
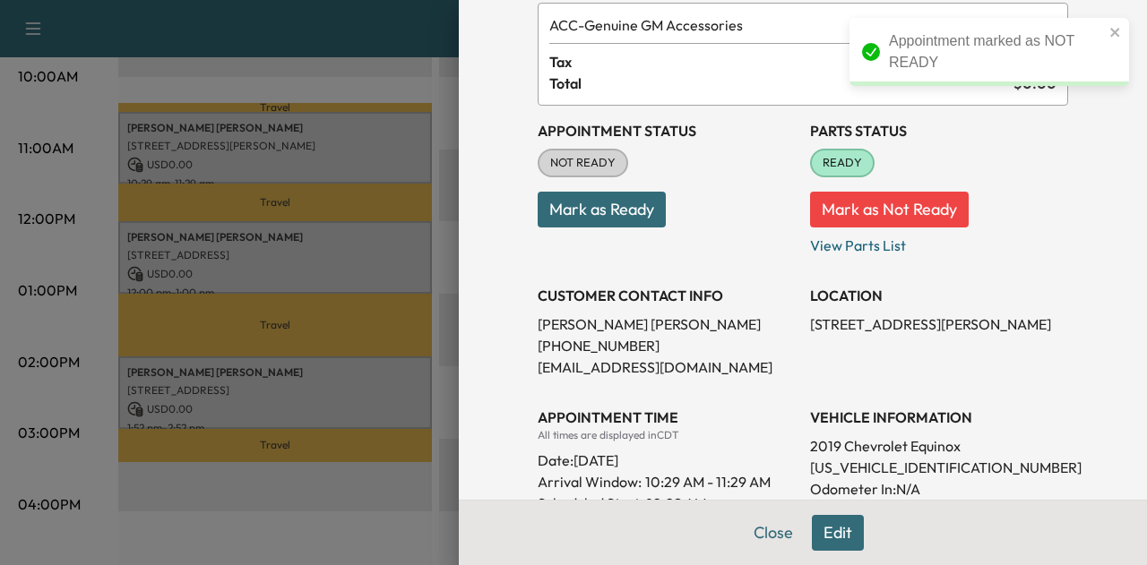
click at [588, 203] on button "Mark as Ready" at bounding box center [601, 210] width 128 height 36
click at [774, 537] on button "Close" at bounding box center [773, 533] width 63 height 36
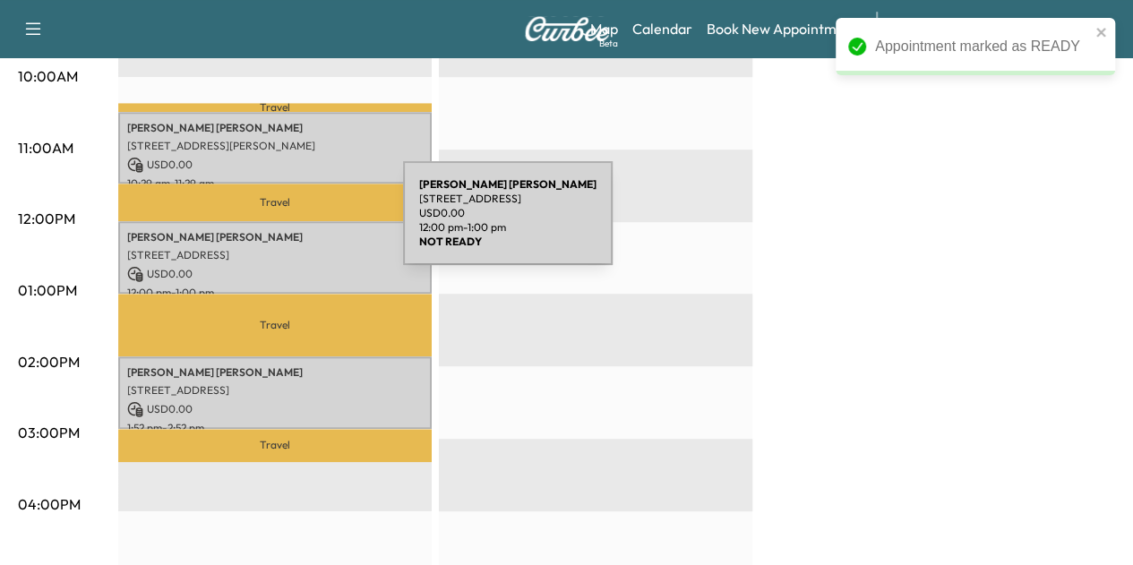
click at [271, 230] on p "[PERSON_NAME]" at bounding box center [275, 237] width 296 height 14
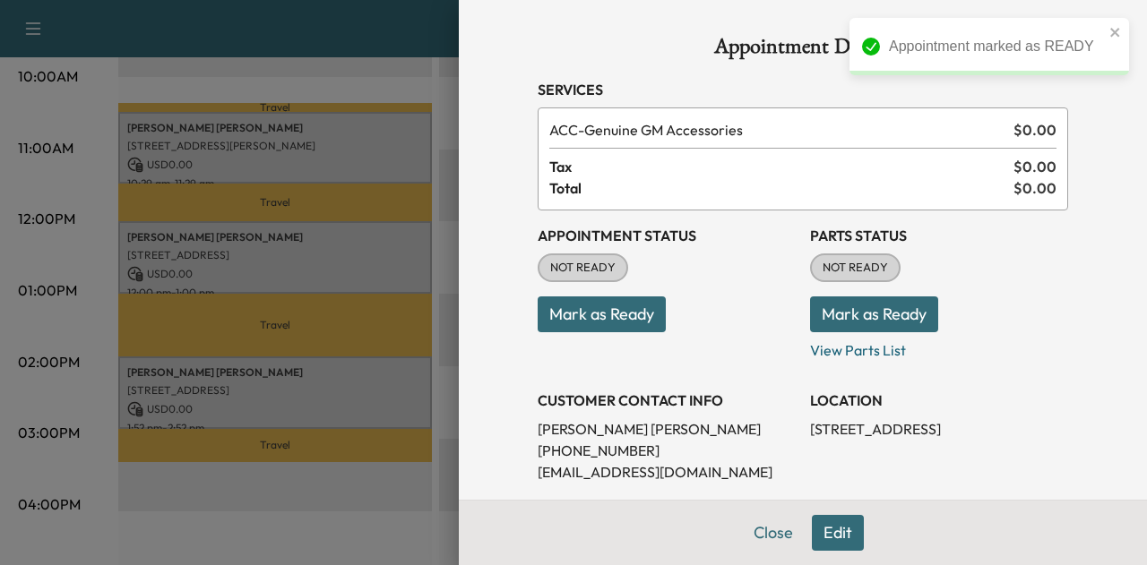
click at [593, 308] on button "Mark as Ready" at bounding box center [601, 315] width 128 height 36
click at [818, 311] on button "Mark as Ready" at bounding box center [874, 315] width 128 height 36
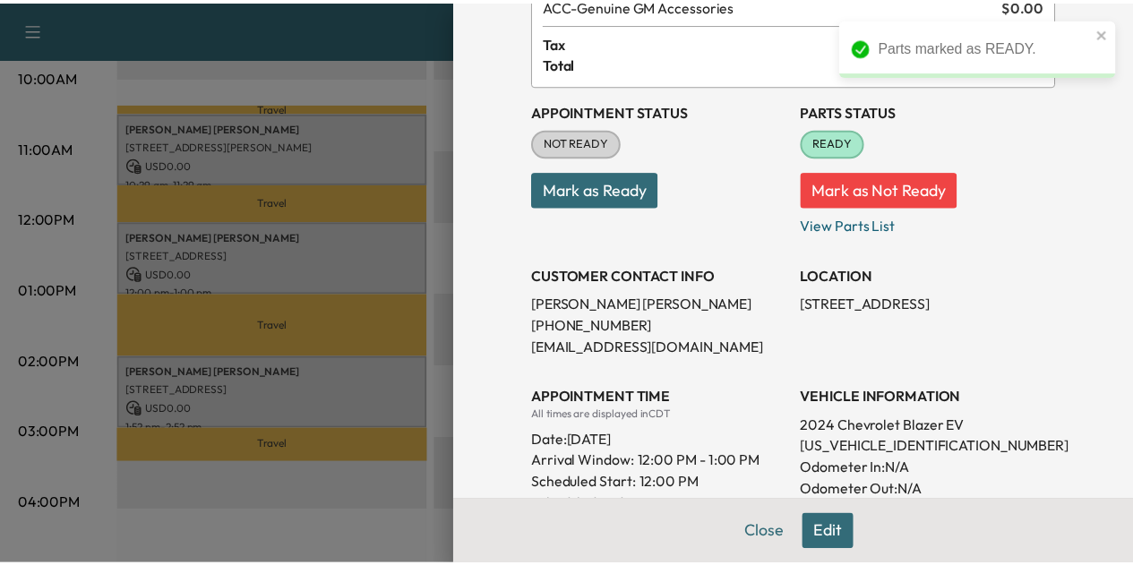
scroll to position [112, 0]
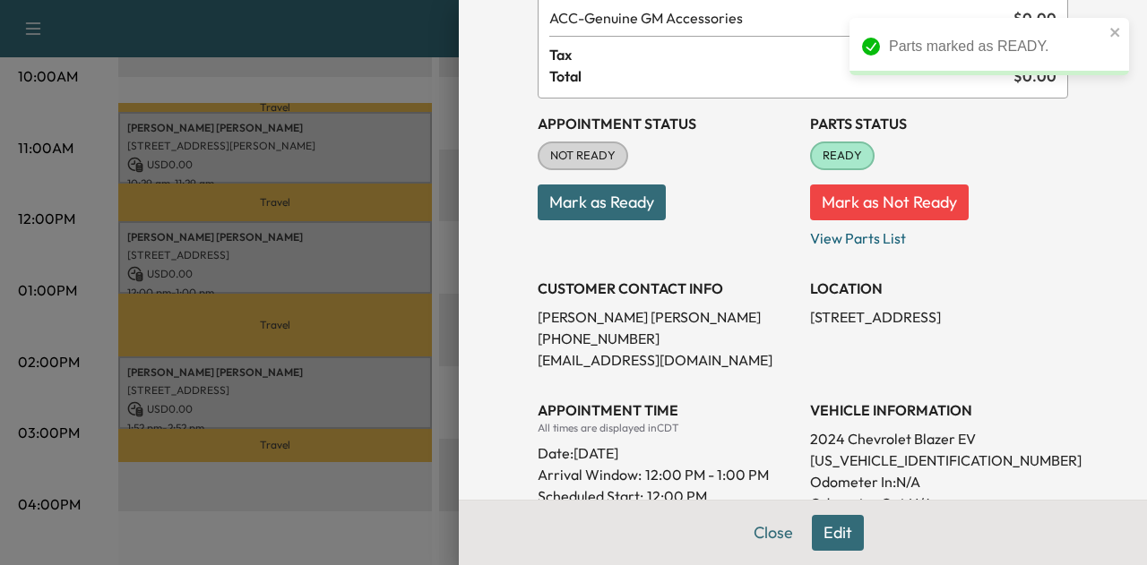
click at [595, 209] on button "Mark as Ready" at bounding box center [601, 203] width 128 height 36
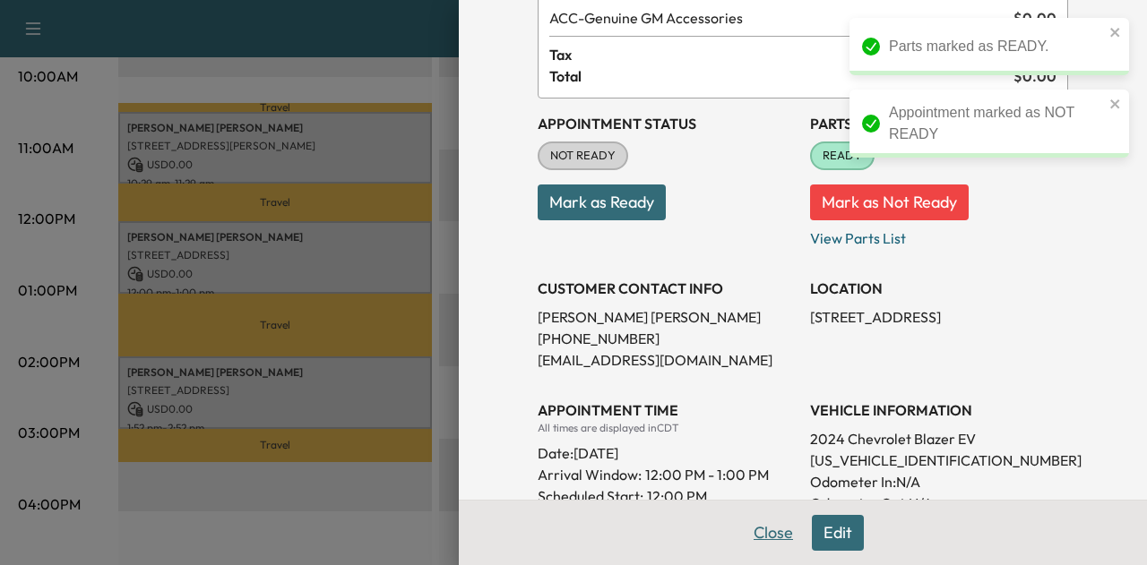
click at [753, 550] on button "Close" at bounding box center [773, 533] width 63 height 36
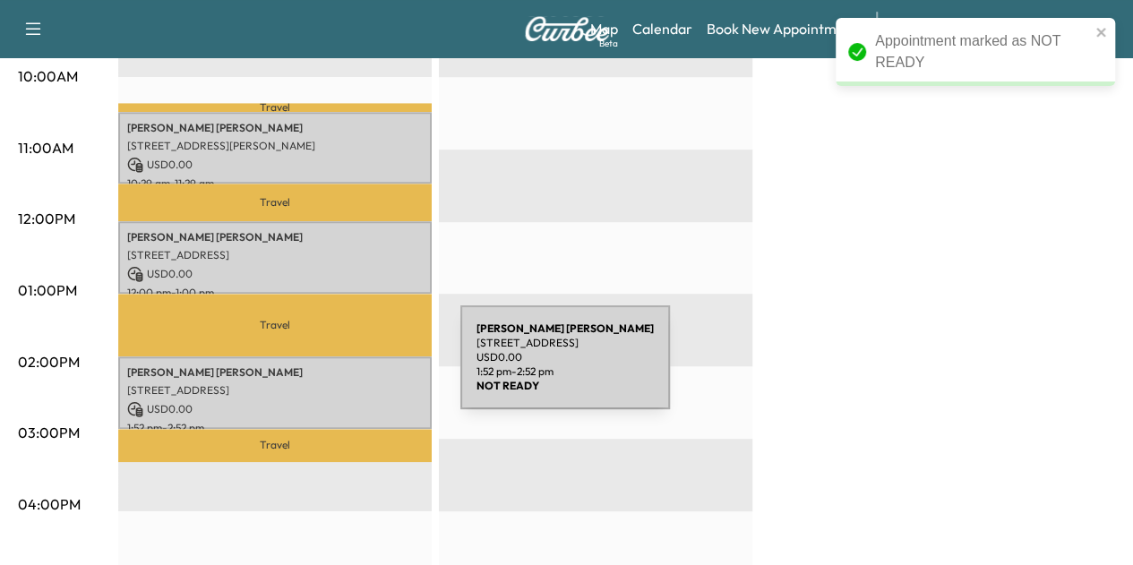
click at [326, 368] on p "[PERSON_NAME]" at bounding box center [275, 372] width 296 height 14
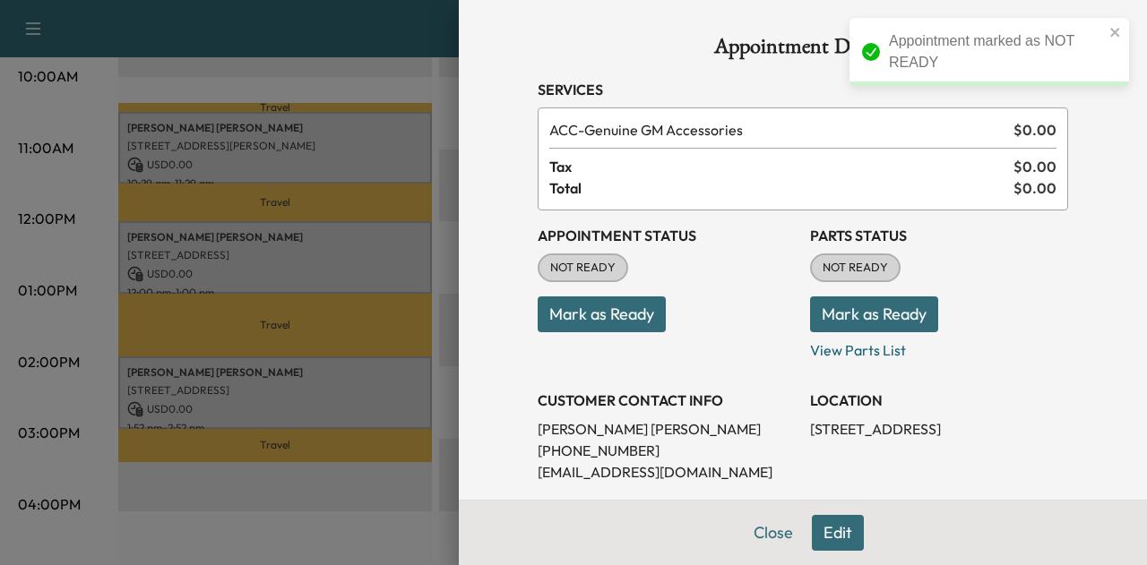
click at [574, 311] on button "Mark as Ready" at bounding box center [601, 315] width 128 height 36
click at [837, 310] on button "Mark as Ready" at bounding box center [874, 315] width 128 height 36
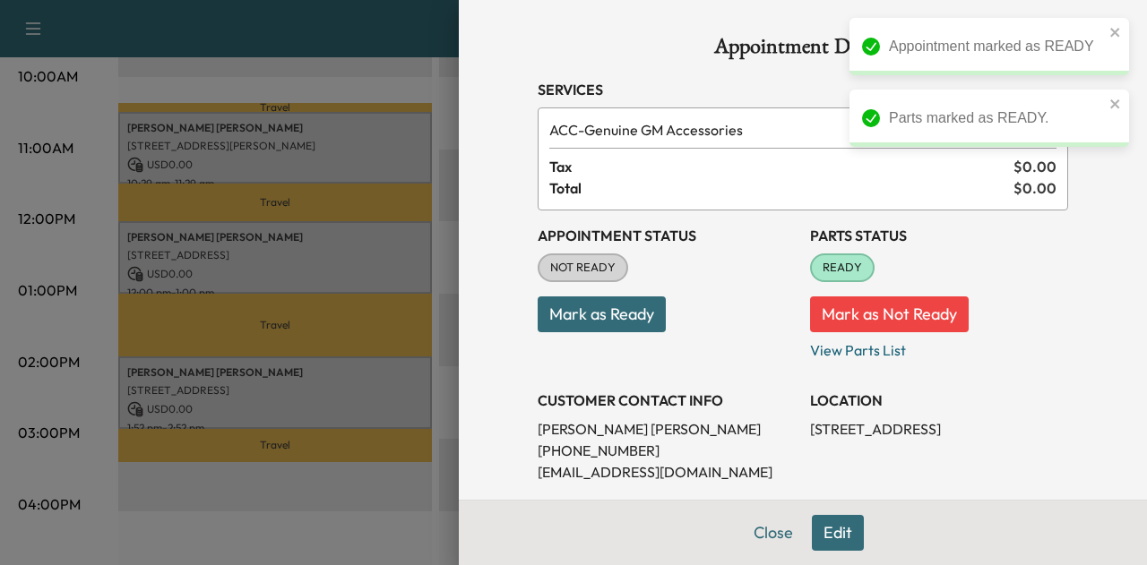
click at [616, 303] on button "Mark as Ready" at bounding box center [601, 315] width 128 height 36
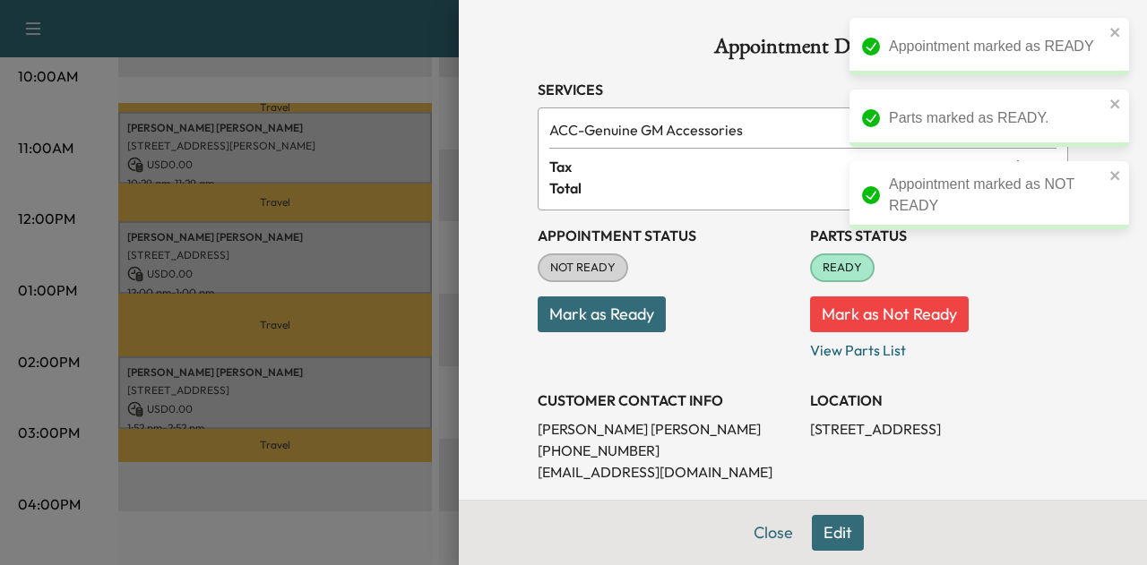
click at [825, 319] on button "Mark as Not Ready" at bounding box center [889, 315] width 159 height 36
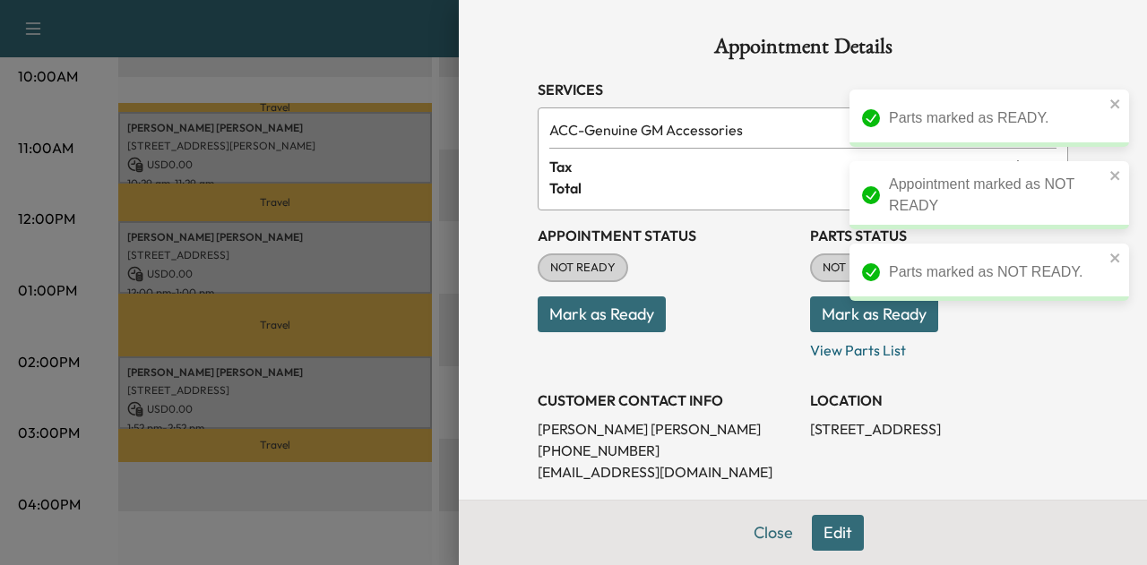
click at [582, 318] on button "Mark as Ready" at bounding box center [601, 315] width 128 height 36
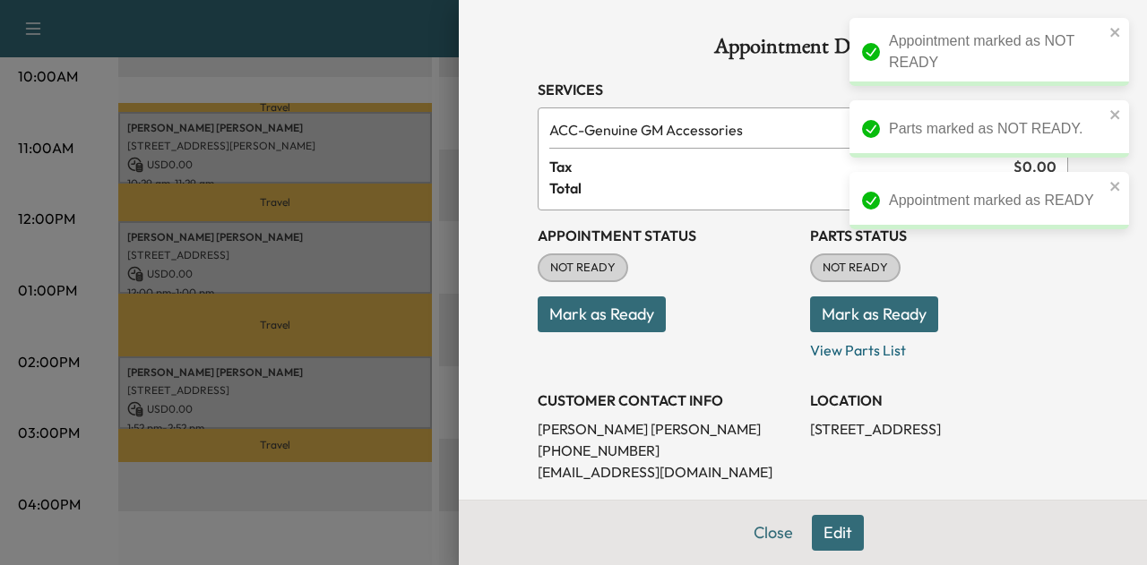
click at [847, 314] on button "Mark as Ready" at bounding box center [874, 315] width 128 height 36
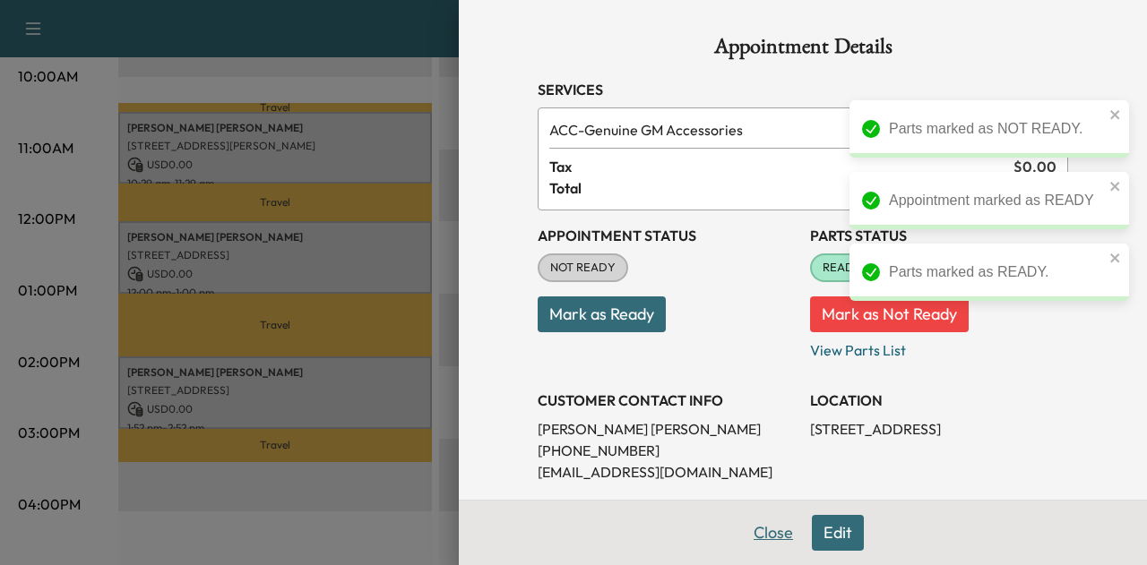
click at [756, 537] on button "Close" at bounding box center [773, 533] width 63 height 36
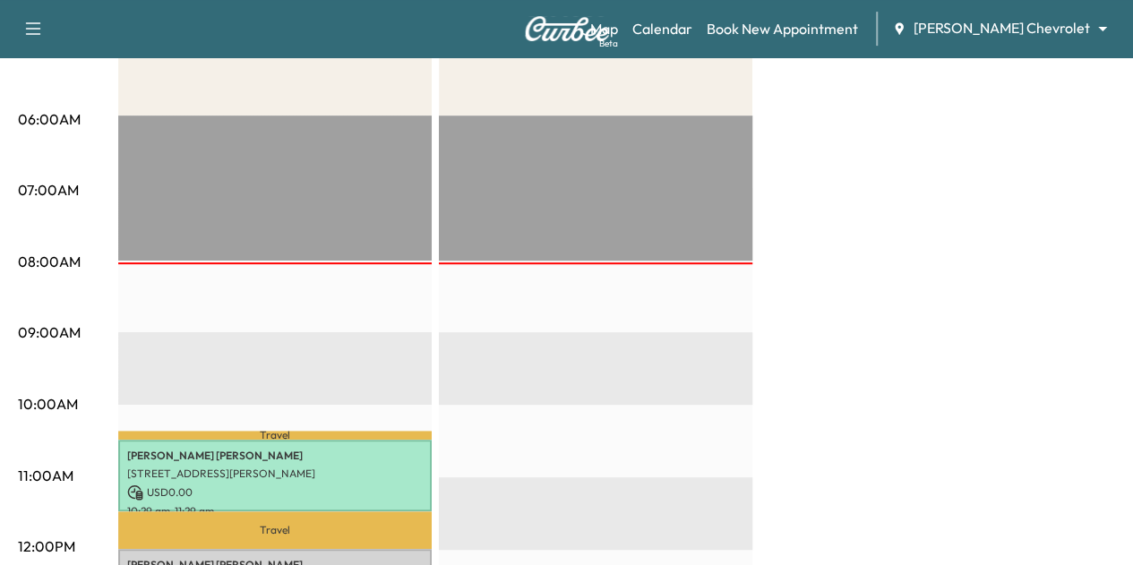
scroll to position [619, 0]
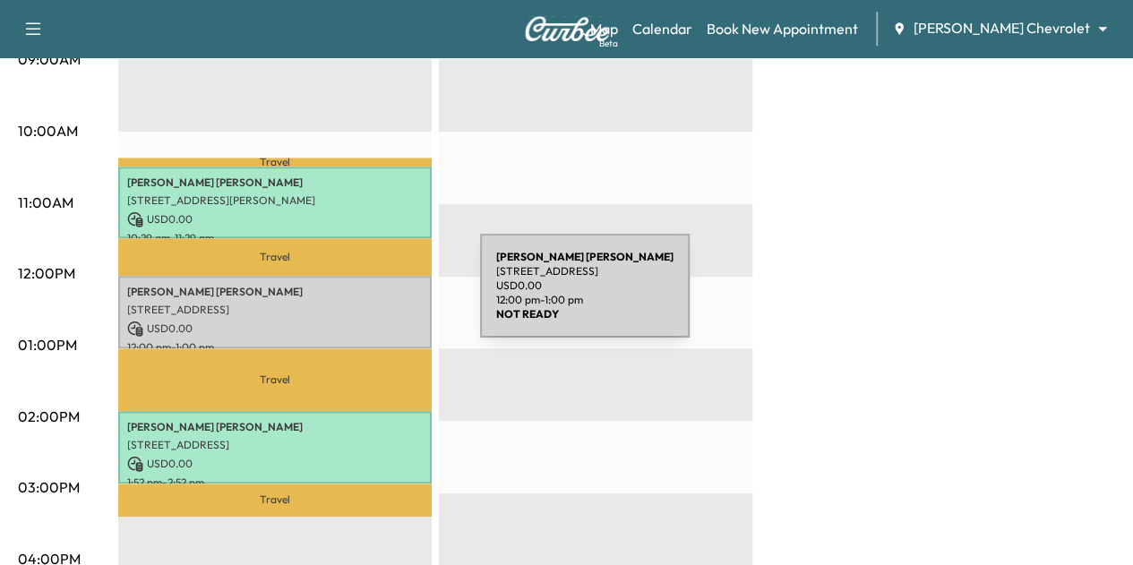
click at [343, 296] on div "ERIC ZWEBER 701 Xenia Ave N, Golden Valley, MN 55422, USA USD 0.00 12:00 pm - 1…" at bounding box center [275, 312] width 314 height 73
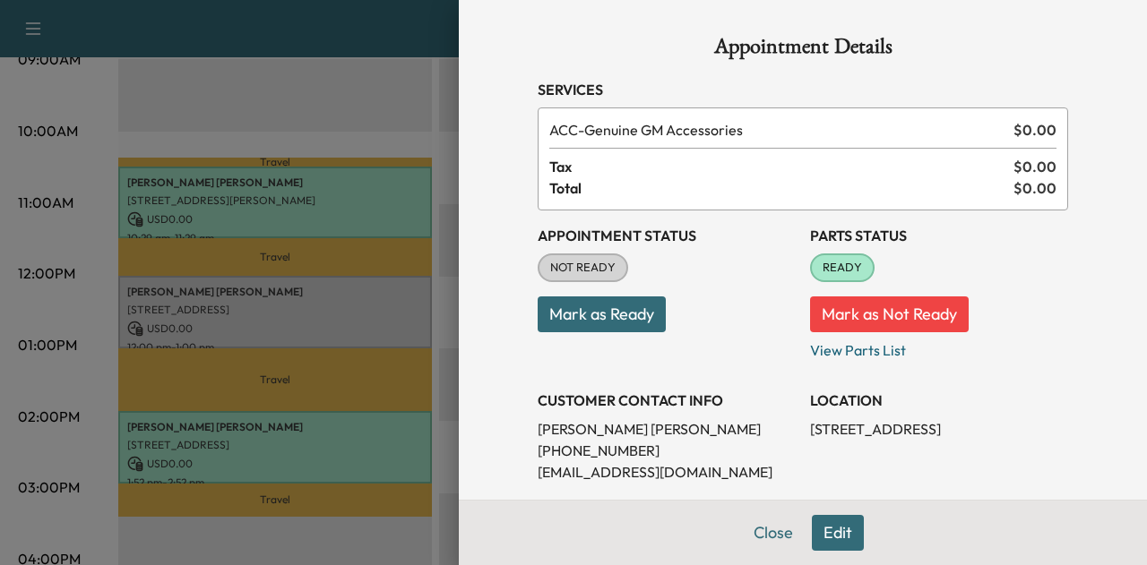
click at [582, 305] on button "Mark as Ready" at bounding box center [601, 315] width 128 height 36
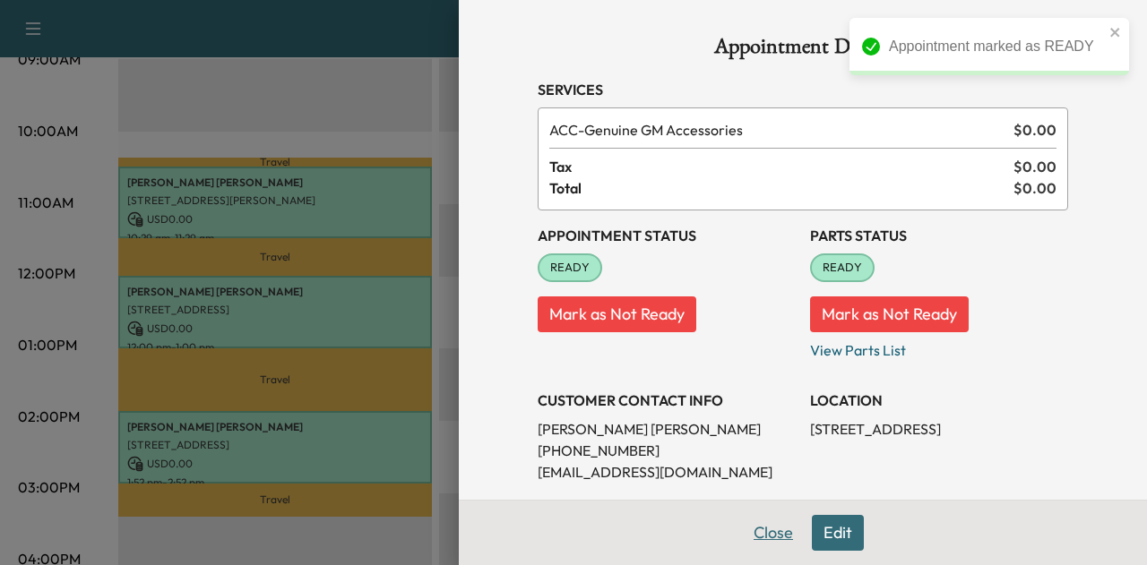
click at [774, 532] on button "Close" at bounding box center [773, 533] width 63 height 36
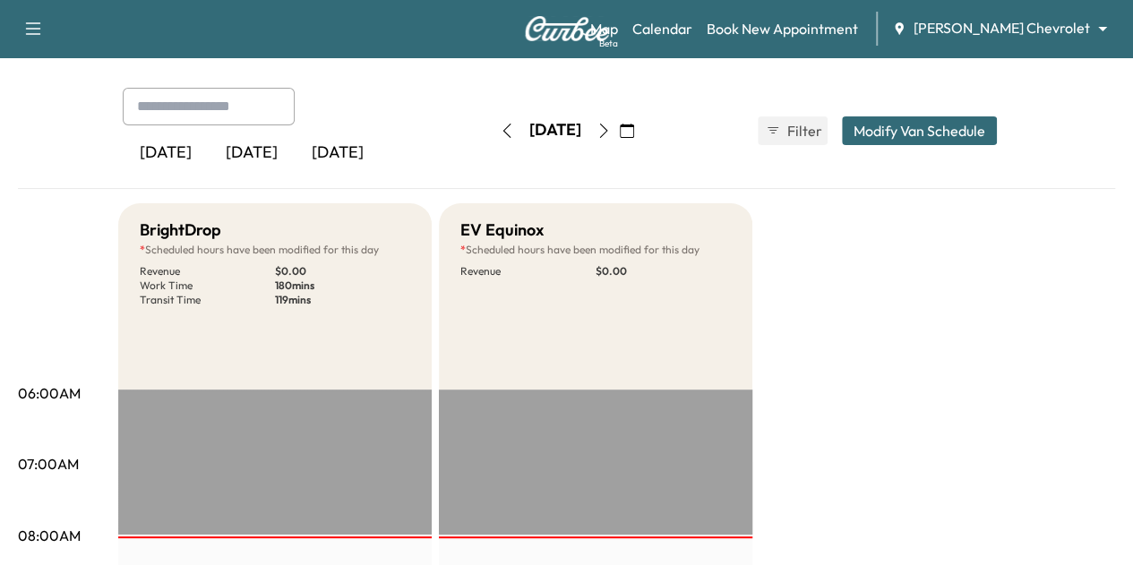
scroll to position [0, 0]
